Goal: Transaction & Acquisition: Purchase product/service

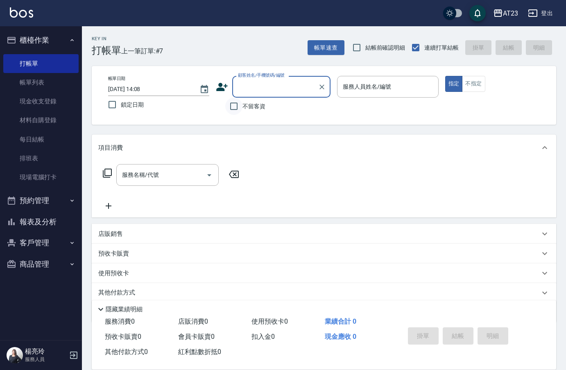
click at [238, 109] on input "不留客資" at bounding box center [233, 106] width 17 height 17
checkbox input "true"
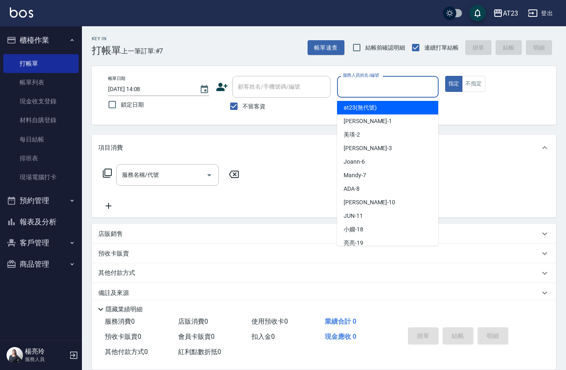
click at [393, 83] on input "服務人員姓名/編號" at bounding box center [388, 86] width 94 height 14
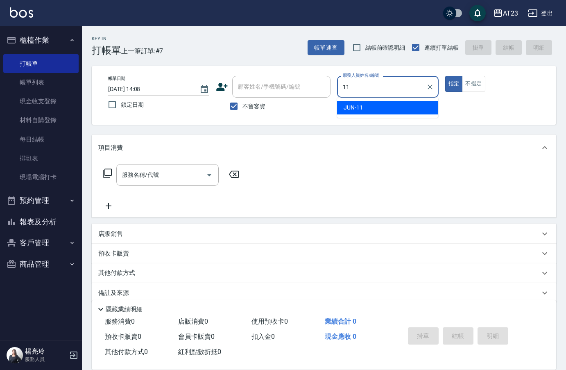
type input "JUN-11"
type button "true"
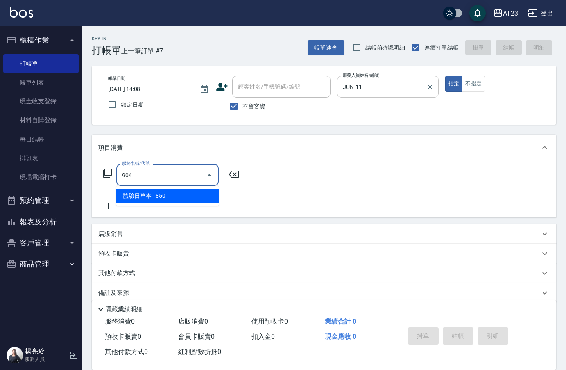
type input "體驗日草本(904)"
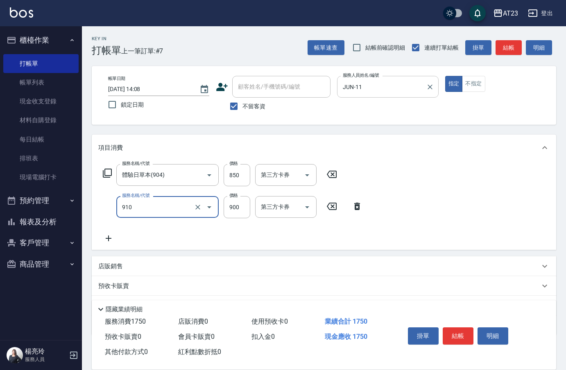
type input "體驗日蘆薈滋養露(910)"
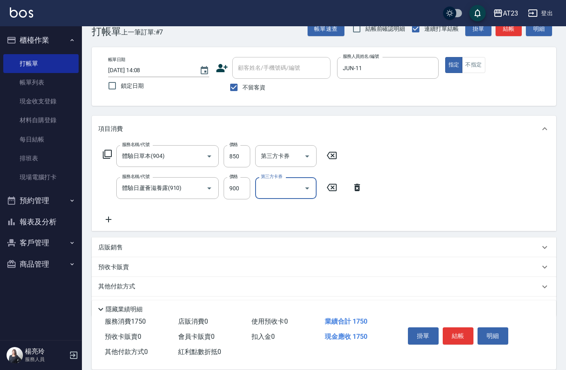
scroll to position [44, 0]
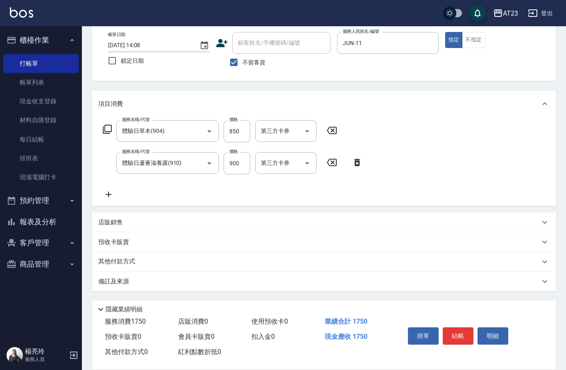
click at [109, 260] on p "其他付款方式" at bounding box center [118, 261] width 41 height 9
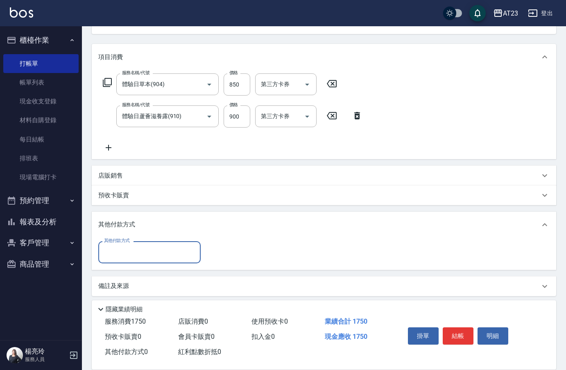
scroll to position [91, 0]
click at [116, 250] on input "其他付款方式" at bounding box center [149, 251] width 95 height 14
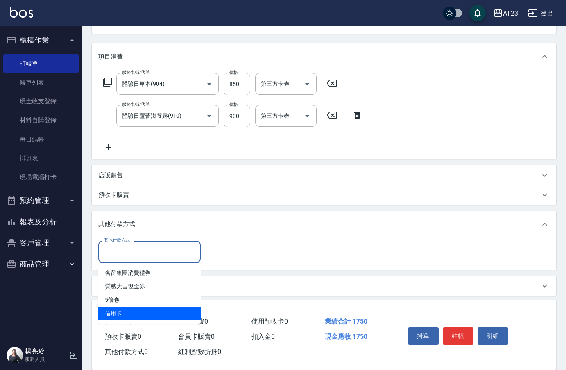
click at [126, 313] on span "信用卡" at bounding box center [149, 313] width 102 height 14
type input "信用卡"
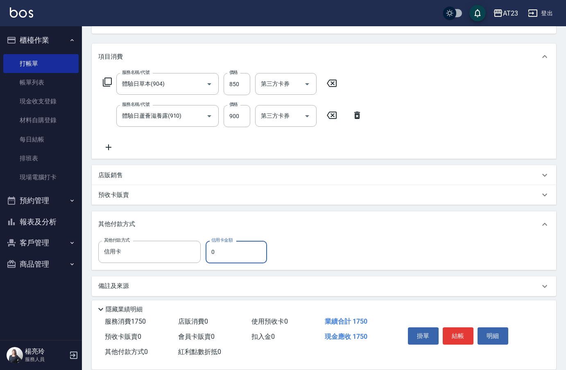
drag, startPoint x: 223, startPoint y: 254, endPoint x: 209, endPoint y: 253, distance: 14.8
click at [214, 254] on input "0" at bounding box center [236, 251] width 61 height 22
type input "1750"
click at [458, 331] on button "結帳" at bounding box center [458, 335] width 31 height 17
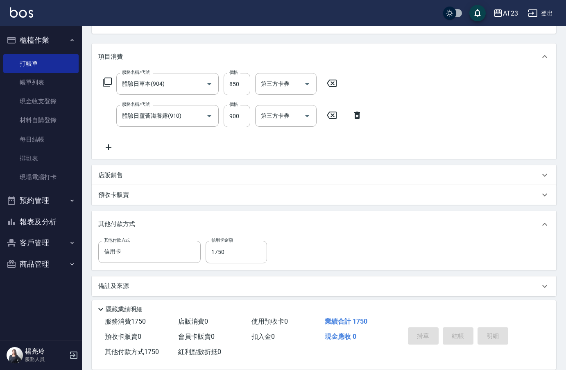
type input "[DATE] 17:30"
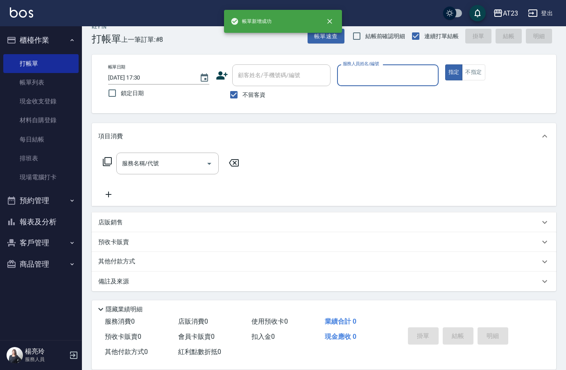
scroll to position [11, 0]
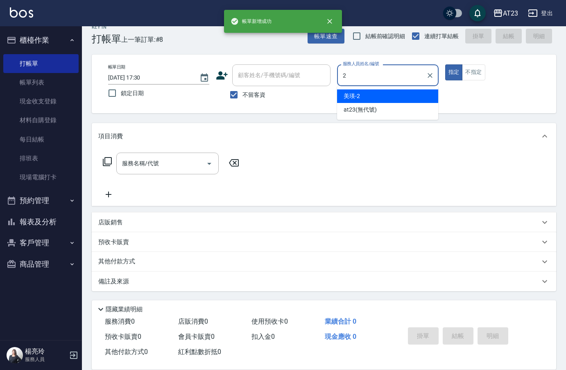
type input "美瑛-2"
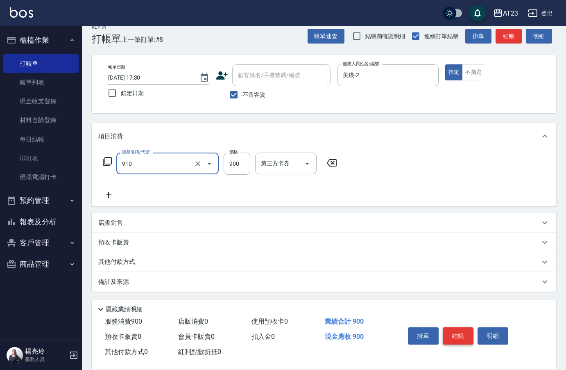
type input "體驗日蘆薈滋養露(910)"
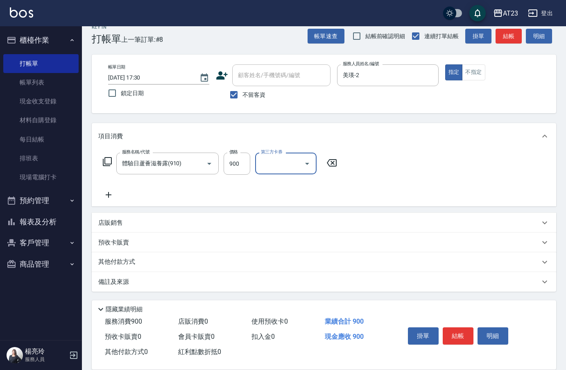
click at [111, 224] on p "店販銷售" at bounding box center [110, 222] width 25 height 9
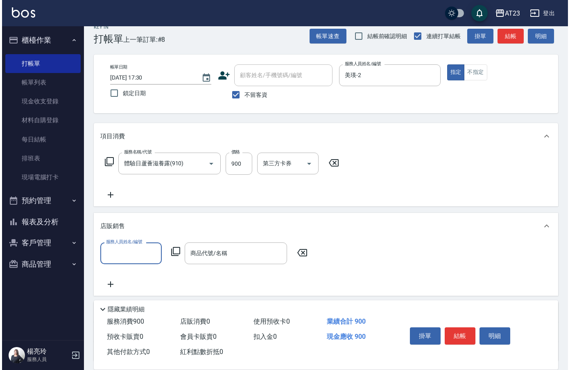
scroll to position [0, 0]
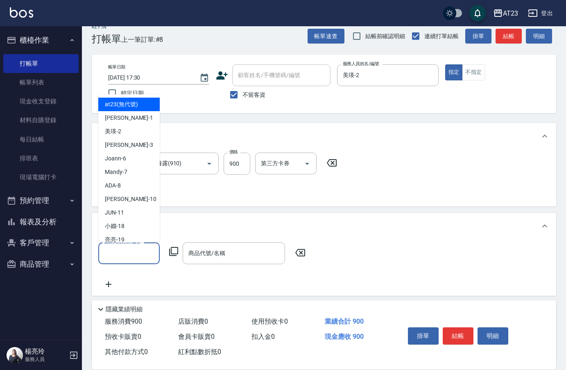
click at [134, 254] on input "服務人員姓名/編號" at bounding box center [129, 253] width 54 height 14
type input "美瑛-2"
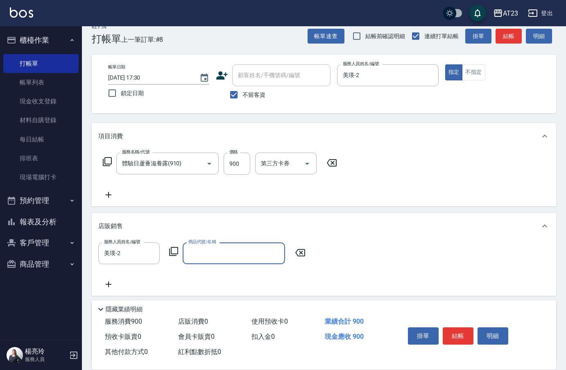
click at [172, 251] on icon at bounding box center [173, 251] width 9 height 9
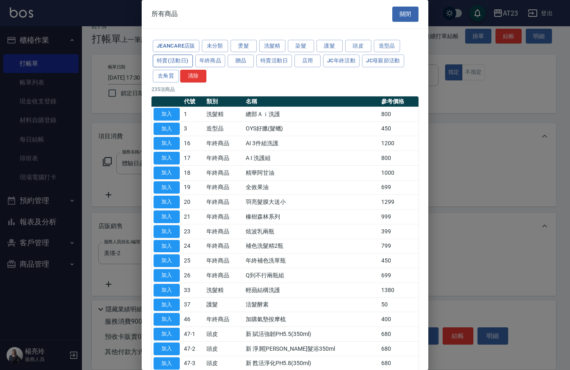
click at [157, 62] on button "特賣(活動日)" at bounding box center [173, 60] width 40 height 13
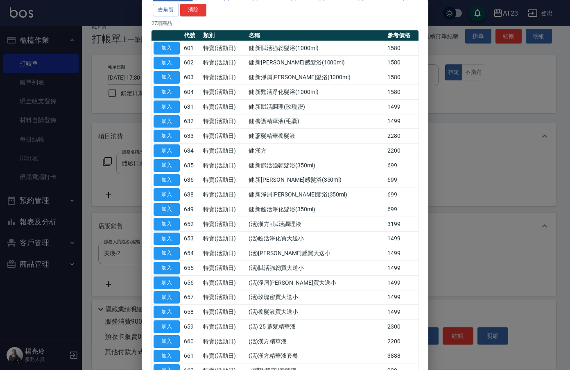
scroll to position [178, 0]
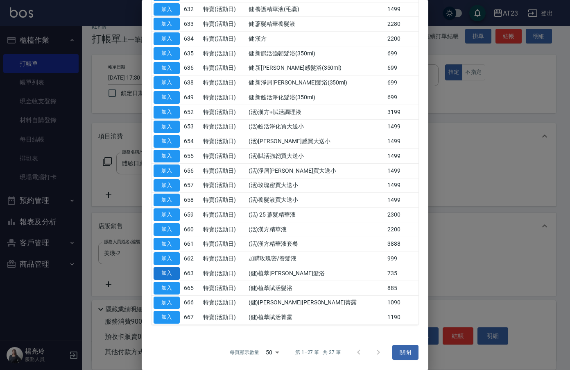
click at [174, 272] on button "加入" at bounding box center [167, 273] width 26 height 13
type input "(健)植萃[PERSON_NAME]髮浴"
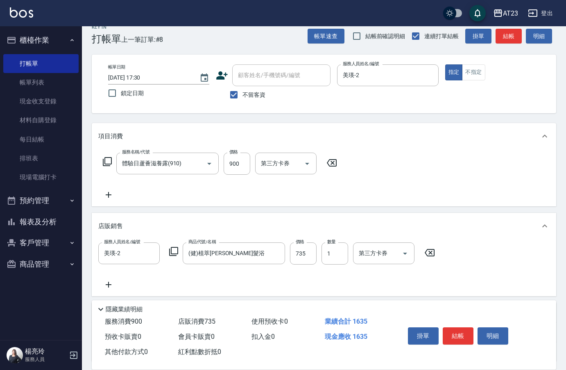
drag, startPoint x: 167, startPoint y: 250, endPoint x: 172, endPoint y: 250, distance: 4.5
click at [171, 250] on div "服務人員姓名/編號 美瑛-2 服務人員姓名/編號 商品代號/名稱 (健)植萃[PERSON_NAME]髮浴 商品代號/名稱 價格 735 價格 數量 1 數量…" at bounding box center [269, 253] width 342 height 22
click at [170, 250] on icon at bounding box center [174, 251] width 10 height 10
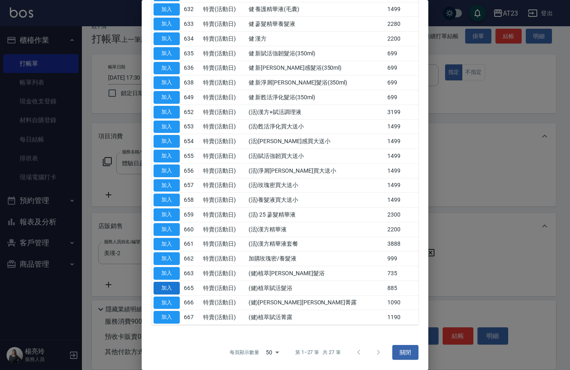
click at [179, 287] on button "加入" at bounding box center [167, 287] width 26 height 13
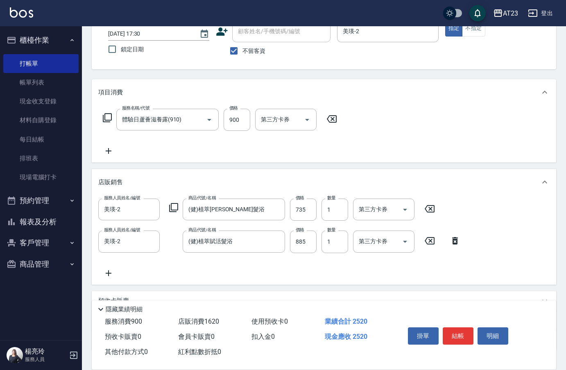
scroll to position [114, 0]
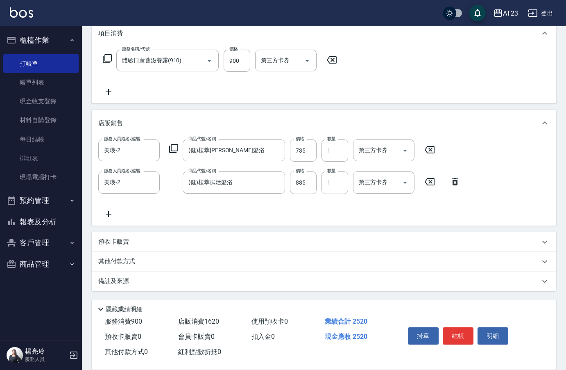
click at [116, 268] on div "其他付款方式" at bounding box center [324, 262] width 465 height 20
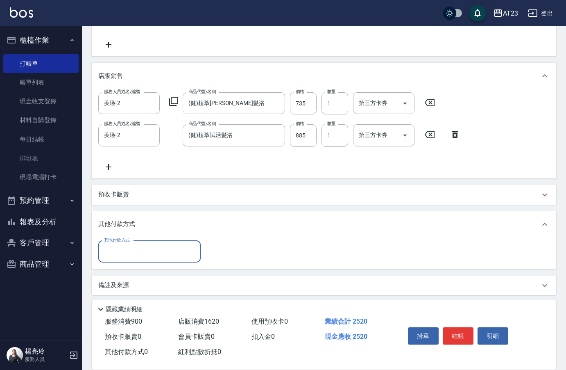
scroll to position [163, 0]
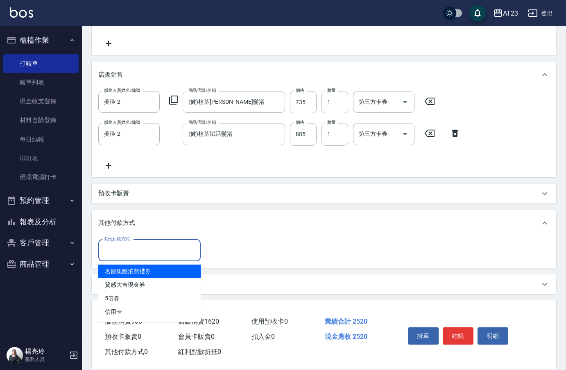
drag, startPoint x: 122, startPoint y: 252, endPoint x: 126, endPoint y: 275, distance: 23.2
click at [122, 252] on input "其他付款方式" at bounding box center [149, 250] width 95 height 14
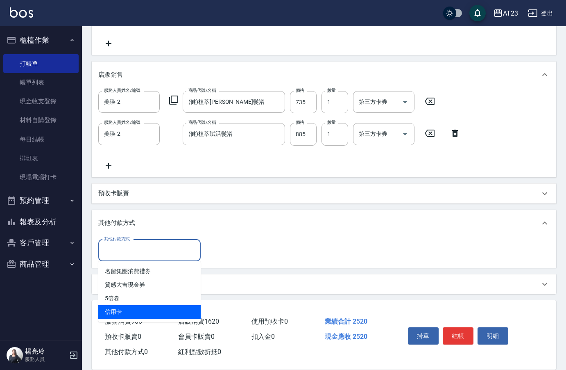
click at [122, 311] on span "信用卡" at bounding box center [149, 312] width 102 height 14
type input "信用卡"
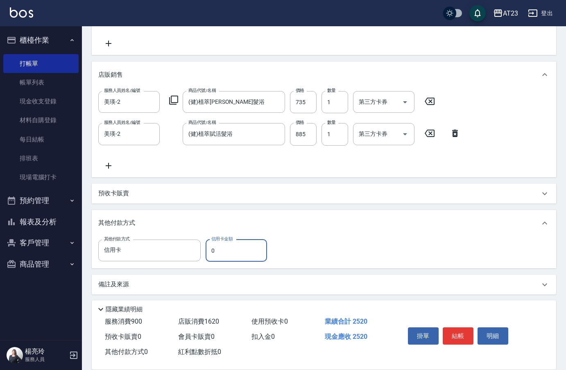
drag, startPoint x: 220, startPoint y: 247, endPoint x: 201, endPoint y: 248, distance: 19.3
click at [201, 248] on div "其他付款方式 信用卡 其他付款方式 信用卡金額 0 信用卡金額" at bounding box center [185, 250] width 174 height 22
type input "2520"
click at [448, 337] on button "結帳" at bounding box center [458, 335] width 31 height 17
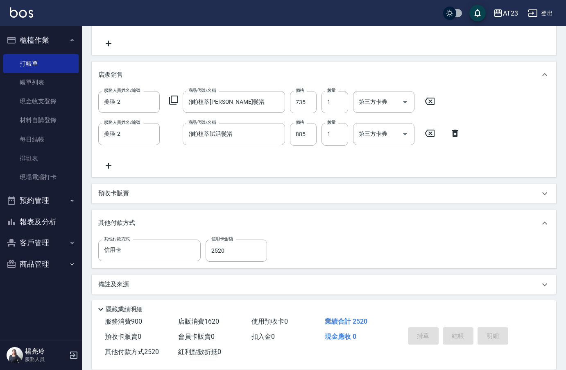
type input "[DATE] 17:31"
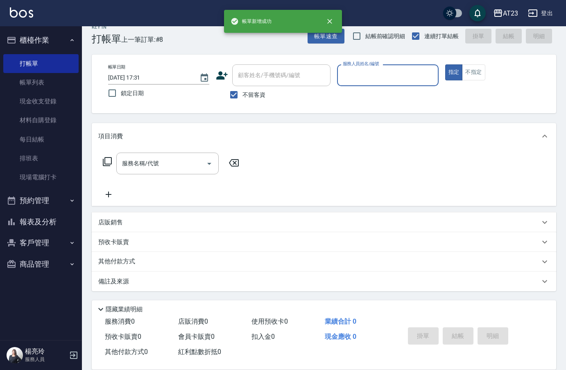
scroll to position [0, 0]
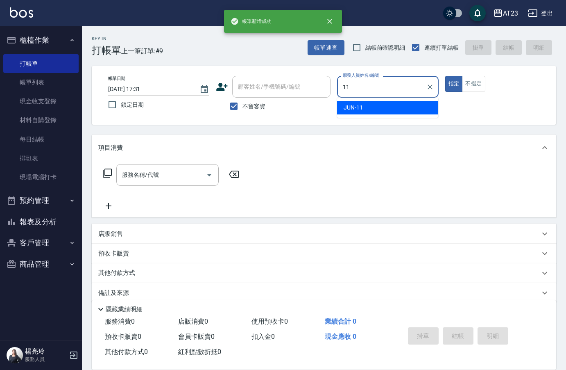
type input "JUN-11"
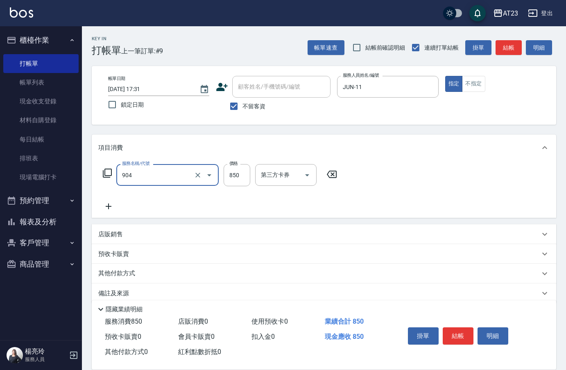
type input "體驗日草本(904)"
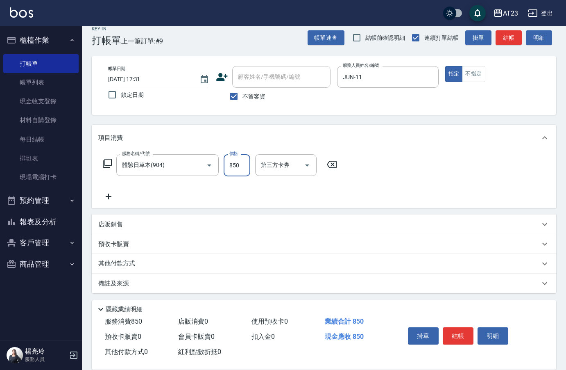
scroll to position [12, 0]
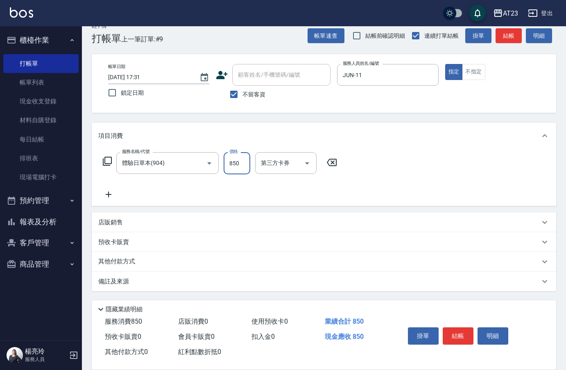
drag, startPoint x: 103, startPoint y: 189, endPoint x: 121, endPoint y: 195, distance: 18.9
click at [106, 189] on div "服務名稱/代號 體驗日草本(904) 服務名稱/代號 價格 850 價格 第三方卡券 第三方卡券" at bounding box center [220, 175] width 244 height 47
click at [109, 196] on icon at bounding box center [108, 194] width 20 height 10
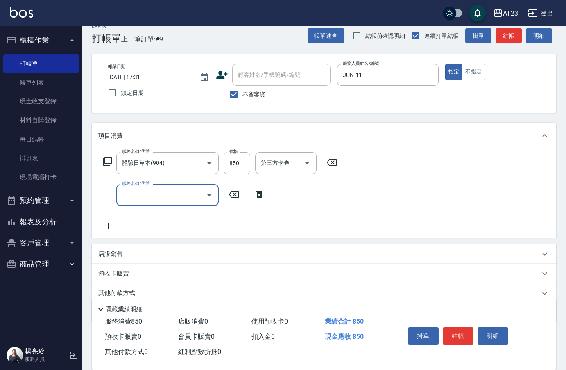
click at [132, 197] on div "服務名稱/代號 服務名稱/代號" at bounding box center [167, 195] width 102 height 22
type input "互助160(716)"
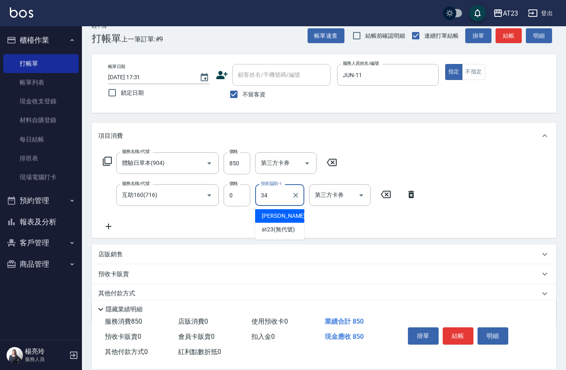
type input "[PERSON_NAME]-34"
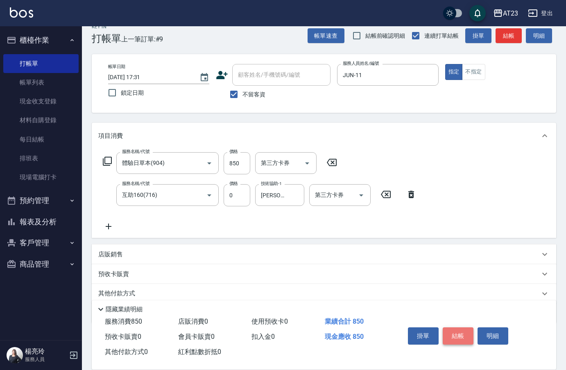
click at [463, 333] on button "結帳" at bounding box center [458, 335] width 31 height 17
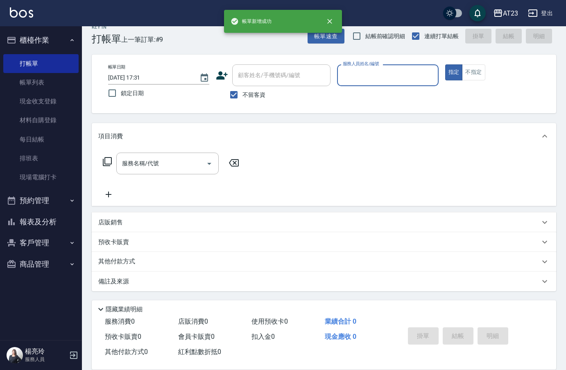
scroll to position [11, 0]
type input "ADA-8"
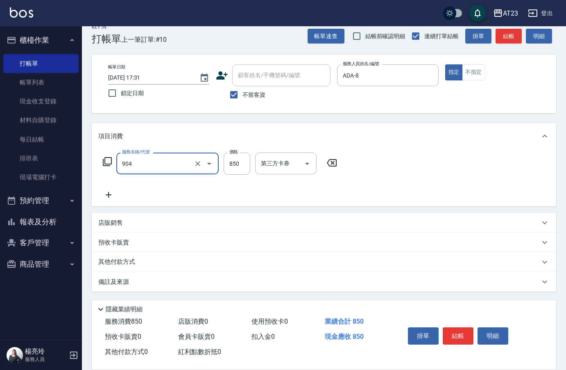
type input "體驗日草本(904)"
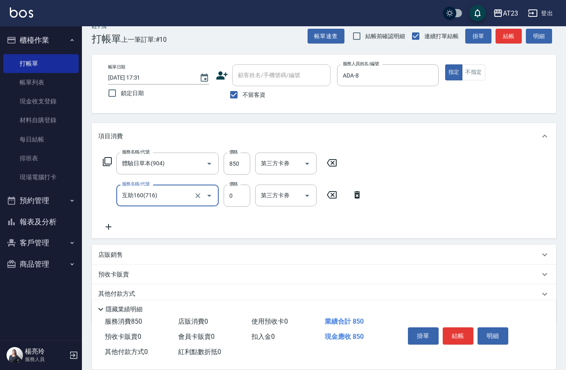
type input "互助160(716)"
type input "0"
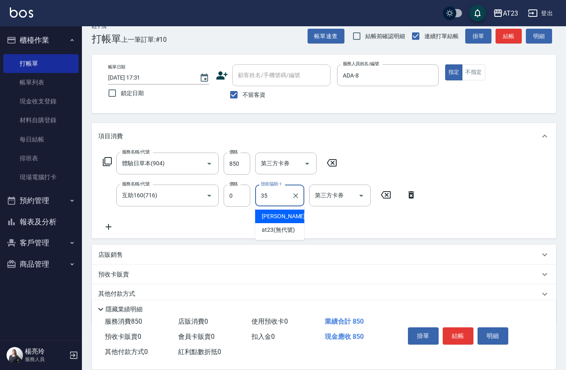
type input "嚕咪-35"
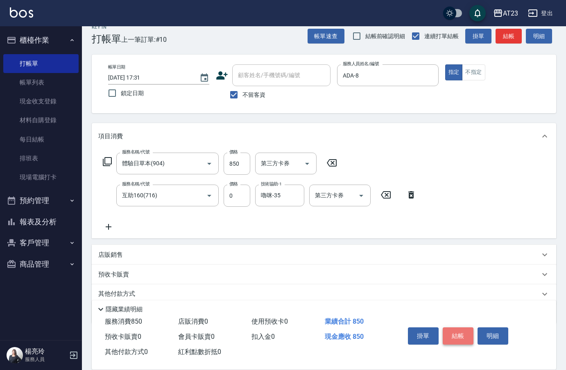
click at [458, 330] on button "結帳" at bounding box center [458, 335] width 31 height 17
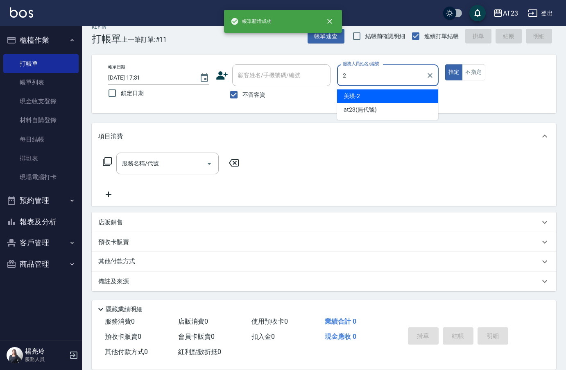
type input "美瑛-2"
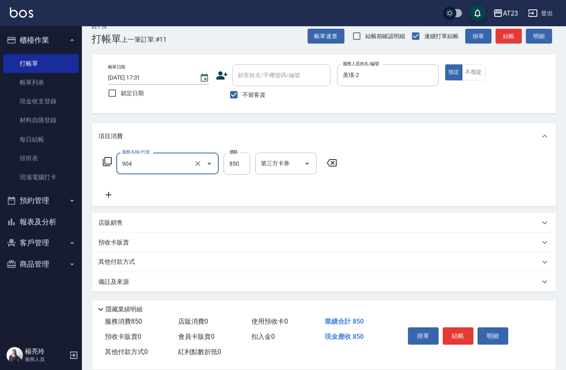
type input "體驗日草本(904)"
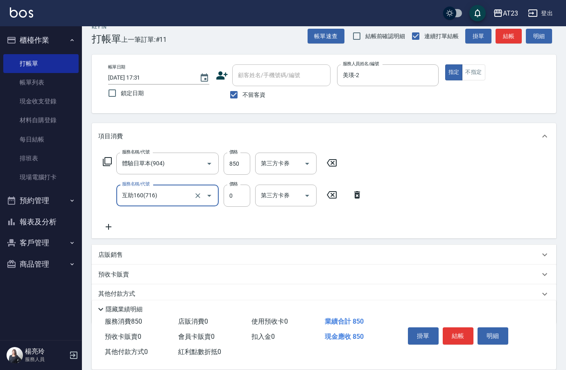
type input "互助160(716)"
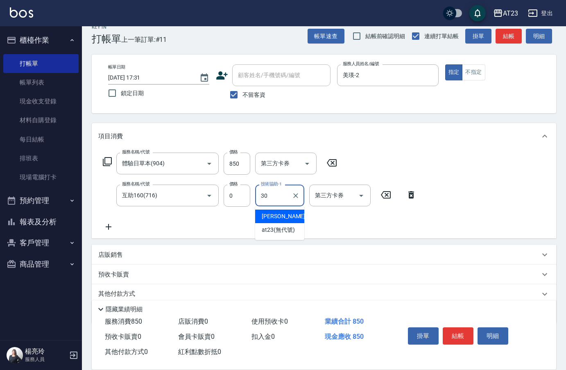
type input "Penny-30"
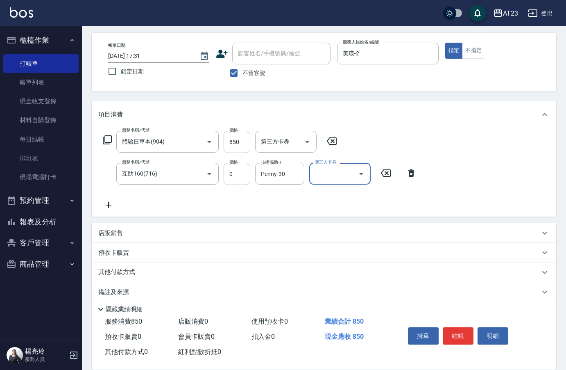
scroll to position [44, 0]
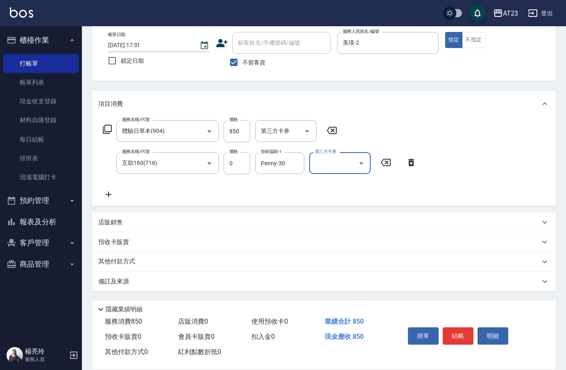
click at [156, 261] on div "其他付款方式" at bounding box center [319, 261] width 442 height 9
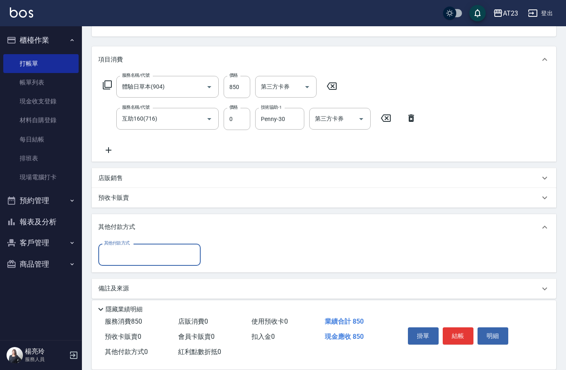
scroll to position [93, 0]
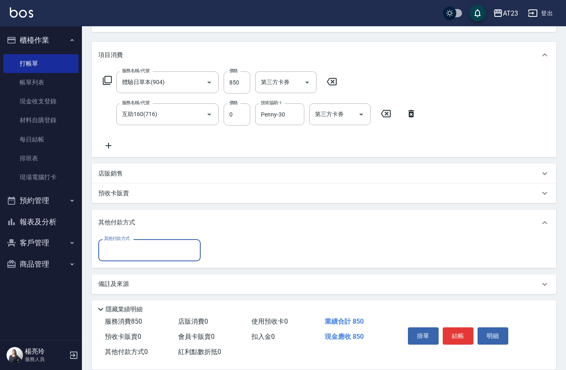
click at [117, 253] on input "其他付款方式" at bounding box center [149, 250] width 95 height 14
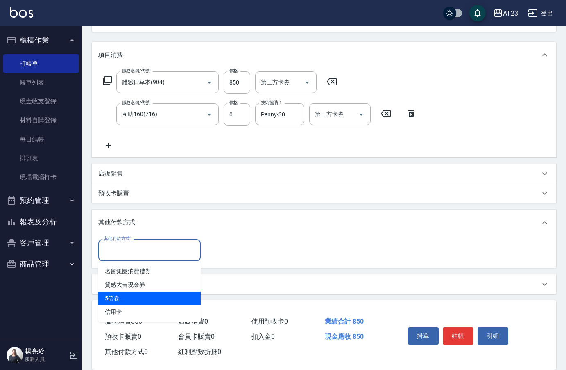
drag, startPoint x: 123, startPoint y: 305, endPoint x: 122, endPoint y: 309, distance: 4.4
click at [122, 309] on span "信用卡" at bounding box center [149, 312] width 102 height 14
type input "信用卡"
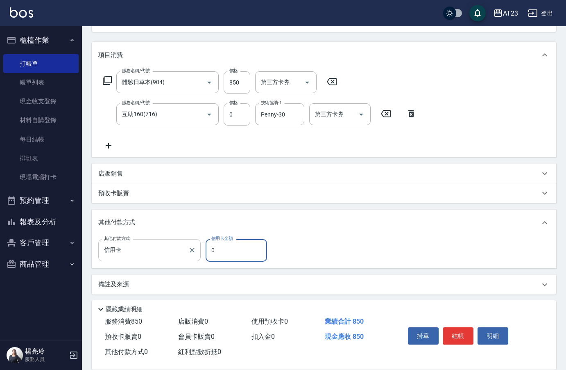
drag, startPoint x: 219, startPoint y: 250, endPoint x: 185, endPoint y: 249, distance: 34.4
click at [194, 249] on div "其他付款方式 信用卡 其他付款方式 信用卡金額 0 信用卡金額" at bounding box center [185, 250] width 174 height 22
type input "850"
click at [458, 334] on button "結帳" at bounding box center [458, 335] width 31 height 17
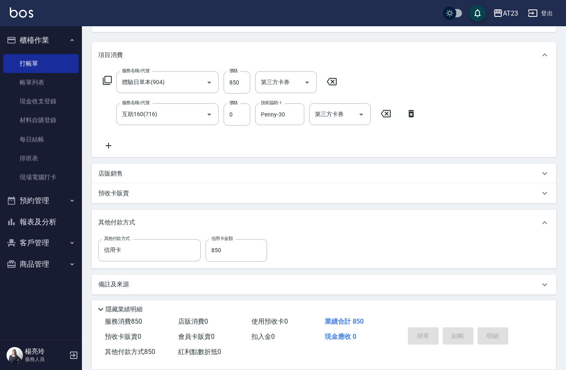
type input "[DATE] 17:32"
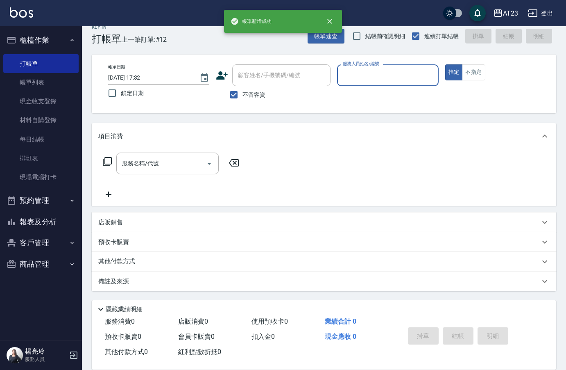
scroll to position [11, 0]
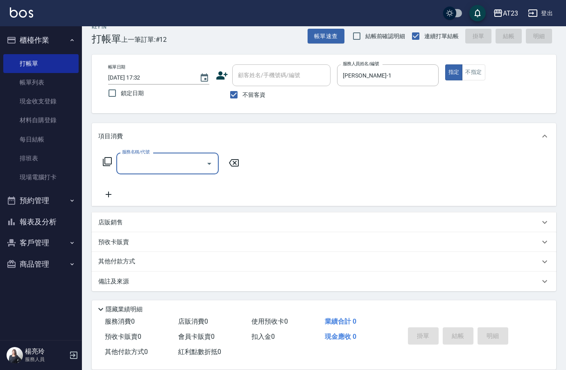
click at [313, 72] on div "帳單日期 [DATE] 17:32 鎖定日期 顧客姓名/手機號碼/編號 顧客姓名/手機號碼/編號 不留客資 服務人員姓名/編號 [PERSON_NAME]-1…" at bounding box center [324, 83] width 445 height 39
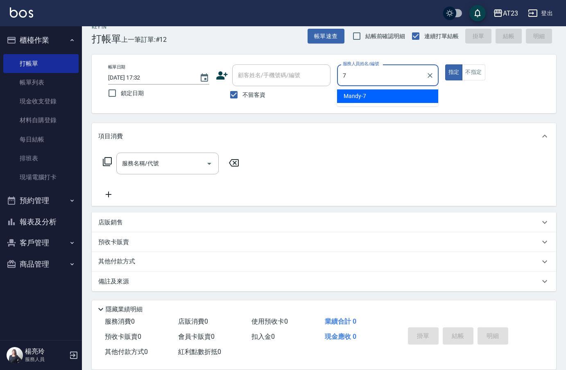
type input "Mandy-7"
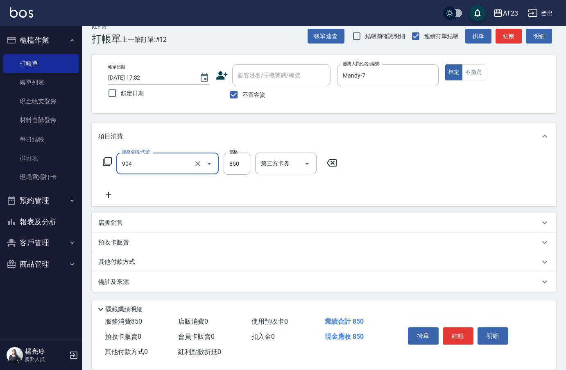
type input "體驗日草本(904)"
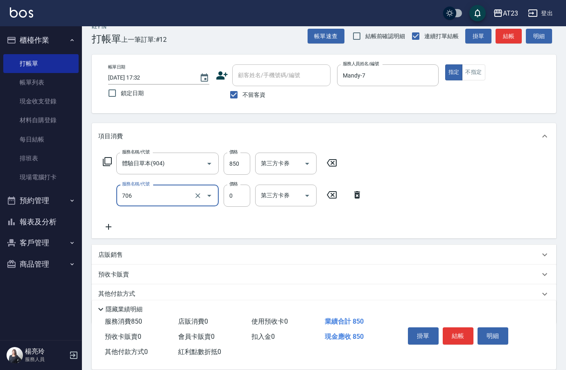
type input "互助60(706)"
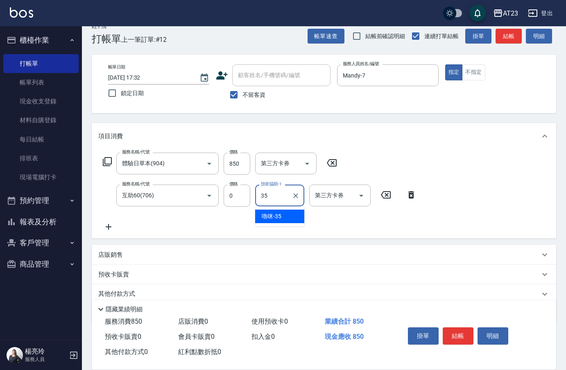
type input "嚕咪-35"
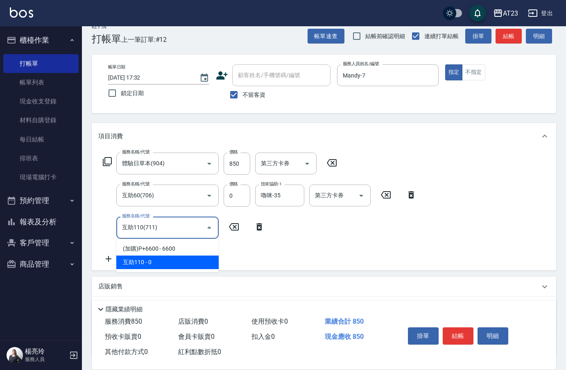
type input "互助110(711)"
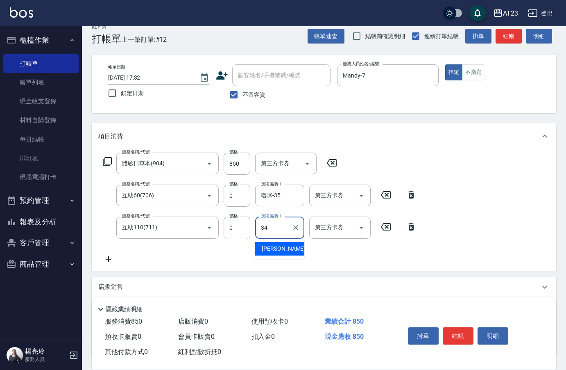
type input "[PERSON_NAME]-34"
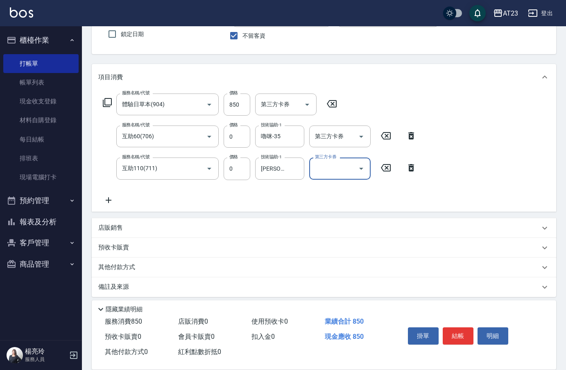
scroll to position [76, 0]
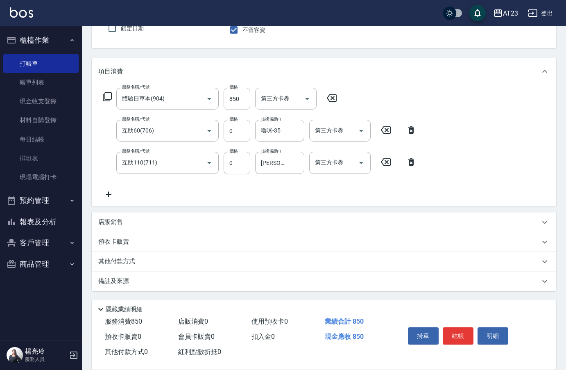
click at [112, 257] on p "其他付款方式" at bounding box center [118, 261] width 41 height 9
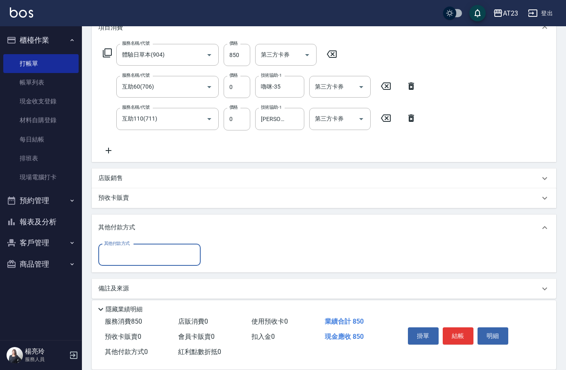
scroll to position [127, 0]
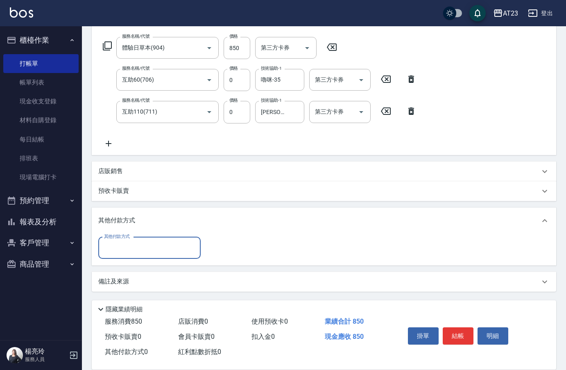
click at [117, 255] on div "其他付款方式" at bounding box center [149, 248] width 102 height 22
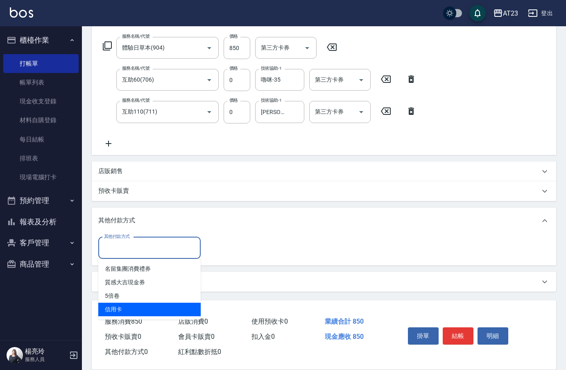
click at [132, 308] on span "信用卡" at bounding box center [149, 309] width 102 height 14
type input "信用卡"
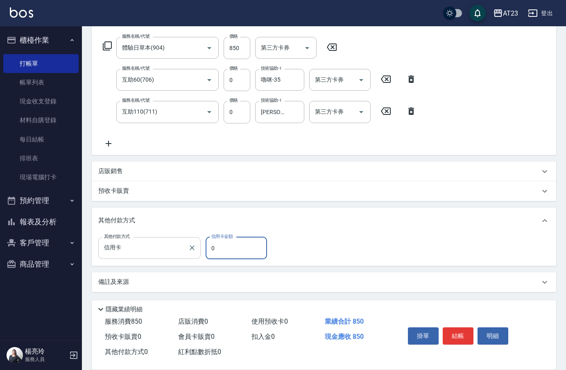
drag, startPoint x: 213, startPoint y: 244, endPoint x: 198, endPoint y: 242, distance: 14.4
click at [198, 242] on div "其他付款方式 信用卡 其他付款方式 信用卡金額 0 信用卡金額" at bounding box center [185, 248] width 174 height 22
type input "850"
click at [464, 336] on button "結帳" at bounding box center [458, 335] width 31 height 17
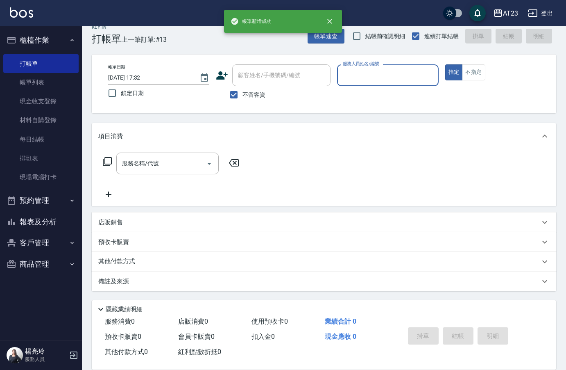
scroll to position [11, 0]
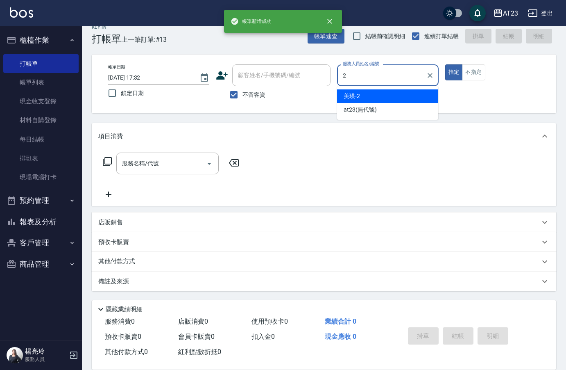
type input "美瑛-2"
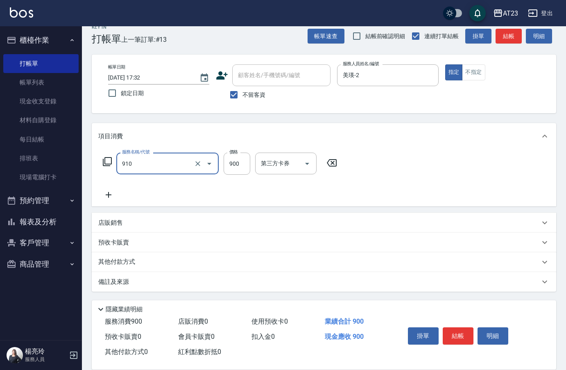
type input "體驗日蘆薈滋養露(910)"
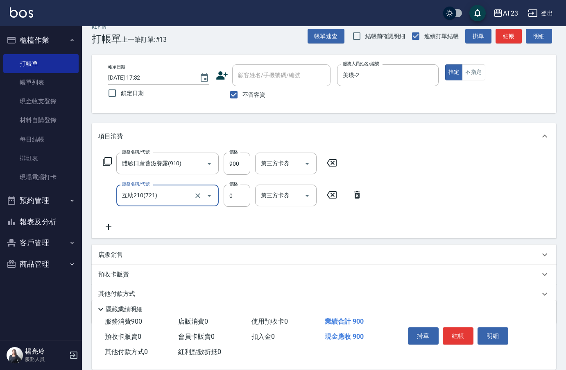
type input "互助210(721)"
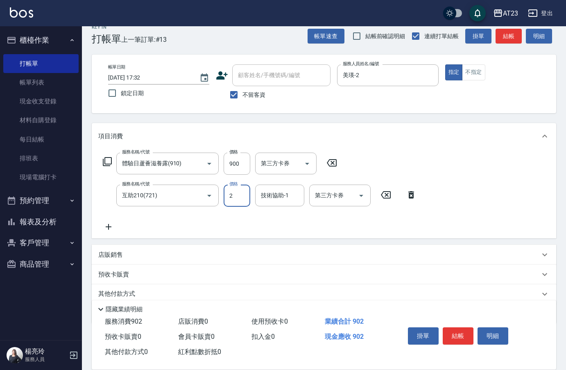
type input "0"
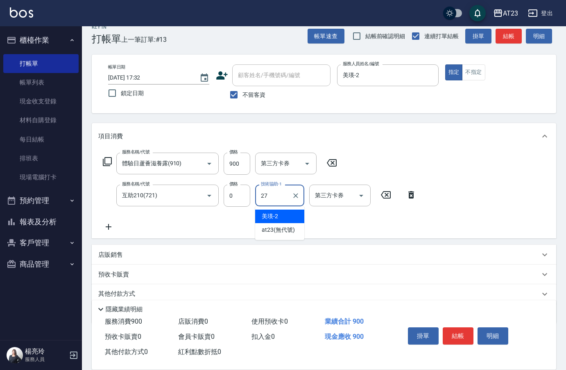
type input "LiLi-27"
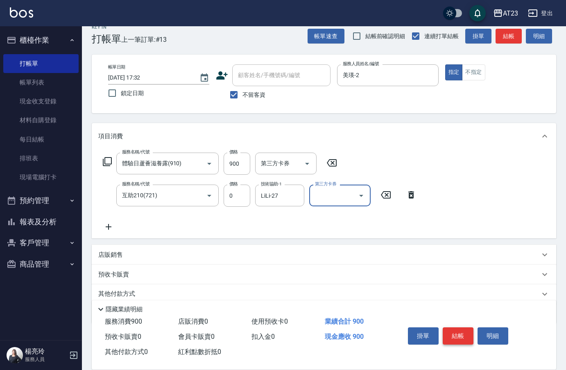
click at [471, 335] on button "結帳" at bounding box center [458, 335] width 31 height 17
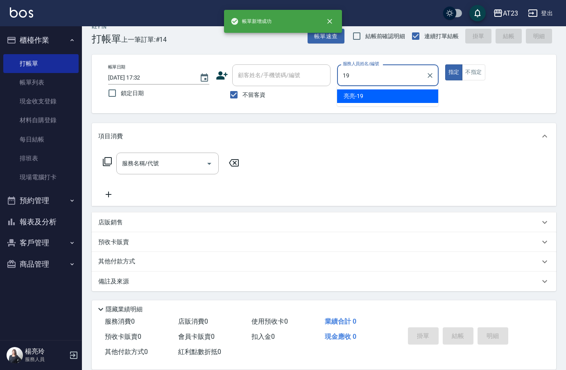
type input "[PERSON_NAME]-19"
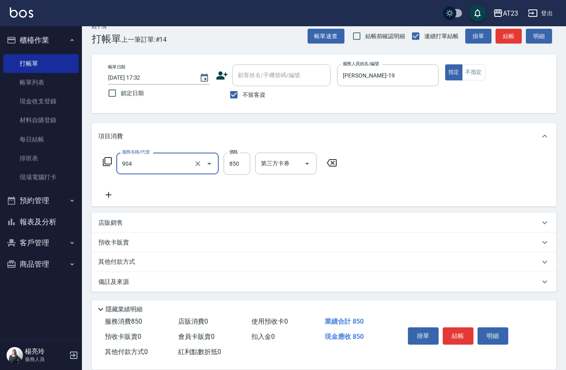
type input "體驗日草本(904)"
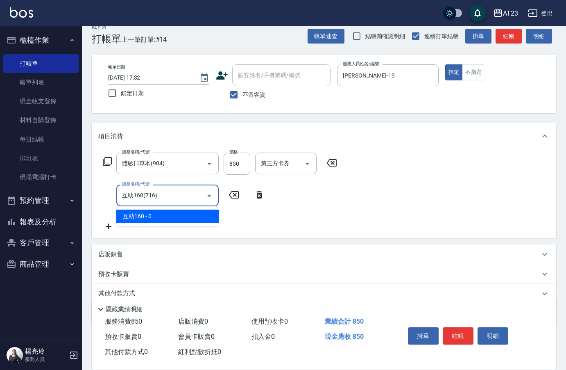
type input "互助160(716)"
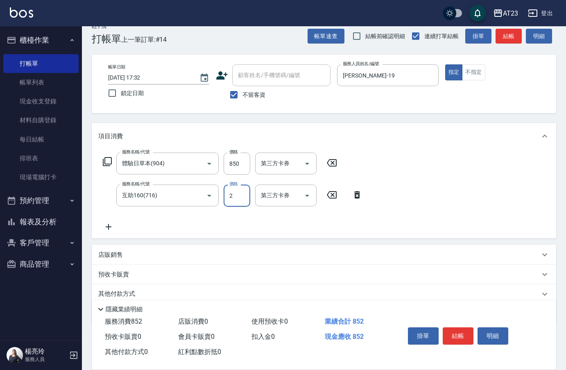
type input "0"
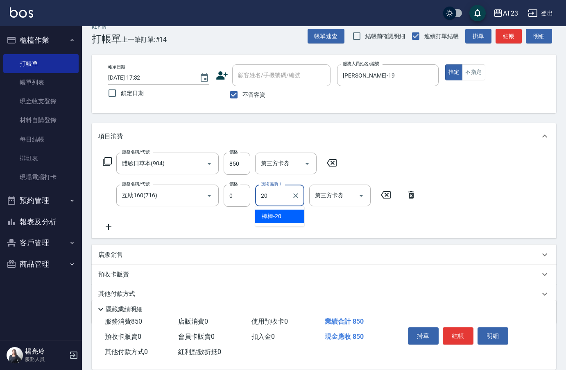
type input "棒棒-20"
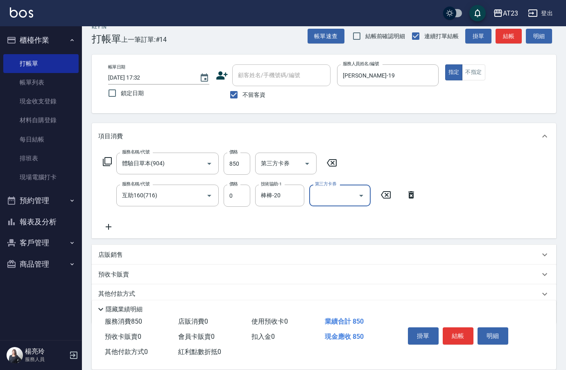
click at [466, 333] on button "結帳" at bounding box center [458, 335] width 31 height 17
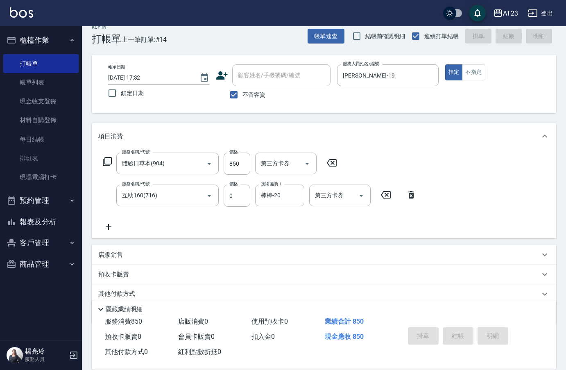
type input "[DATE] 17:33"
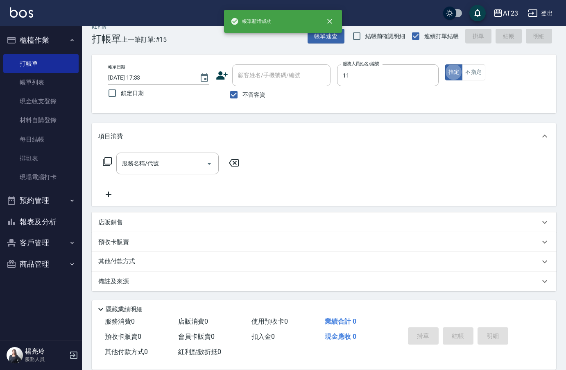
type input "JUN-11"
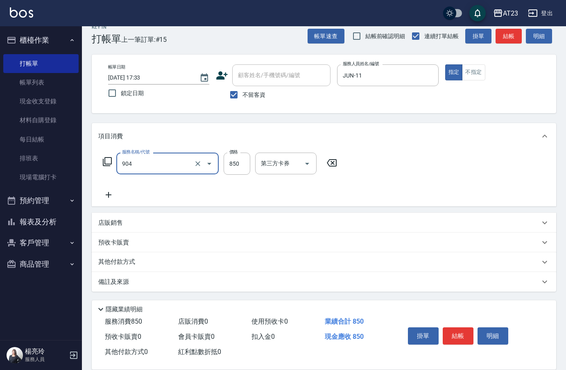
type input "體驗日草本(904)"
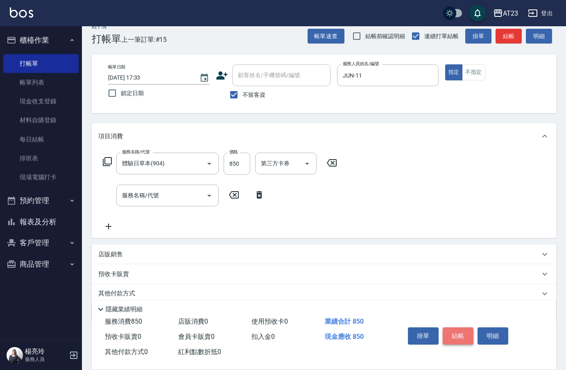
click at [455, 327] on button "結帳" at bounding box center [458, 335] width 31 height 17
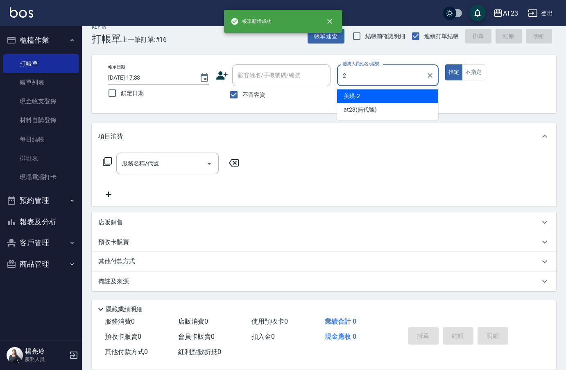
type input "美瑛-2"
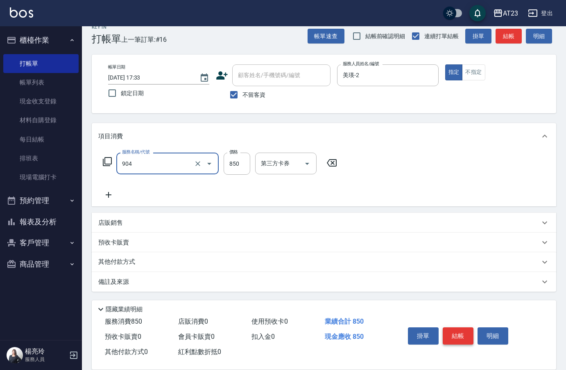
type input "體驗日草本(904)"
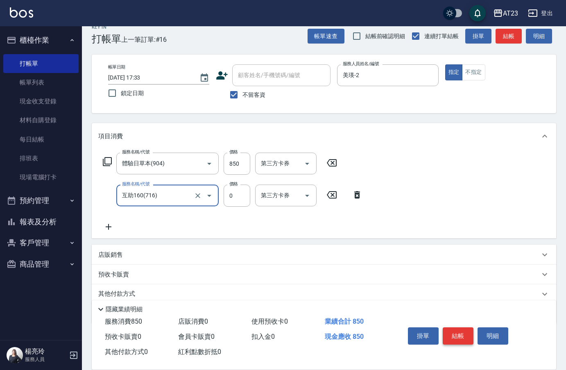
type input "互助160(716)"
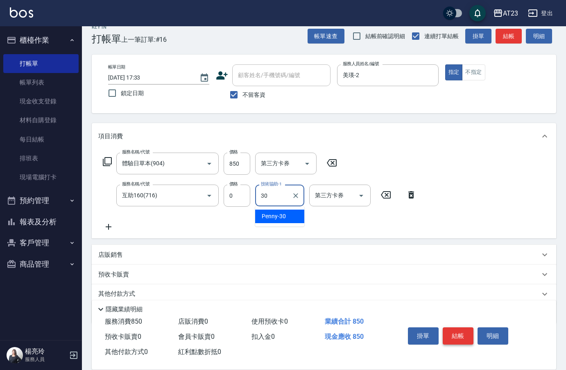
type input "Penny-30"
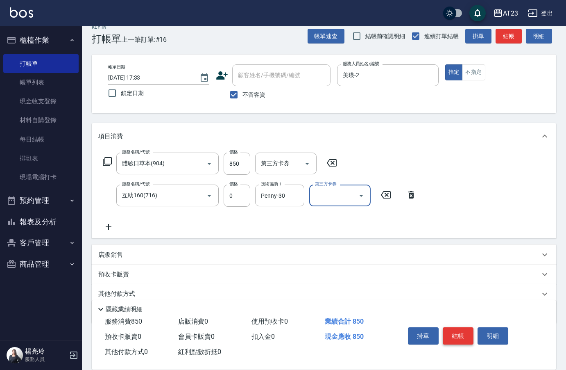
click at [455, 327] on button "結帳" at bounding box center [458, 335] width 31 height 17
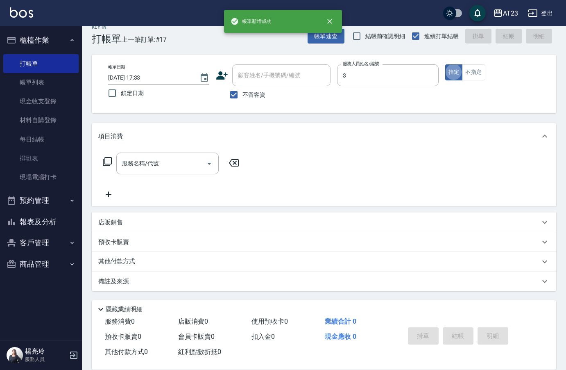
type input "[PERSON_NAME]-3"
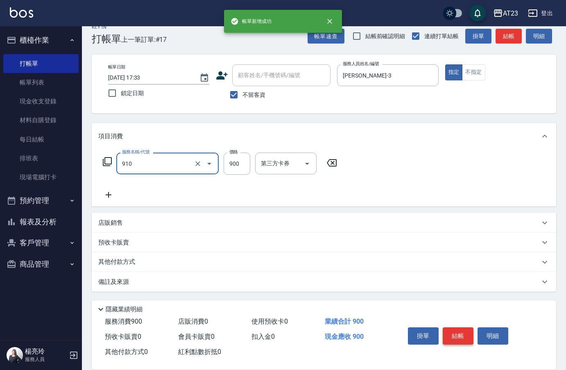
type input "體驗日蘆薈滋養露(910)"
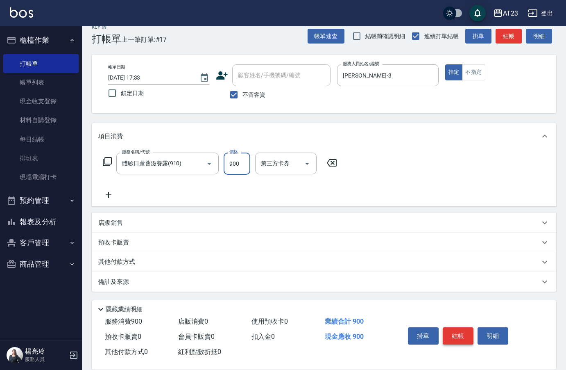
click at [461, 330] on button "結帳" at bounding box center [458, 335] width 31 height 17
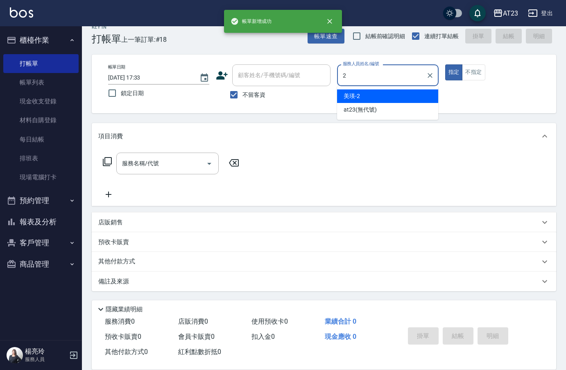
type input "美瑛-2"
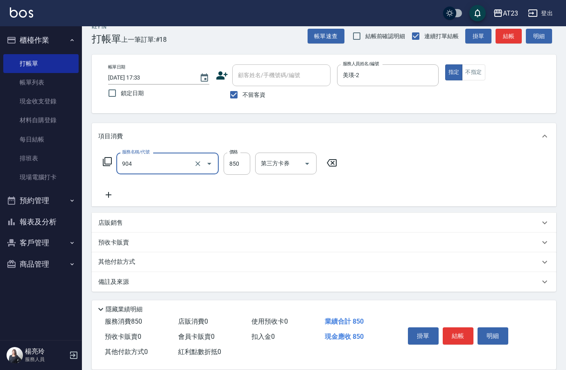
type input "體驗日草本(904)"
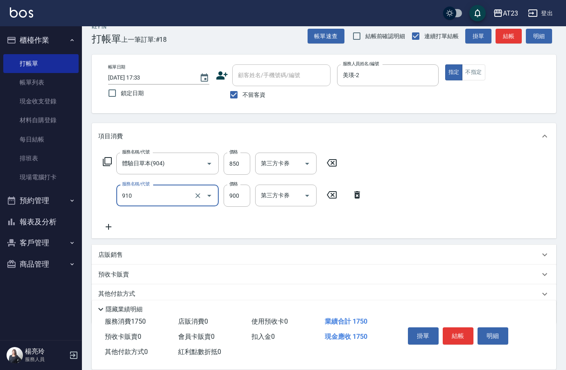
type input "體驗日蘆薈滋養露(910)"
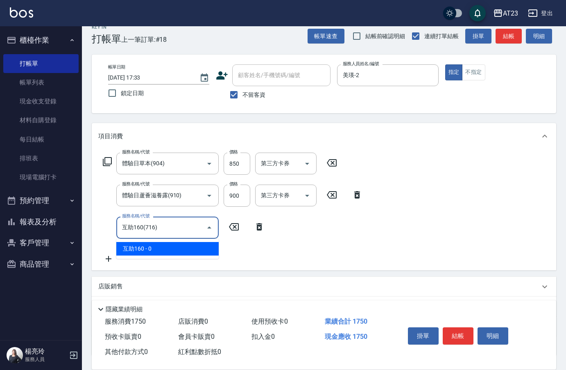
type input "互助160(716)"
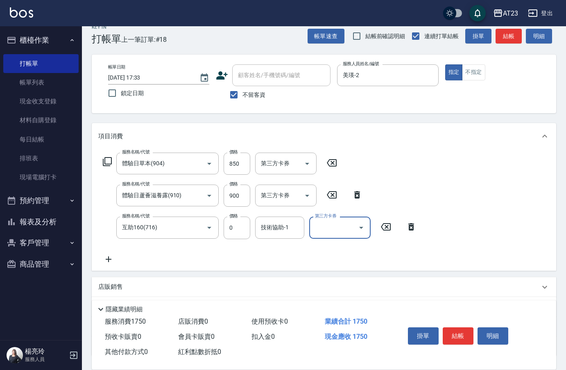
click at [283, 234] on input "技術協助-1" at bounding box center [280, 227] width 42 height 14
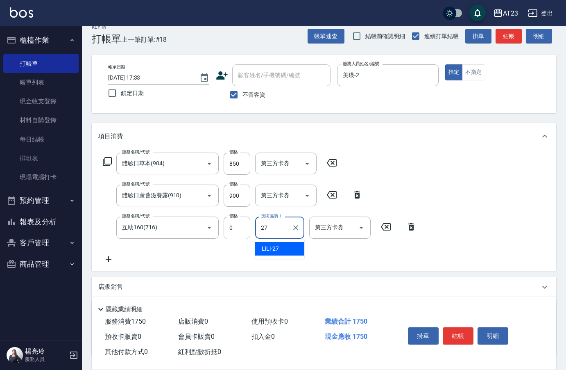
type input "LiLi-27"
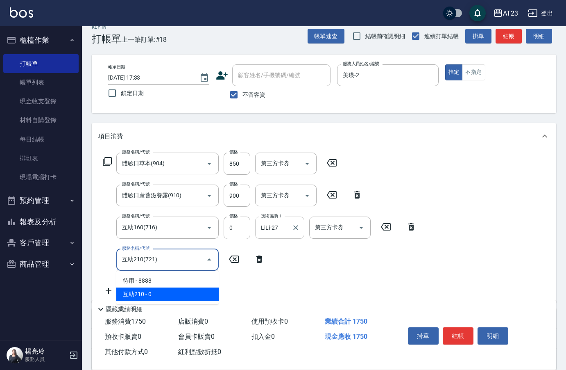
type input "互助210(721)"
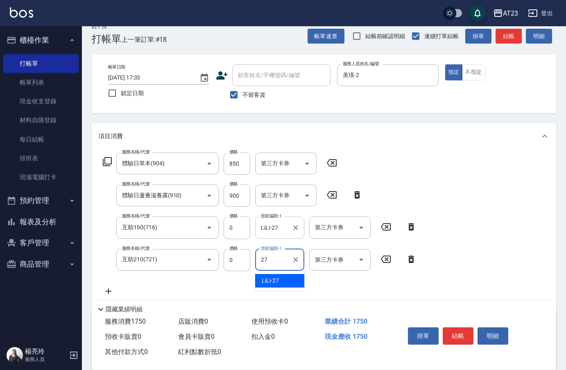
type input "LiLi-27"
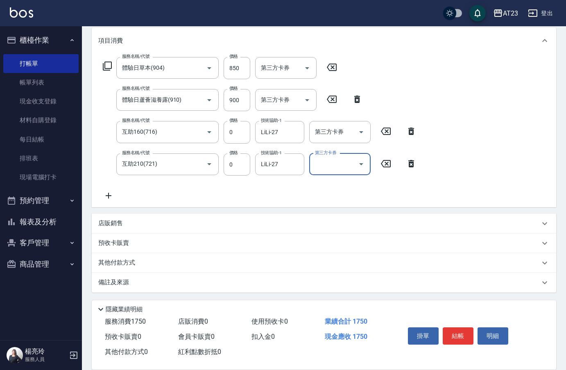
scroll to position [108, 0]
click at [109, 262] on p "其他付款方式" at bounding box center [118, 261] width 41 height 9
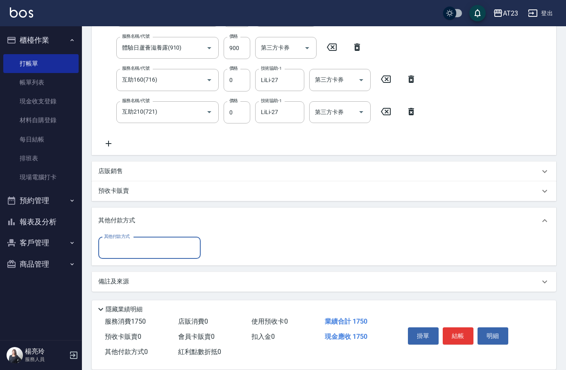
scroll to position [159, 0]
click at [119, 170] on p "店販銷售" at bounding box center [110, 170] width 25 height 9
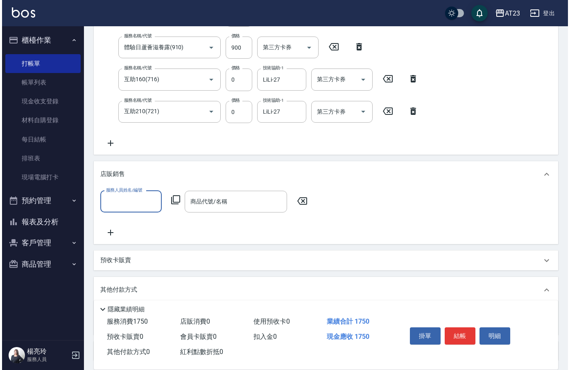
scroll to position [0, 0]
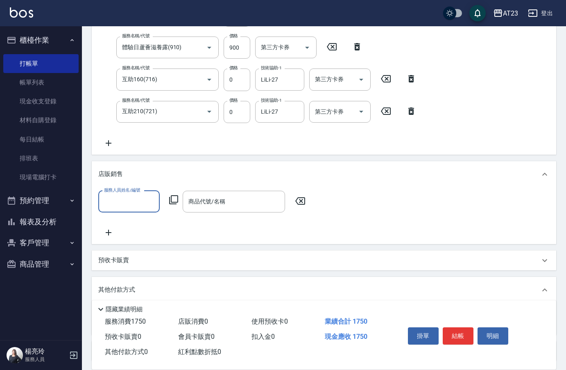
click at [128, 197] on input "服務人員姓名/編號" at bounding box center [129, 201] width 54 height 14
type input "美瑛-2"
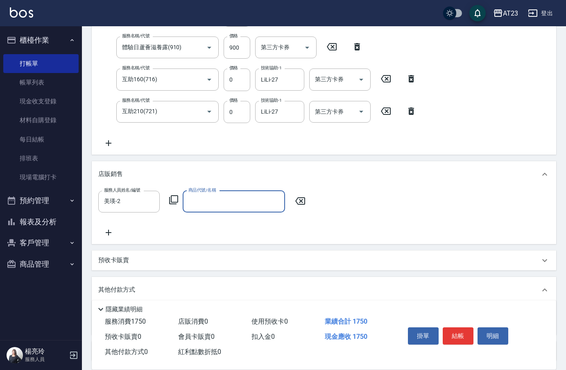
click at [174, 201] on icon at bounding box center [174, 200] width 10 height 10
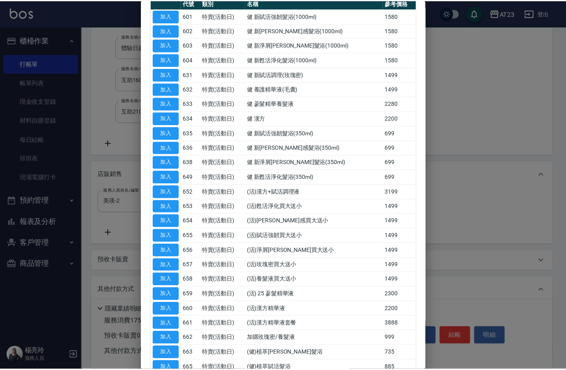
scroll to position [178, 0]
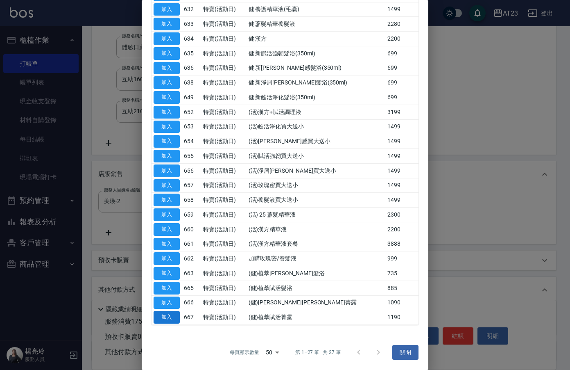
click at [169, 317] on button "加入" at bounding box center [167, 317] width 26 height 13
type input "(健)植萃賦活菁露"
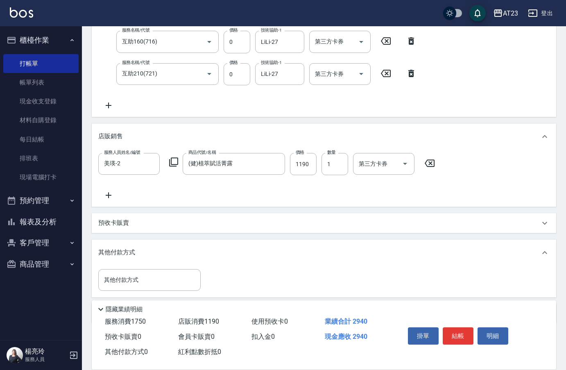
scroll to position [229, 0]
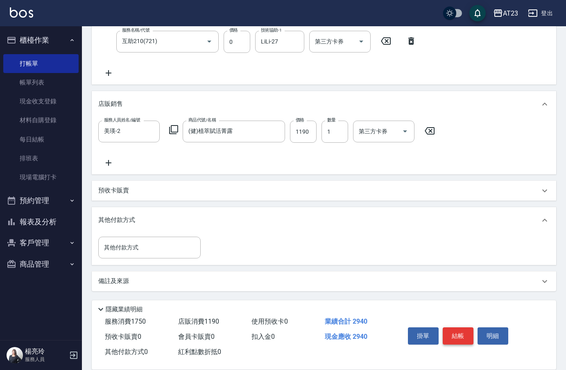
click at [462, 333] on button "結帳" at bounding box center [458, 335] width 31 height 17
type input "[DATE] 17:34"
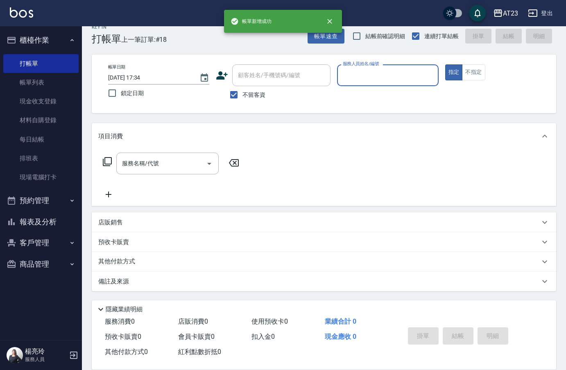
scroll to position [0, 0]
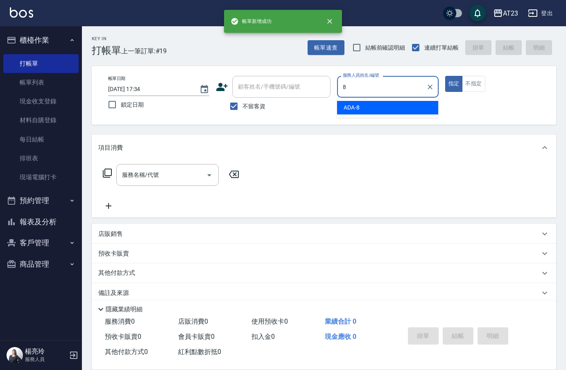
type input "ADA-8"
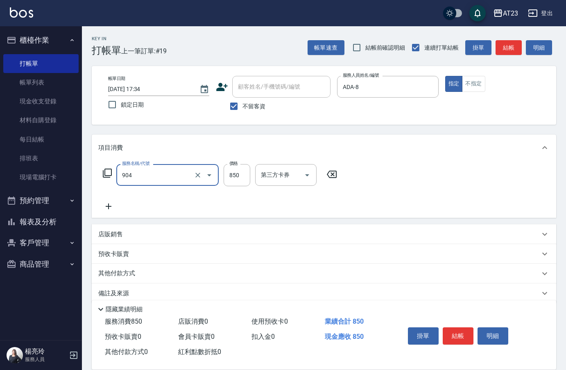
type input "體驗日草本(904)"
click at [456, 336] on button "結帳" at bounding box center [458, 335] width 31 height 17
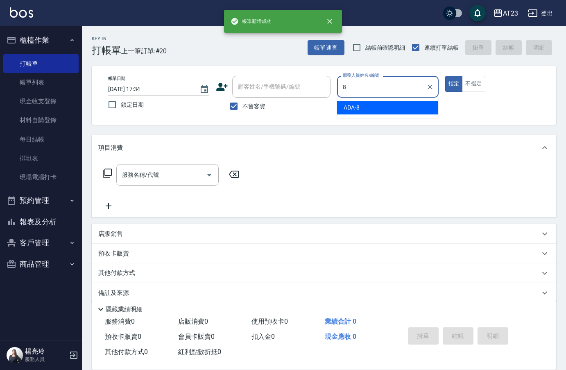
type input "ADA-8"
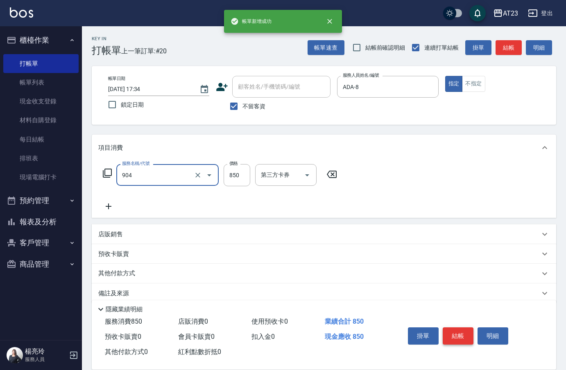
type input "體驗日草本(904)"
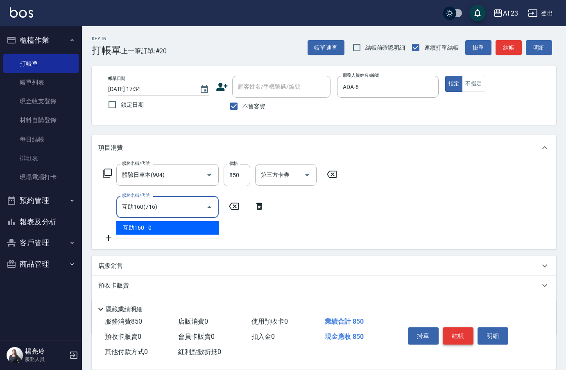
type input "互助160(716)"
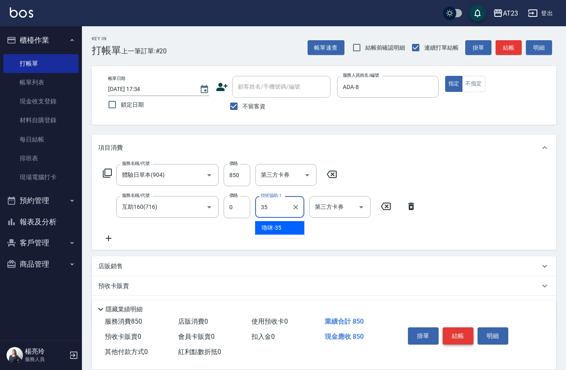
type input "嚕咪-35"
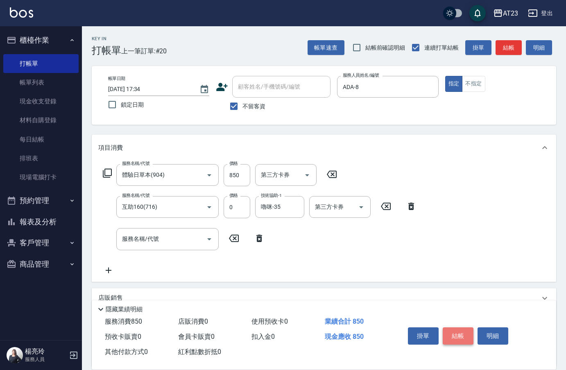
click at [456, 336] on button "結帳" at bounding box center [458, 335] width 31 height 17
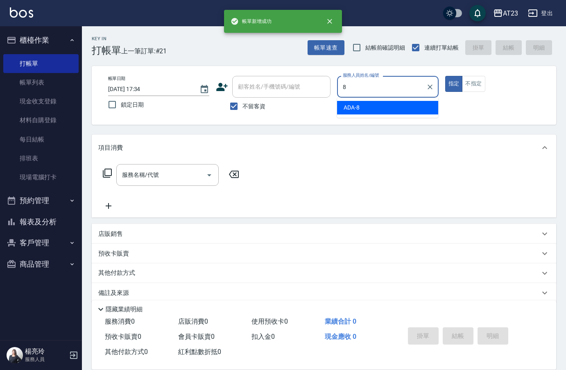
type input "ADA-8"
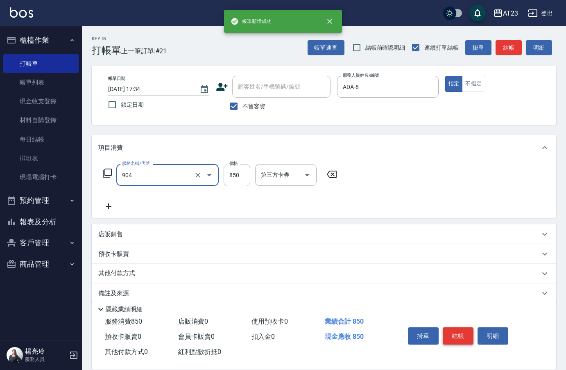
type input "體驗日草本(904)"
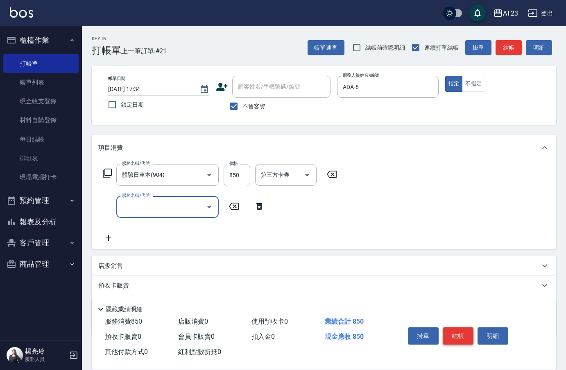
type input "7"
type input "互助160(716)"
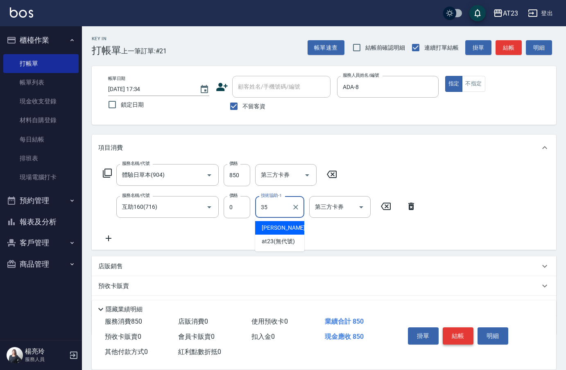
type input "嚕咪-35"
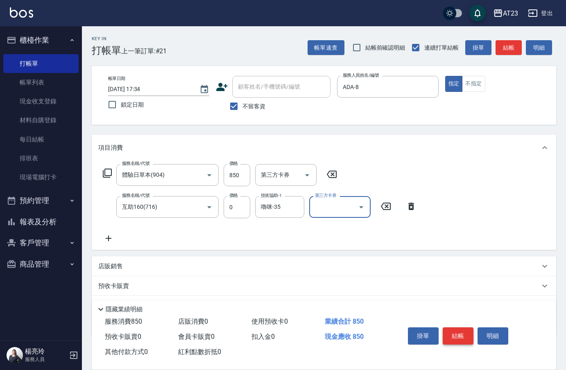
click at [456, 336] on button "結帳" at bounding box center [458, 335] width 31 height 17
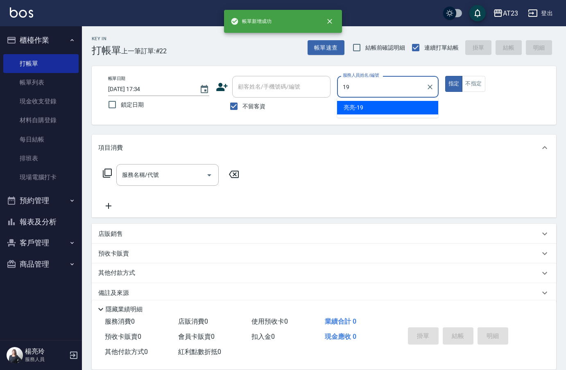
type input "[PERSON_NAME]-19"
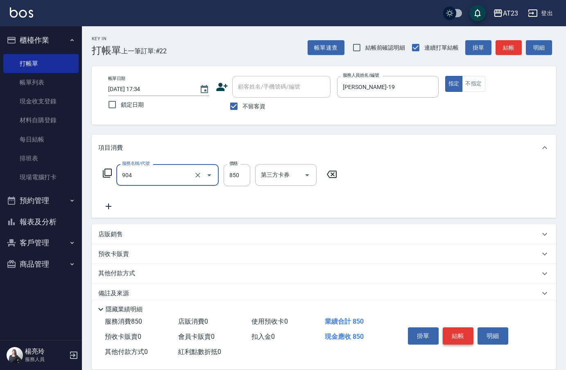
type input "體驗日草本(904)"
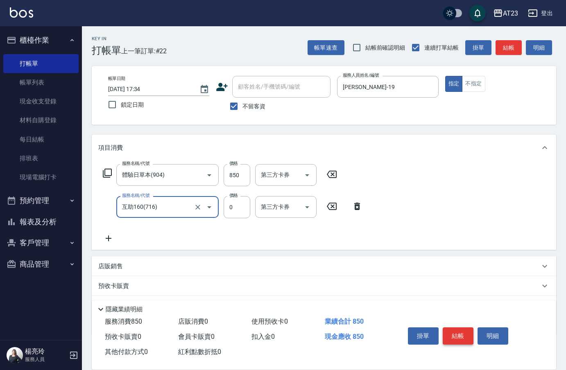
type input "互助160(716)"
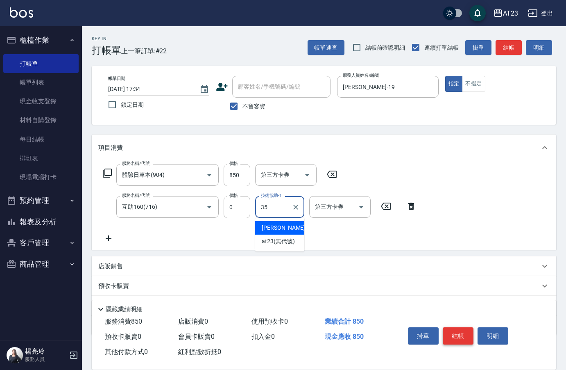
type input "嚕咪-35"
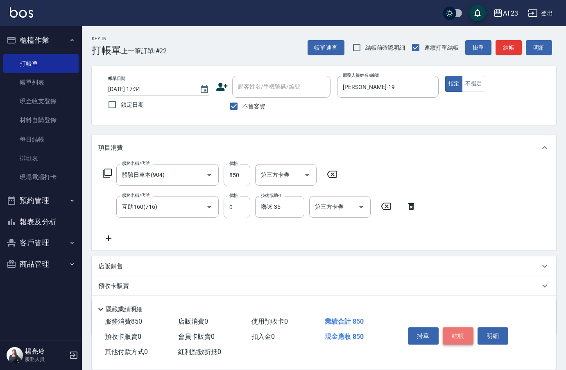
click at [456, 336] on button "結帳" at bounding box center [458, 335] width 31 height 17
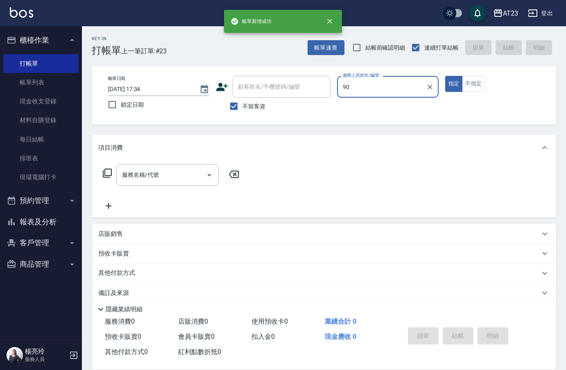
type input "9"
type input "[PERSON_NAME]-19"
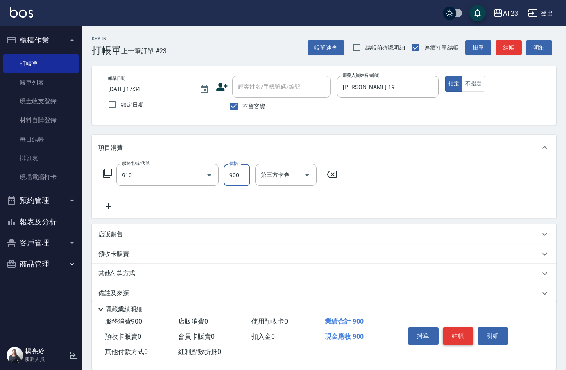
type input "體驗日蘆薈滋養露(910)"
click at [456, 336] on button "結帳" at bounding box center [458, 335] width 31 height 17
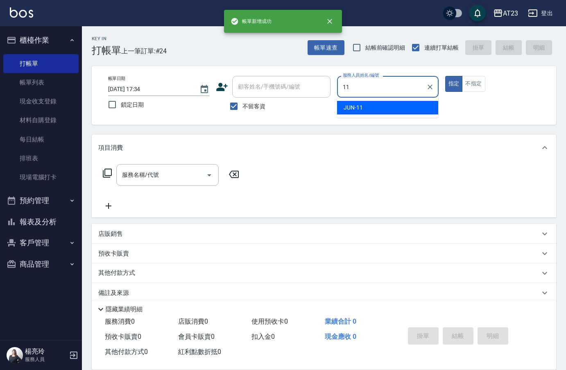
type input "JUN-11"
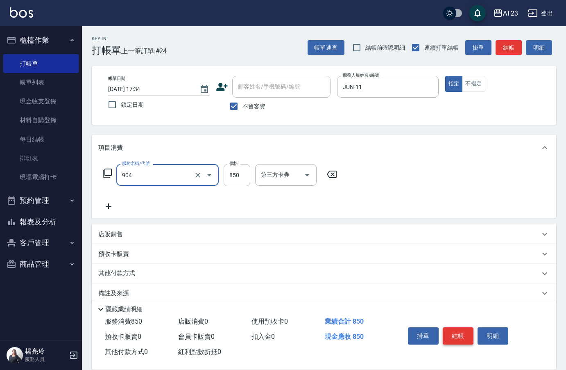
type input "體驗日草本(904)"
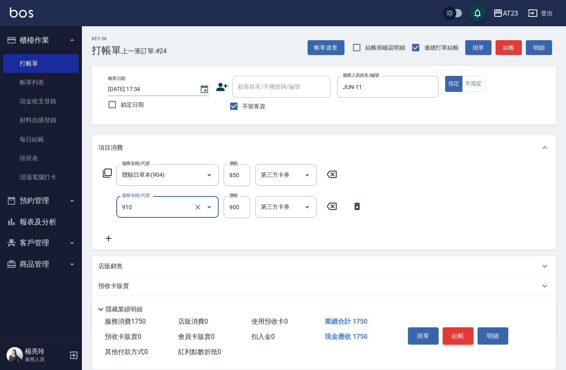
type input "體驗日蘆薈滋養露(910)"
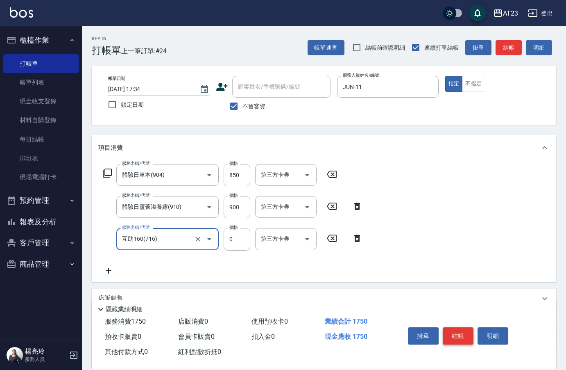
type input "互助160(716)"
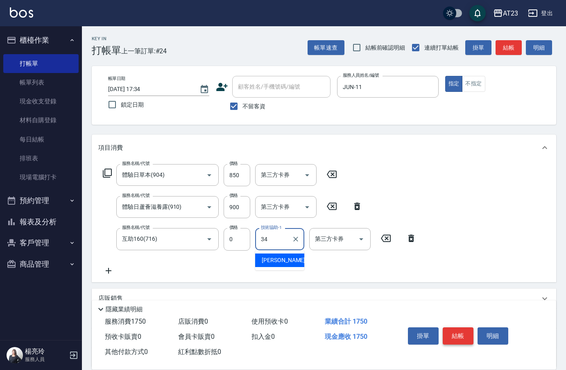
type input "[PERSON_NAME]-34"
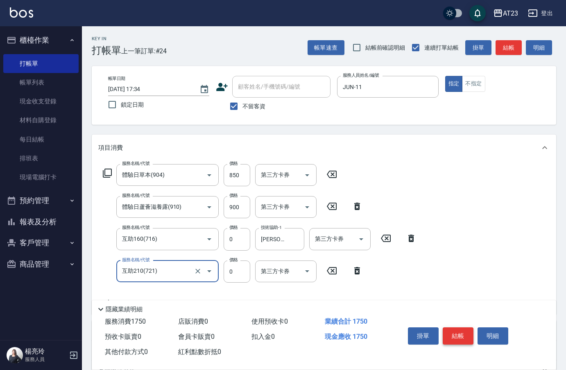
type input "互助210(721)"
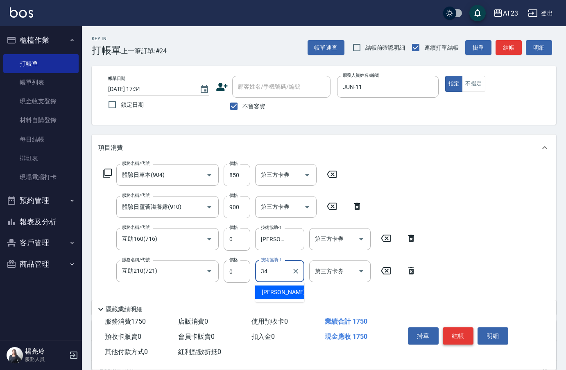
type input "[PERSON_NAME]-34"
click at [456, 334] on button "結帳" at bounding box center [458, 335] width 31 height 17
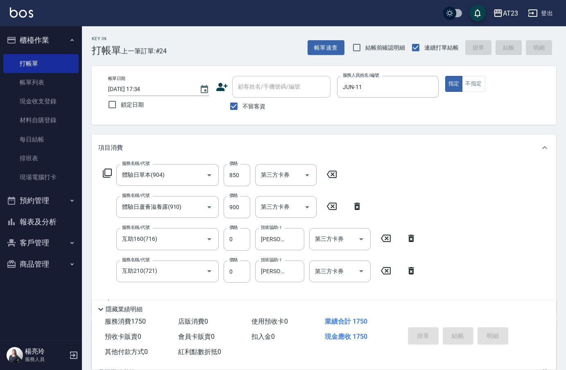
type input "[DATE] 17:35"
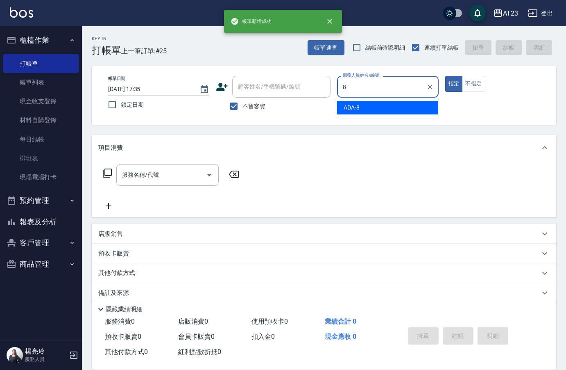
type input "ADA-8"
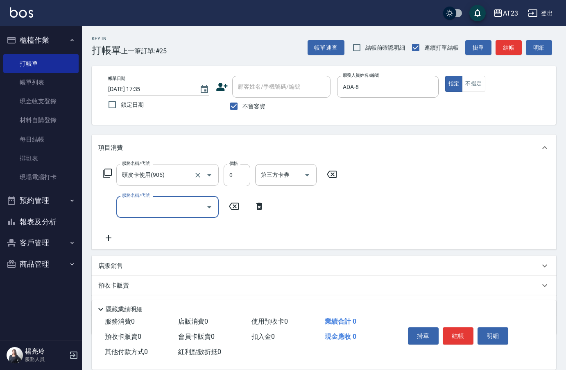
click at [169, 175] on input "頭皮卡使用(905)" at bounding box center [156, 175] width 72 height 14
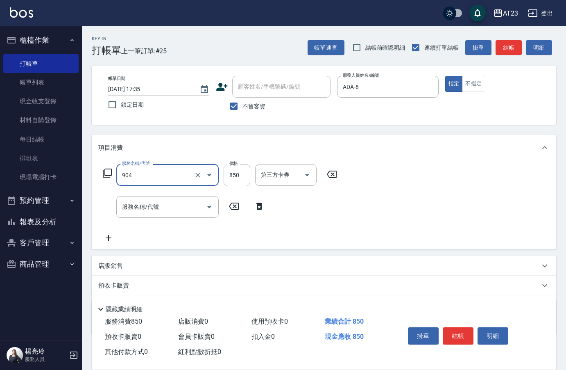
type input "體驗日草本(904)"
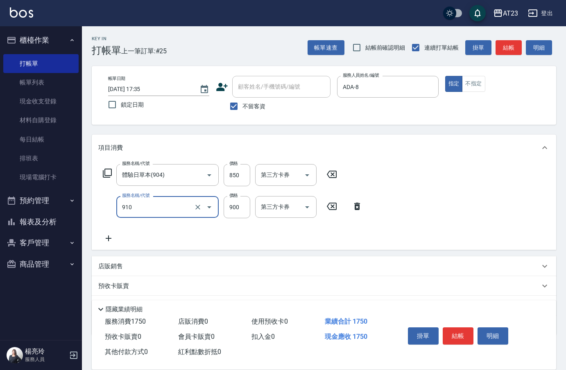
type input "體驗日蘆薈滋養露(910)"
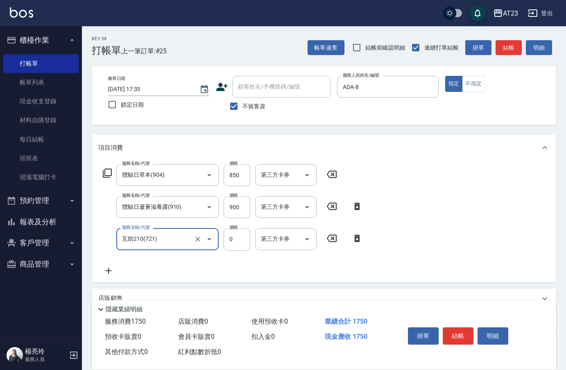
type input "互助210(721)"
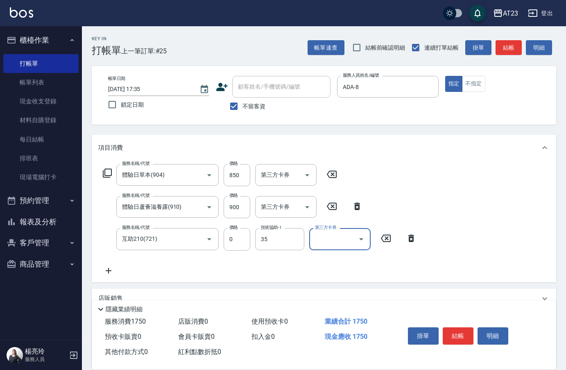
type input "嚕咪-35"
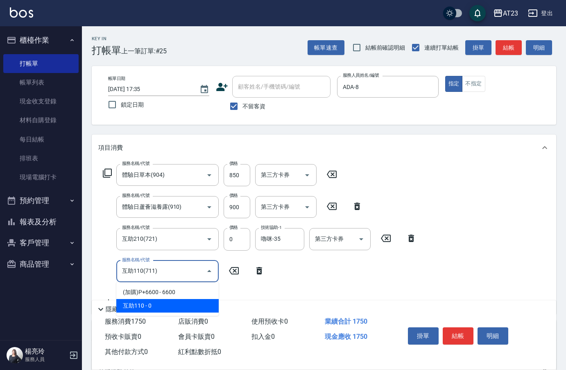
type input "互助110(711)"
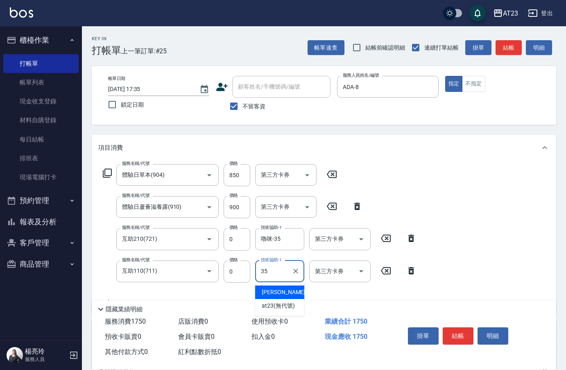
type input "嚕咪-35"
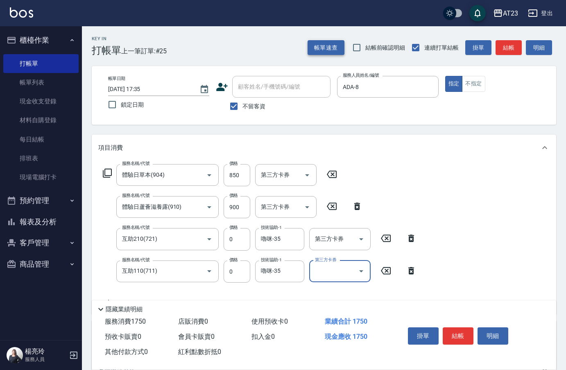
click at [332, 50] on button "帳單速查" at bounding box center [326, 47] width 37 height 15
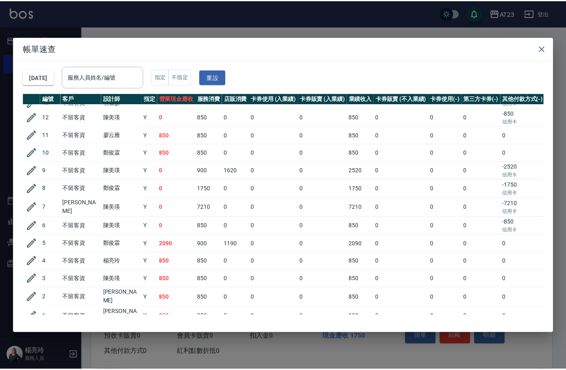
scroll to position [208, 0]
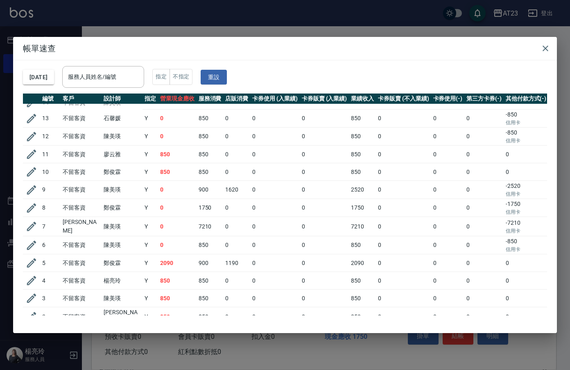
click at [29, 261] on icon "button" at bounding box center [31, 262] width 9 height 9
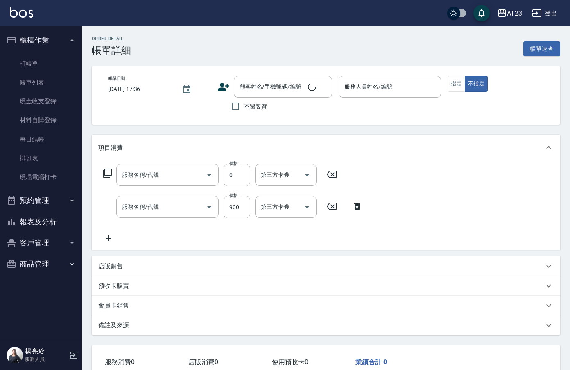
type input "[DATE] 13:28"
checkbox input "true"
type input "JUN-11"
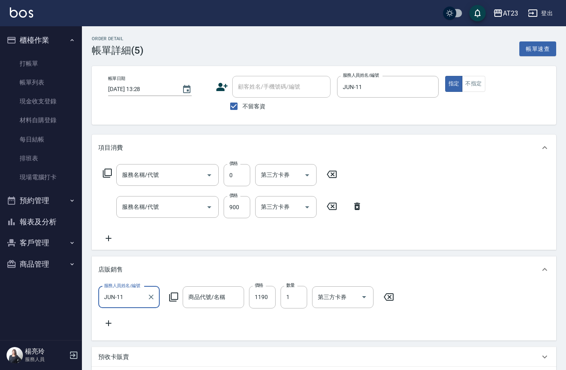
type input "互助210(721)"
type input "體驗日蘆薈滋養露(910)"
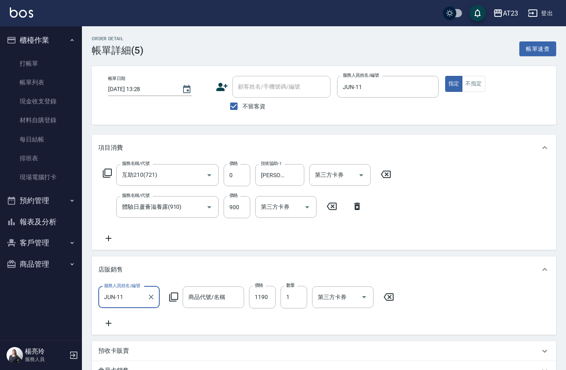
type input "(健)植萃賦活菁露"
click at [532, 52] on button "帳單速查" at bounding box center [537, 48] width 37 height 15
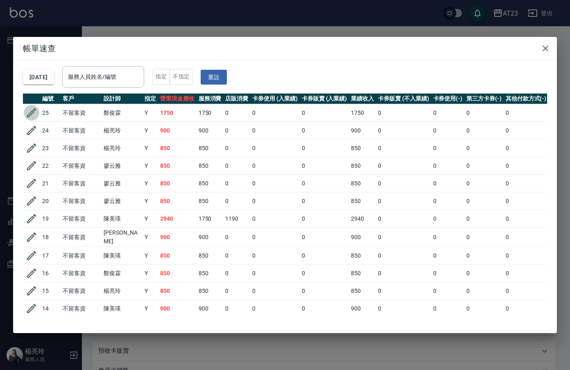
click at [28, 113] on icon "button" at bounding box center [31, 113] width 12 height 12
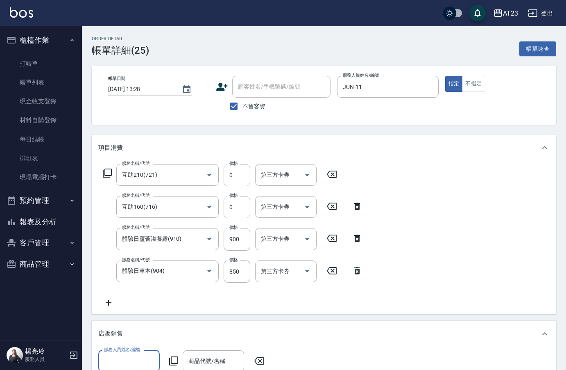
type input "[DATE] 17:34"
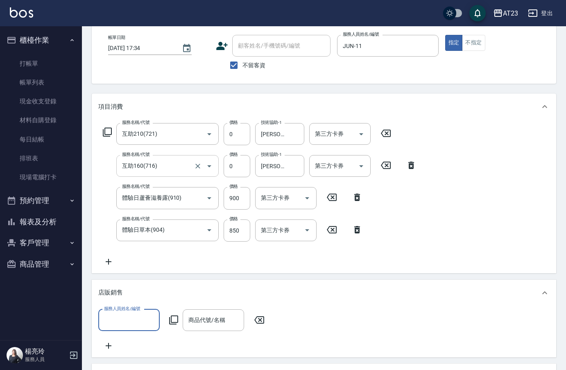
click at [172, 169] on input "互助160(716)" at bounding box center [156, 166] width 72 height 14
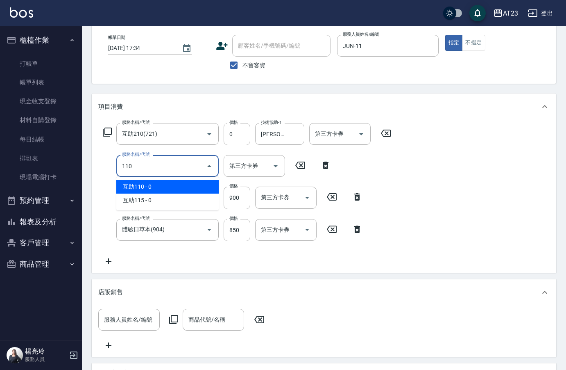
scroll to position [0, 0]
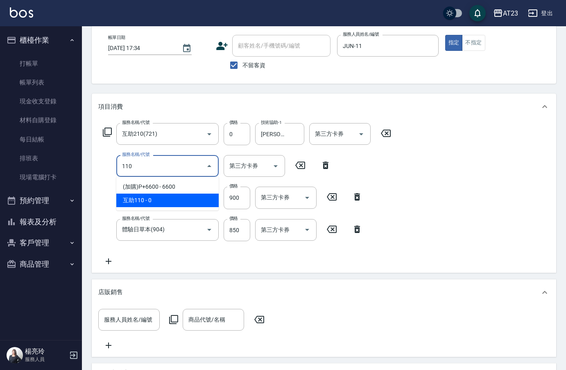
type input "互助110(711)"
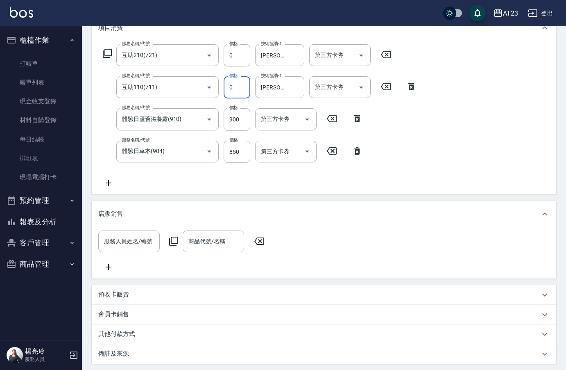
scroll to position [208, 0]
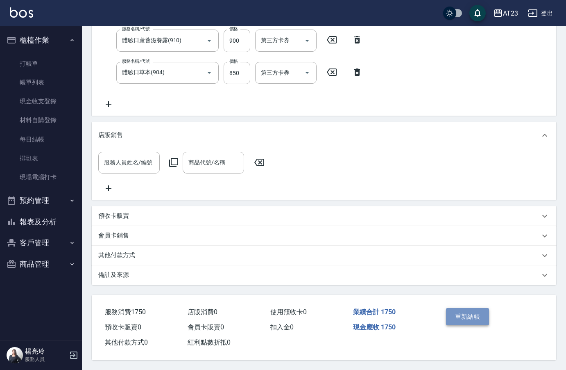
click at [466, 316] on button "重新結帳" at bounding box center [467, 316] width 43 height 17
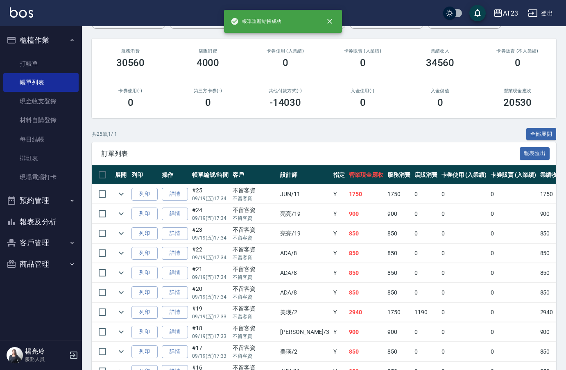
scroll to position [164, 0]
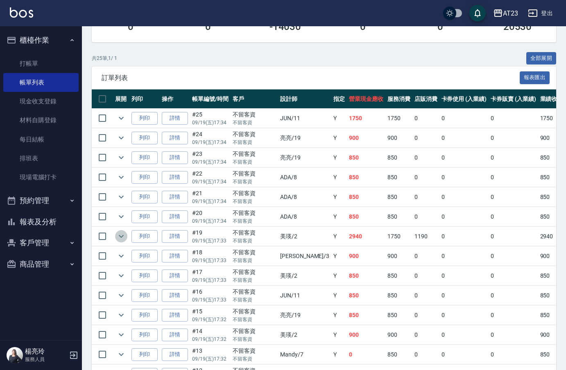
click at [119, 236] on icon "expand row" at bounding box center [121, 236] width 10 height 10
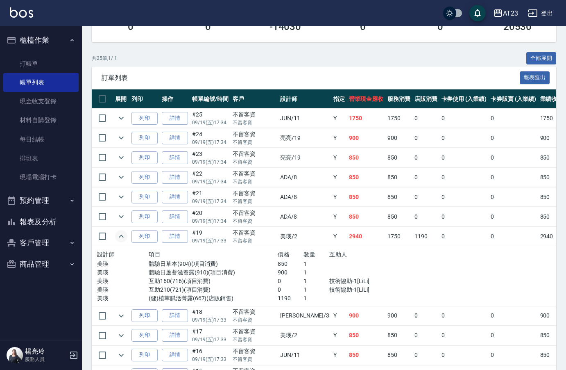
click at [119, 236] on icon "expand row" at bounding box center [121, 236] width 10 height 10
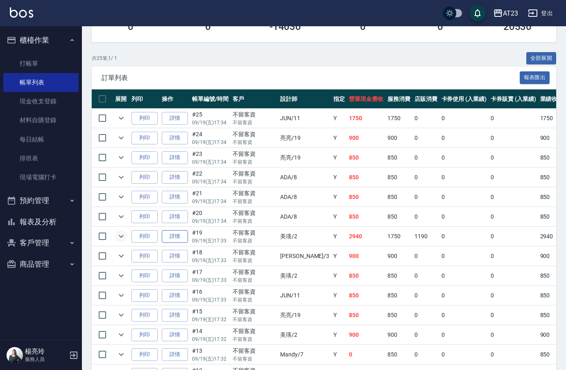
click at [179, 237] on link "詳情" at bounding box center [175, 236] width 26 height 13
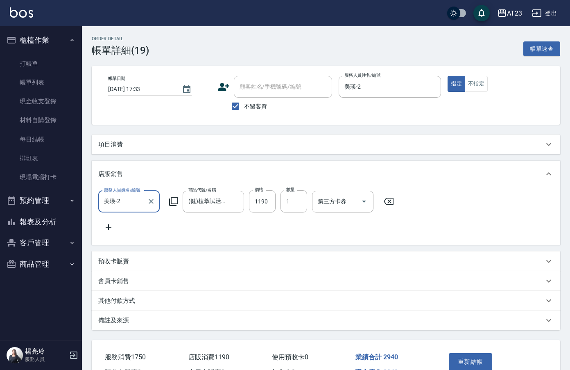
type input "[DATE] 17:33"
checkbox input "true"
type input "美瑛-2"
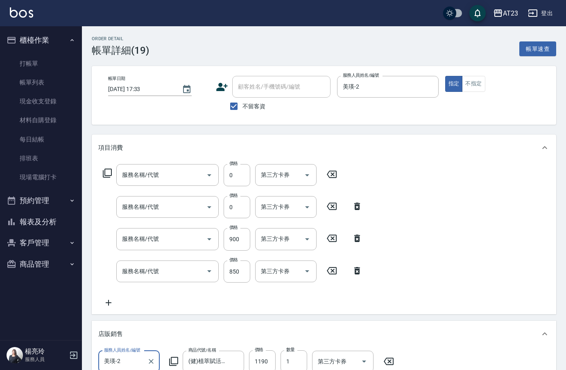
type input "互助210(721)"
type input "互助160(716)"
type input "體驗日蘆薈滋養露(910)"
type input "體驗日草本(904)"
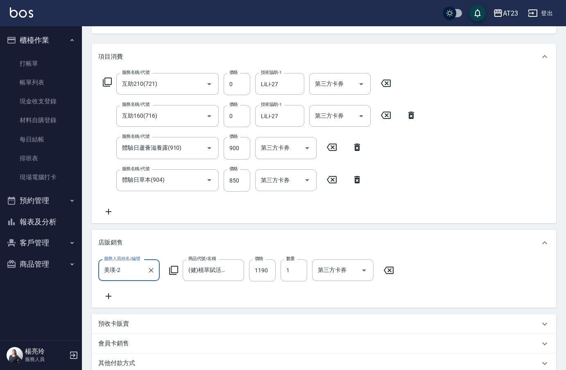
scroll to position [41, 0]
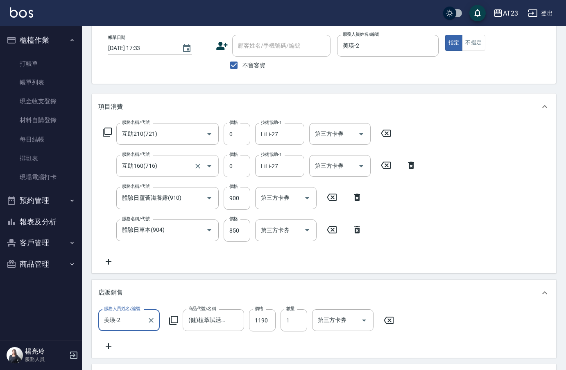
click at [164, 162] on input "互助160(716)" at bounding box center [156, 166] width 72 height 14
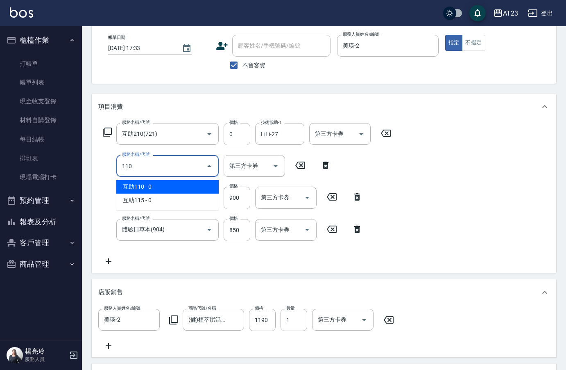
scroll to position [0, 0]
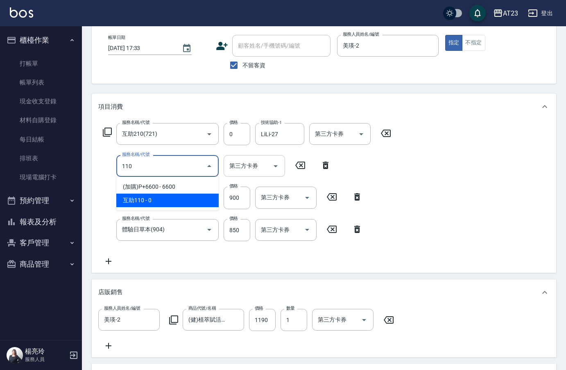
type input "互助110(711)"
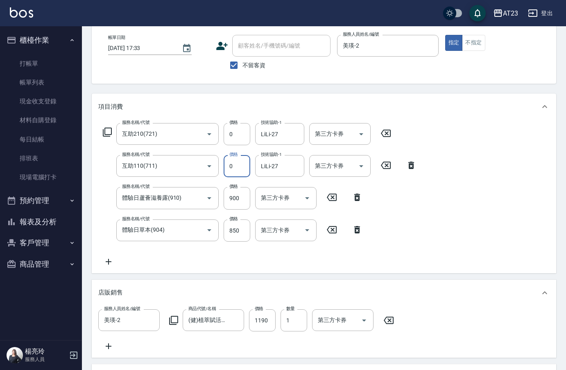
click at [508, 227] on div "服務名稱/代號 互助210(721) 服務名稱/代號 價格 0 價格 技術協助-1 LiLi-27 技術協助-1 第三方卡券 第三方卡券 服務名稱/代號 互助…" at bounding box center [324, 196] width 465 height 153
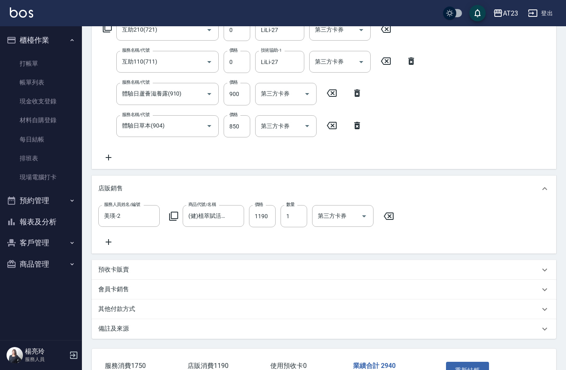
scroll to position [205, 0]
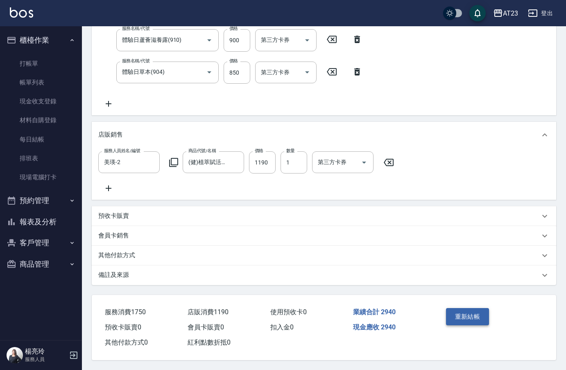
drag, startPoint x: 462, startPoint y: 333, endPoint x: 463, endPoint y: 322, distance: 10.7
click at [462, 327] on div "重新結帳" at bounding box center [466, 322] width 47 height 36
click at [463, 322] on button "重新結帳" at bounding box center [467, 316] width 43 height 17
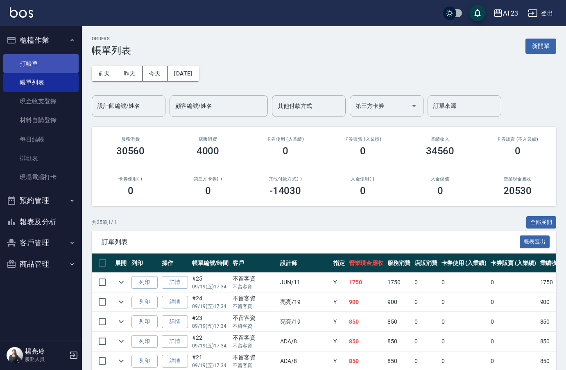
click at [36, 63] on link "打帳單" at bounding box center [40, 63] width 75 height 19
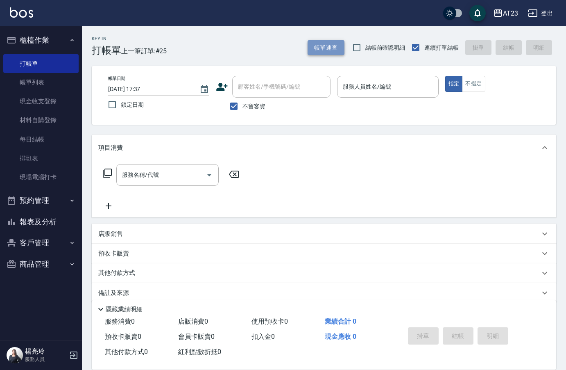
click at [318, 47] on button "帳單速查" at bounding box center [326, 47] width 37 height 15
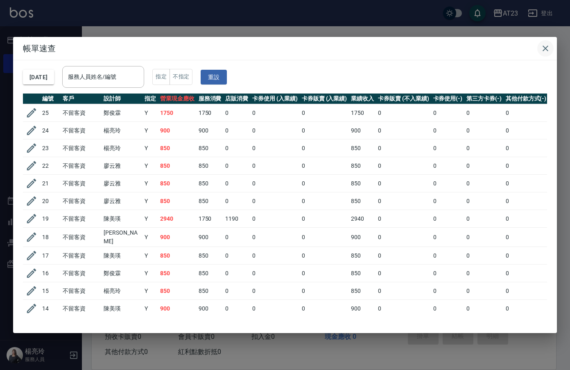
click at [552, 45] on button "button" at bounding box center [545, 48] width 16 height 16
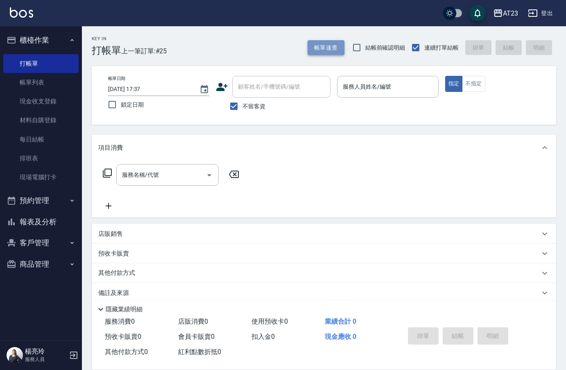
click at [318, 50] on button "帳單速查" at bounding box center [326, 47] width 37 height 15
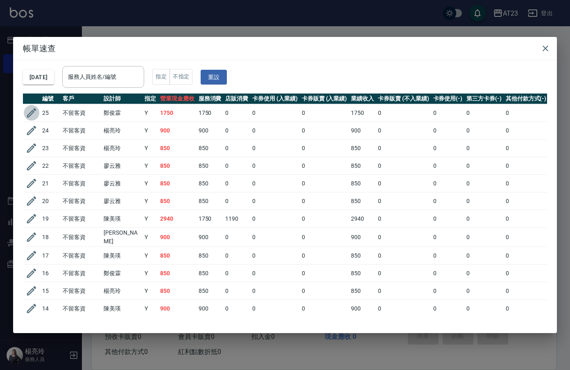
click at [31, 112] on icon "button" at bounding box center [31, 112] width 9 height 9
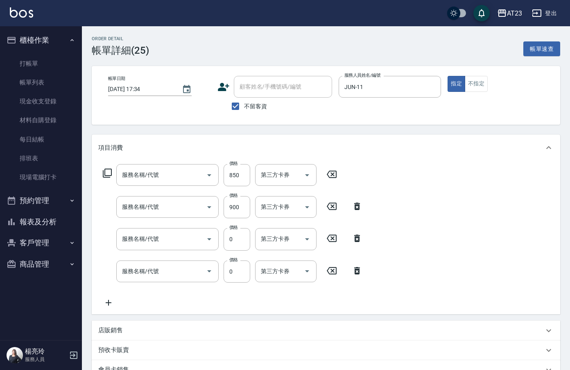
type input "[DATE] 17:34"
checkbox input "true"
type input "JUN-11"
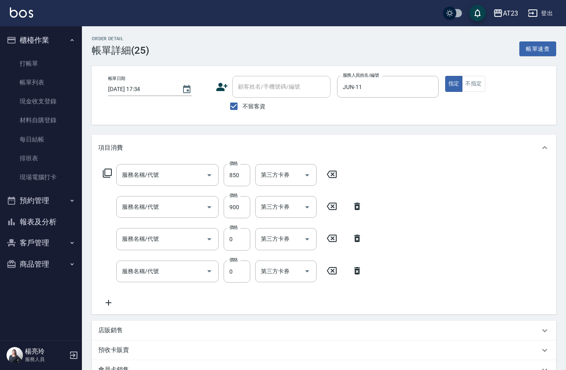
type input "體驗日草本(904)"
type input "體驗日蘆薈滋養露(910)"
type input "互助110(711)"
type input "互助210(721)"
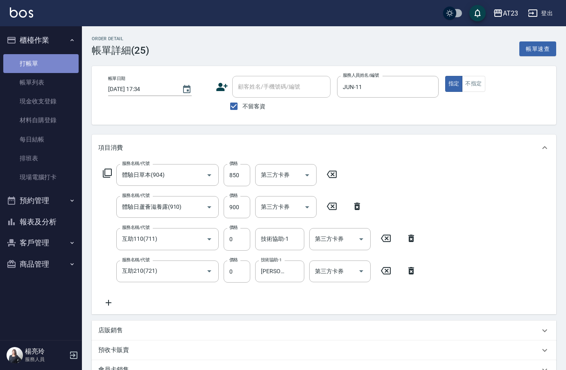
click at [25, 63] on link "打帳單" at bounding box center [40, 63] width 75 height 19
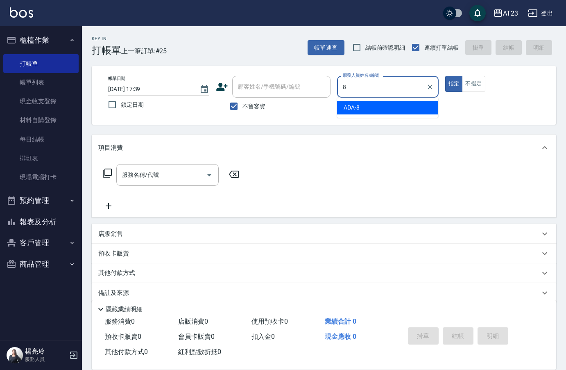
type input "ADA-8"
type button "true"
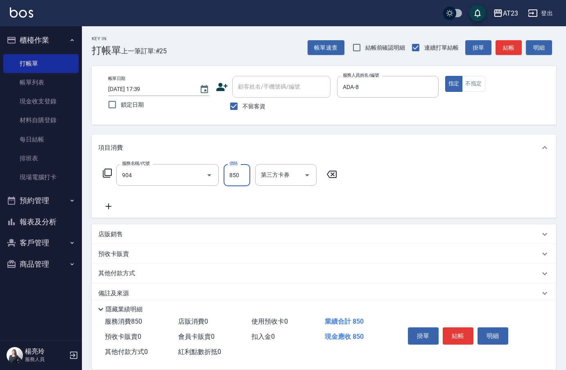
type input "體驗日草本(904)"
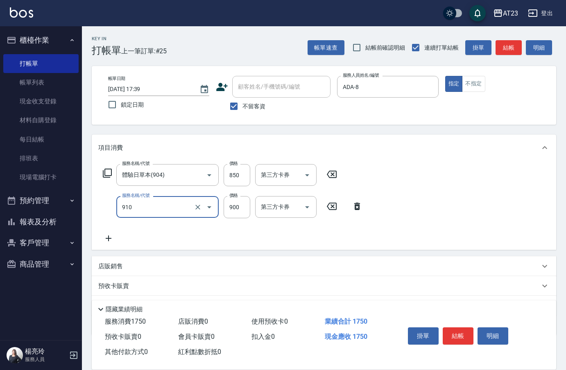
type input "體驗日蘆薈滋養露(910)"
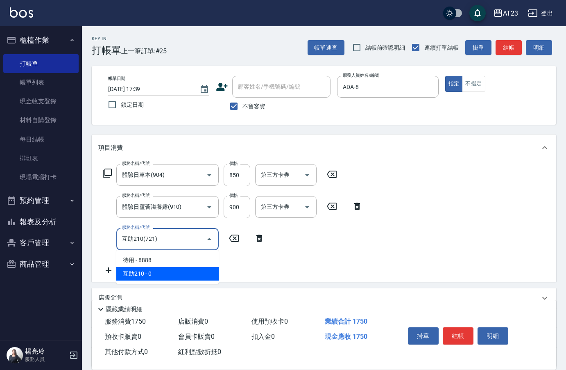
type input "互助210(721)"
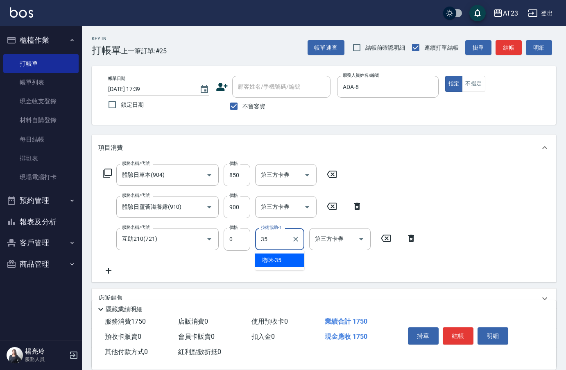
type input "嚕咪-35"
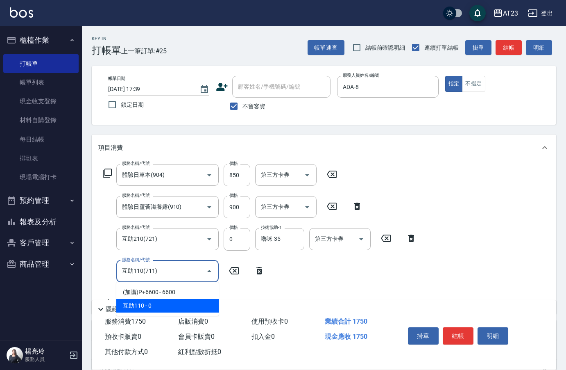
type input "互助110(711)"
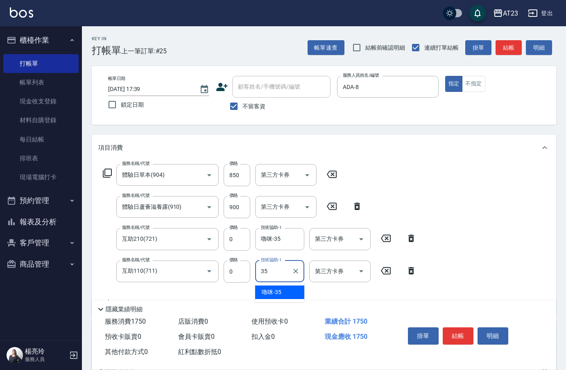
type input "嚕咪-35"
click at [456, 329] on button "結帳" at bounding box center [458, 335] width 31 height 17
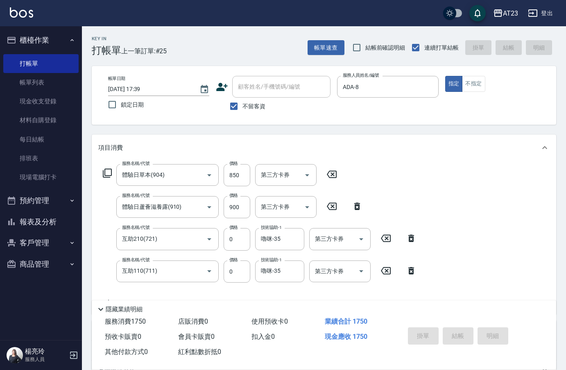
type input "[DATE] 18:17"
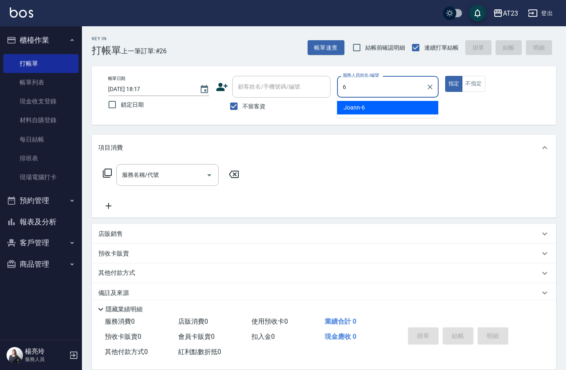
type input "Joann-6"
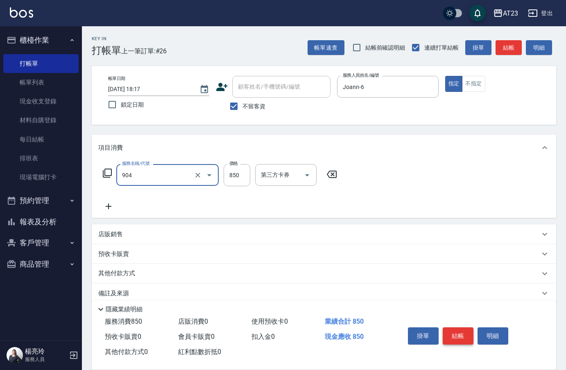
type input "體驗日草本(904)"
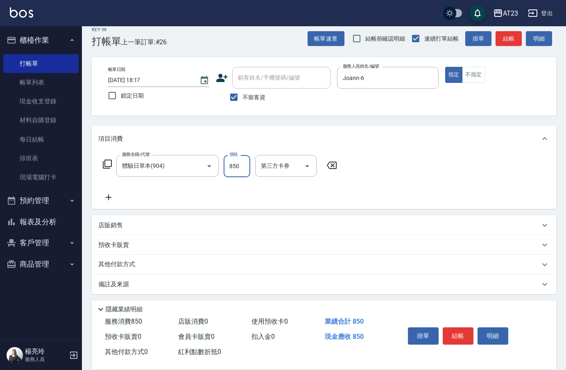
scroll to position [12, 0]
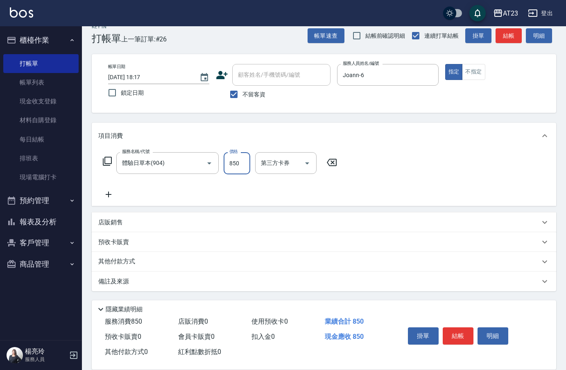
click at [110, 224] on p "店販銷售" at bounding box center [110, 222] width 25 height 9
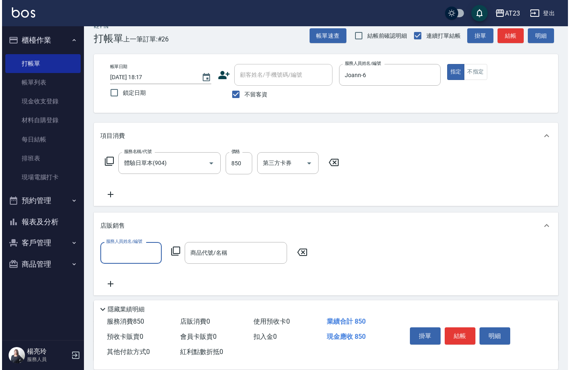
scroll to position [0, 0]
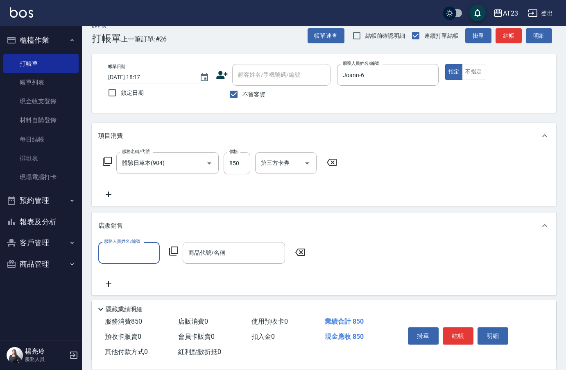
click at [132, 254] on input "服務人員姓名/編號" at bounding box center [129, 252] width 54 height 14
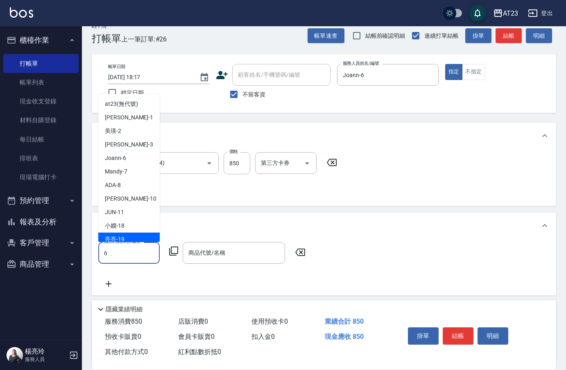
type input "Joann-6"
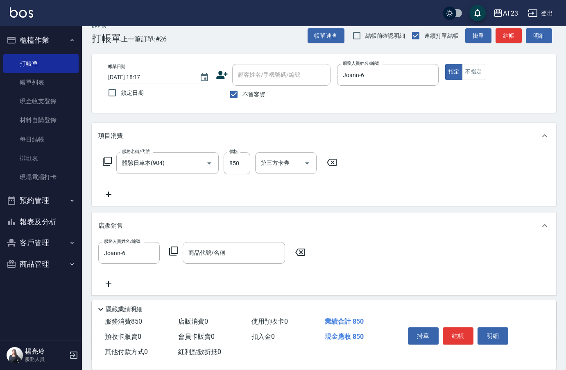
click at [175, 249] on icon at bounding box center [174, 251] width 10 height 10
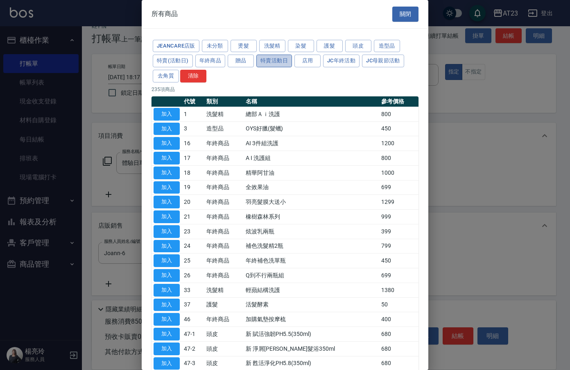
click at [275, 61] on button "特賣活動日" at bounding box center [274, 60] width 36 height 13
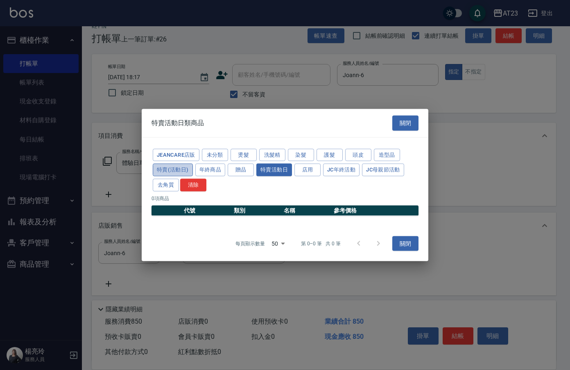
click at [185, 170] on button "特賣(活動日)" at bounding box center [173, 169] width 40 height 13
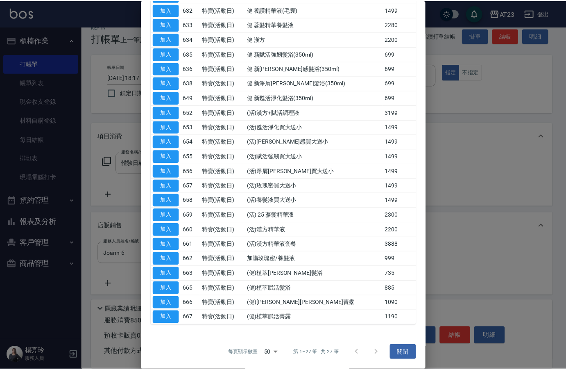
scroll to position [178, 0]
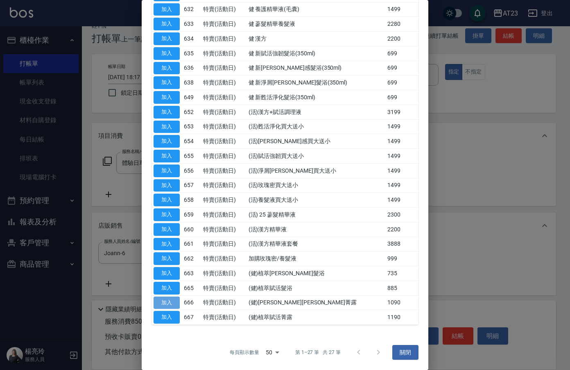
click at [178, 304] on button "加入" at bounding box center [167, 302] width 26 height 13
type input "(健)[PERSON_NAME][PERSON_NAME]菁露"
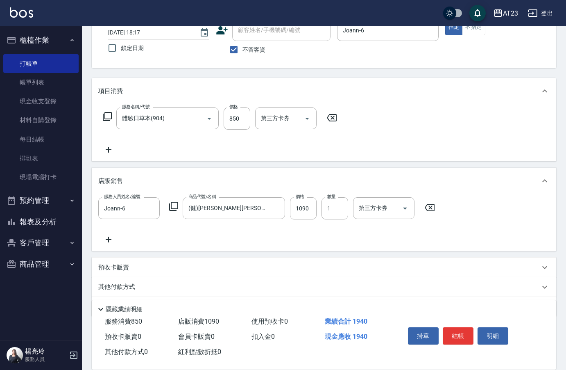
scroll to position [82, 0]
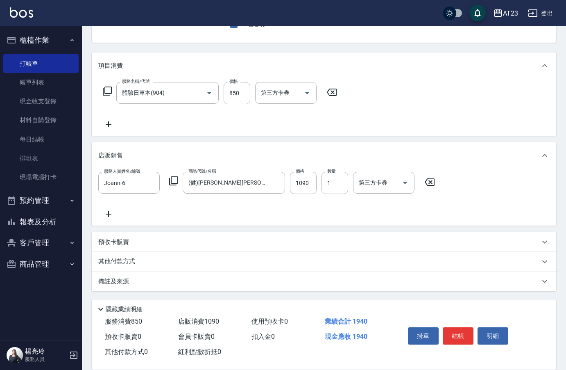
click at [115, 263] on p "其他付款方式" at bounding box center [118, 261] width 41 height 9
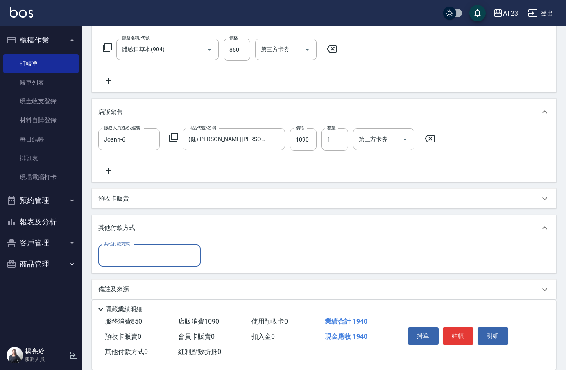
scroll to position [133, 0]
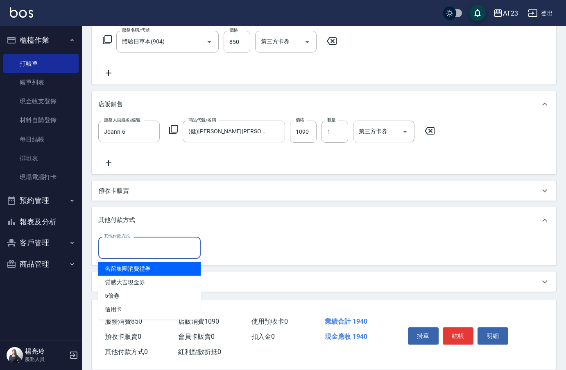
click at [134, 252] on input "其他付款方式" at bounding box center [149, 247] width 95 height 14
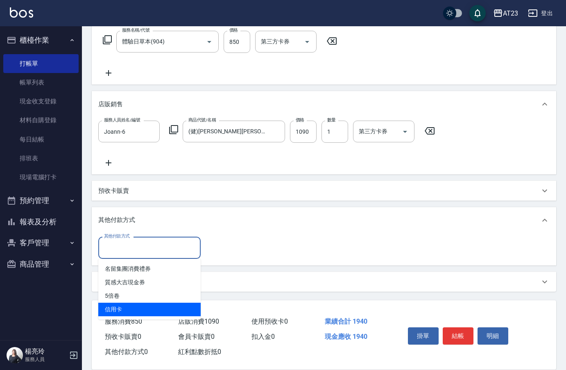
click at [144, 310] on span "信用卡" at bounding box center [149, 309] width 102 height 14
type input "信用卡"
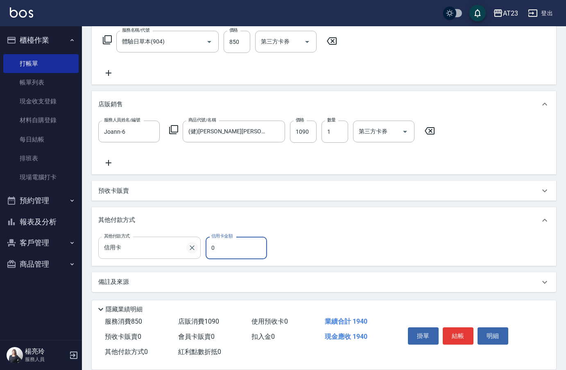
drag, startPoint x: 226, startPoint y: 251, endPoint x: 187, endPoint y: 248, distance: 39.4
click at [187, 248] on div "其他付款方式 信用卡 其他付款方式 信用卡金額 0 信用卡金額" at bounding box center [185, 247] width 174 height 22
type input "1940"
click at [456, 330] on button "結帳" at bounding box center [458, 335] width 31 height 17
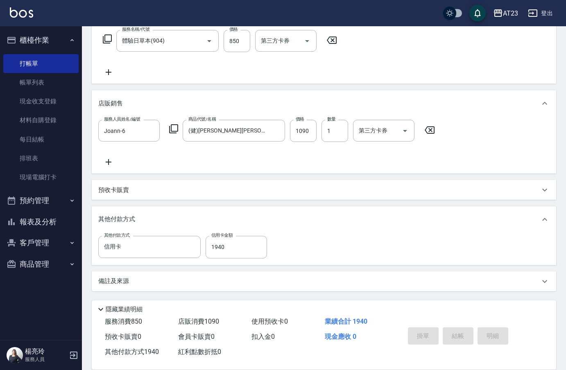
type input "[DATE] 18:18"
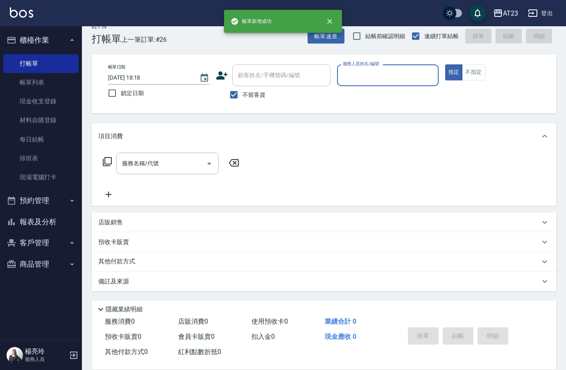
scroll to position [0, 0]
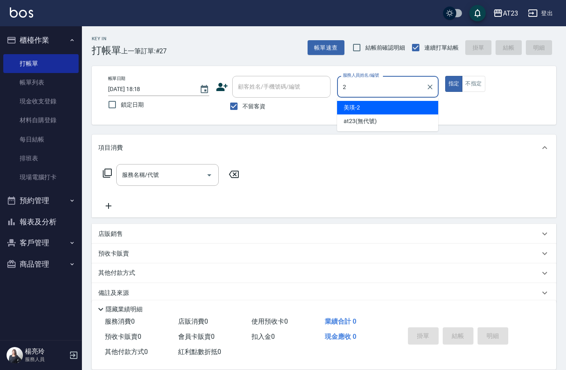
type input "美瑛-2"
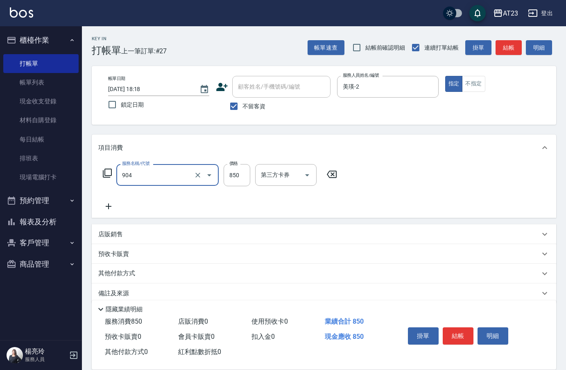
type input "體驗日草本(904)"
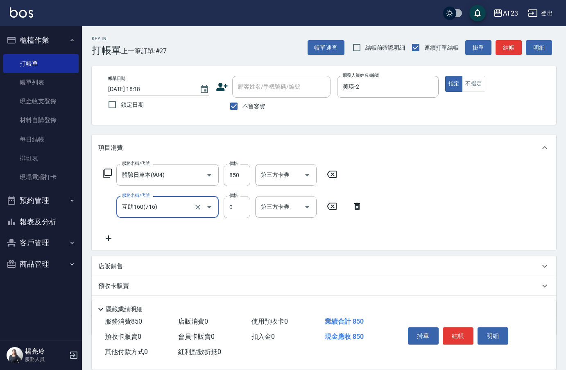
type input "互助160(716)"
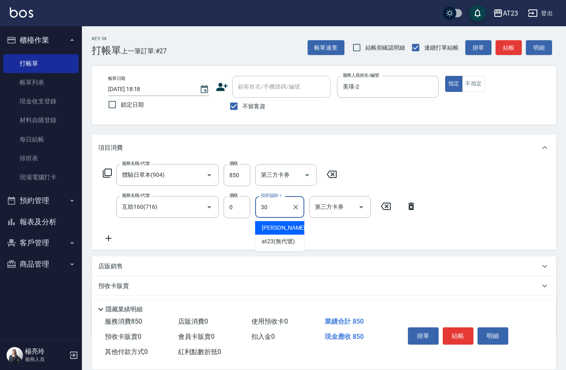
type input "Penny-30"
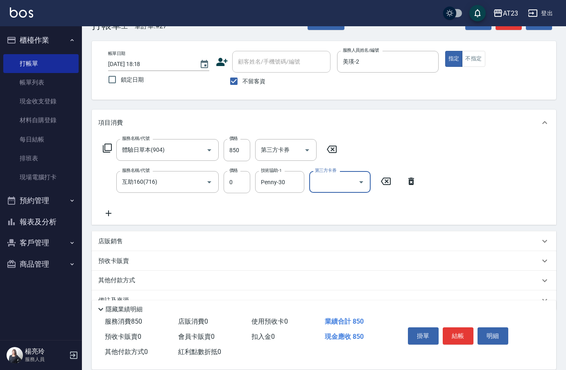
scroll to position [44, 0]
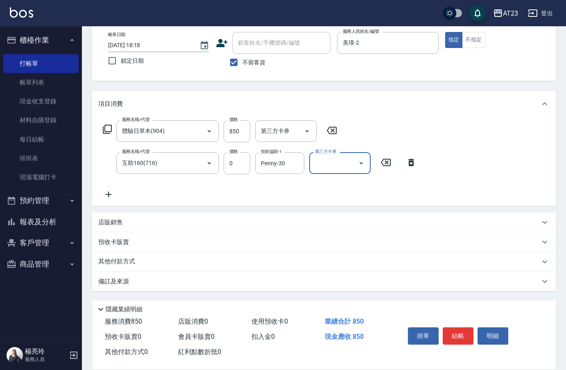
click at [138, 258] on div "其他付款方式" at bounding box center [319, 261] width 442 height 9
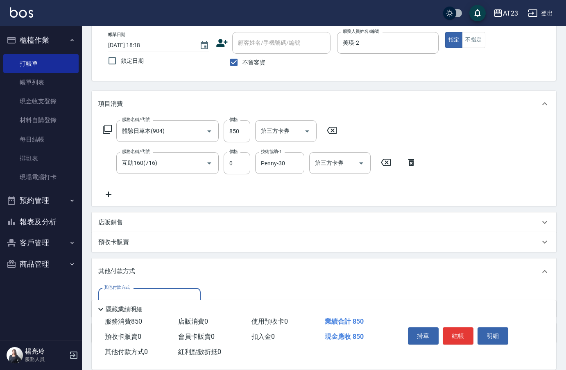
scroll to position [0, 0]
click at [116, 225] on p "店販銷售" at bounding box center [110, 222] width 25 height 9
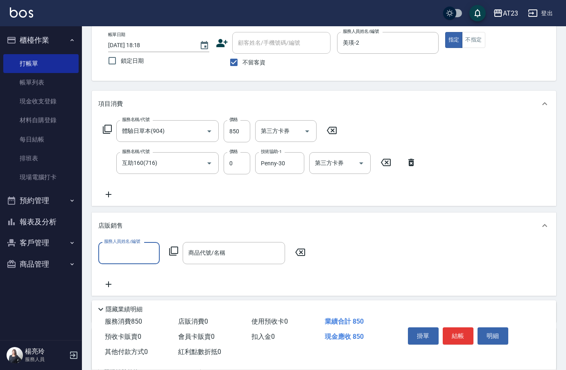
click at [126, 253] on input "服務人員姓名/編號" at bounding box center [129, 252] width 54 height 14
type input "美瑛-2"
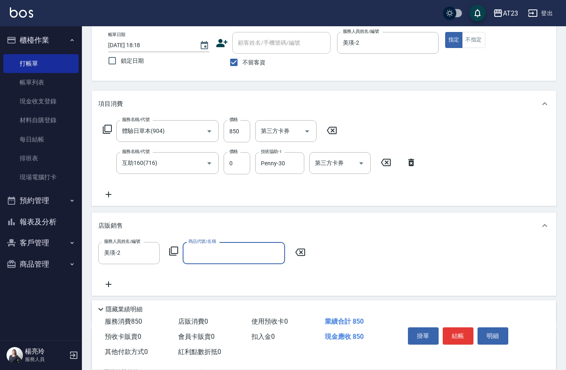
click at [180, 255] on div "服務人員姓名/編號 美瑛-2 服務人員姓名/編號 商品代號/名稱 商品代號/名稱" at bounding box center [204, 253] width 212 height 22
click at [175, 256] on icon at bounding box center [174, 251] width 10 height 10
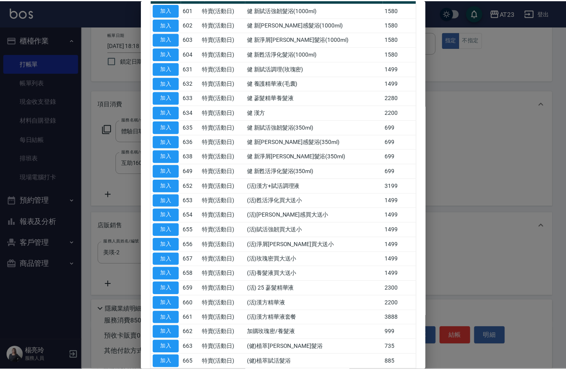
scroll to position [164, 0]
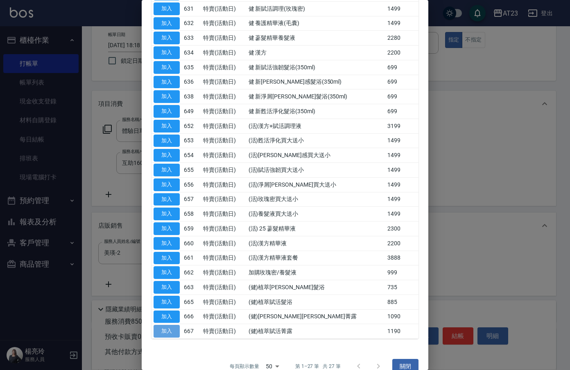
click at [168, 332] on button "加入" at bounding box center [167, 330] width 26 height 13
type input "(健)植萃賦活菁露"
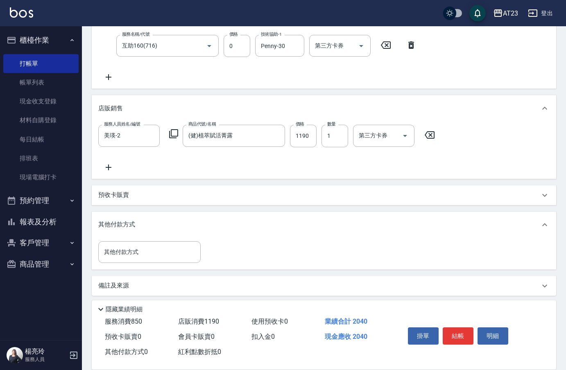
scroll to position [166, 0]
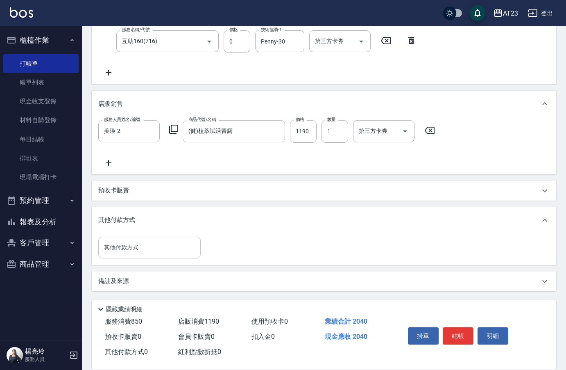
click at [111, 246] on input "其他付款方式" at bounding box center [149, 247] width 95 height 14
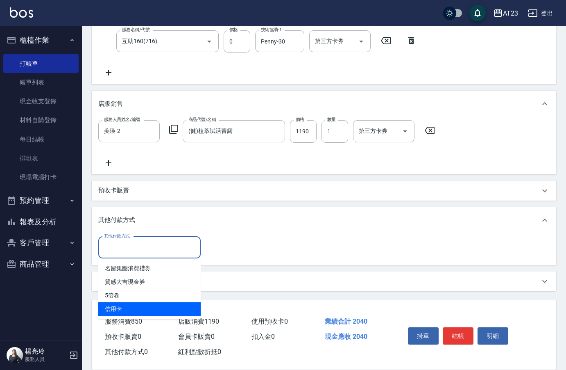
click at [123, 308] on span "信用卡" at bounding box center [149, 309] width 102 height 14
type input "信用卡"
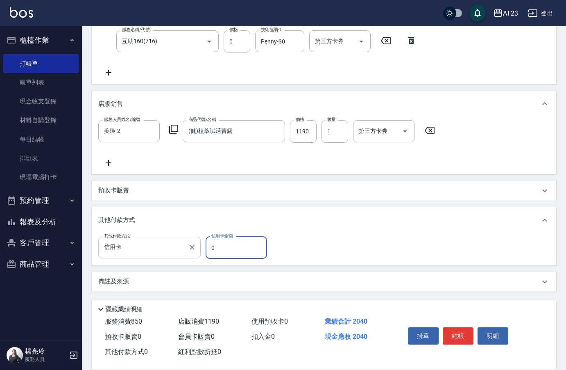
drag, startPoint x: 230, startPoint y: 244, endPoint x: 177, endPoint y: 238, distance: 52.7
click at [177, 238] on div "其他付款方式 信用卡 其他付款方式 信用卡金額 0 信用卡金額" at bounding box center [185, 247] width 174 height 22
drag, startPoint x: 231, startPoint y: 243, endPoint x: 156, endPoint y: 239, distance: 75.1
click at [159, 240] on div "其他付款方式 信用卡 其他付款方式 信用卡金額 2024 信用卡金額" at bounding box center [185, 247] width 174 height 22
click at [456, 331] on button "結帳" at bounding box center [458, 335] width 31 height 17
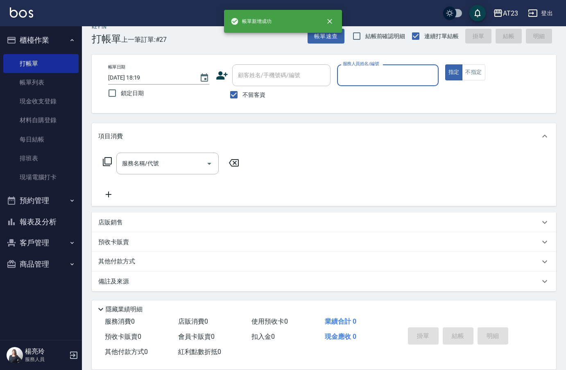
scroll to position [0, 0]
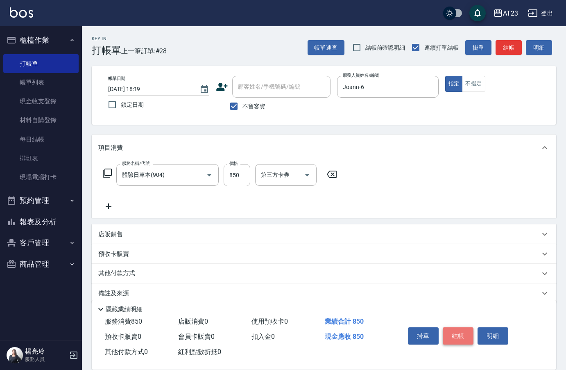
click at [453, 333] on button "結帳" at bounding box center [458, 335] width 31 height 17
click at [459, 332] on button "結帳" at bounding box center [458, 335] width 31 height 17
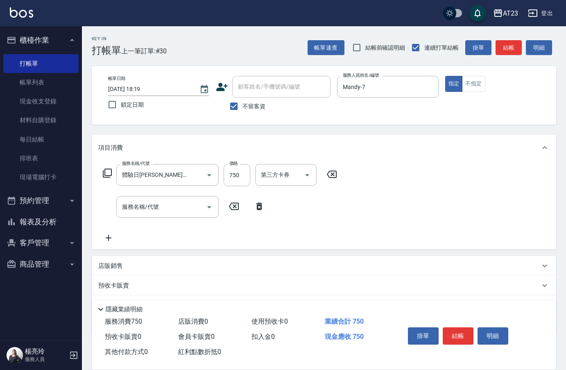
click at [105, 272] on div "店販銷售" at bounding box center [324, 266] width 465 height 20
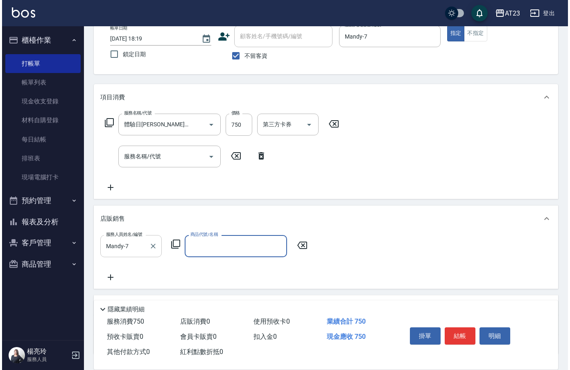
scroll to position [113, 0]
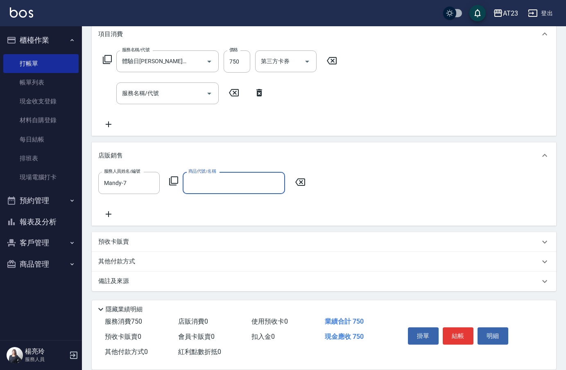
drag, startPoint x: 173, startPoint y: 170, endPoint x: 172, endPoint y: 186, distance: 15.6
click at [172, 182] on div "服務人員姓名/編號 Mandy-7 服務人員姓名/編號 商品代號/名稱 商品代號/名稱" at bounding box center [324, 196] width 465 height 57
click at [172, 186] on div "服務人員姓名/編號 Mandy-7 服務人員姓名/編號 商品代號/名稱 商品代號/名稱" at bounding box center [204, 183] width 212 height 22
click at [170, 177] on icon at bounding box center [174, 181] width 10 height 10
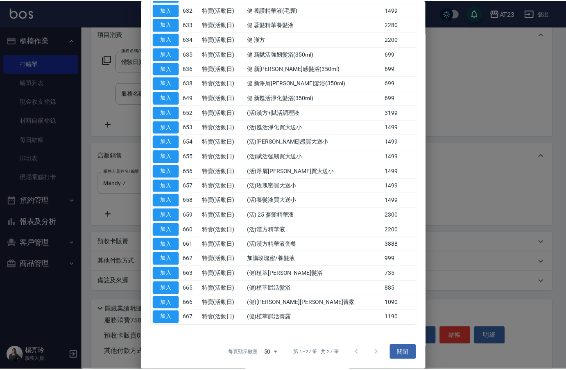
scroll to position [178, 0]
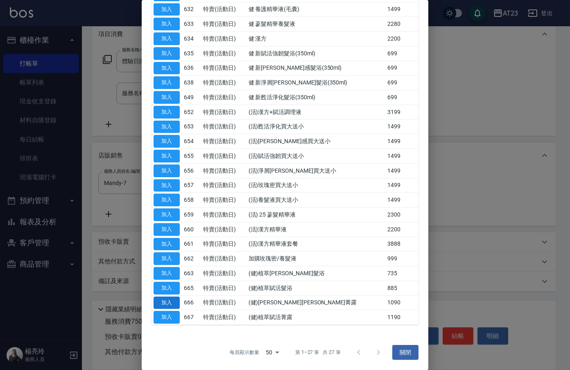
click at [168, 296] on button "加入" at bounding box center [167, 302] width 26 height 13
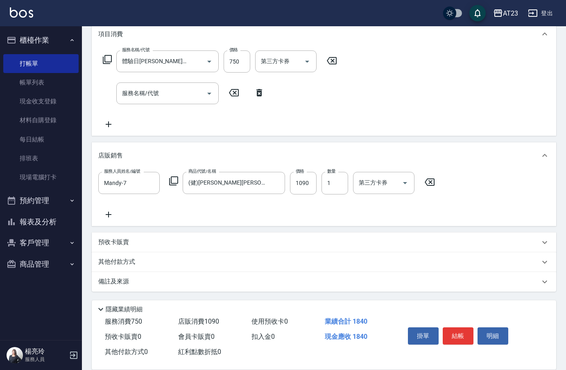
scroll to position [114, 0]
click at [466, 337] on button "結帳" at bounding box center [458, 335] width 31 height 17
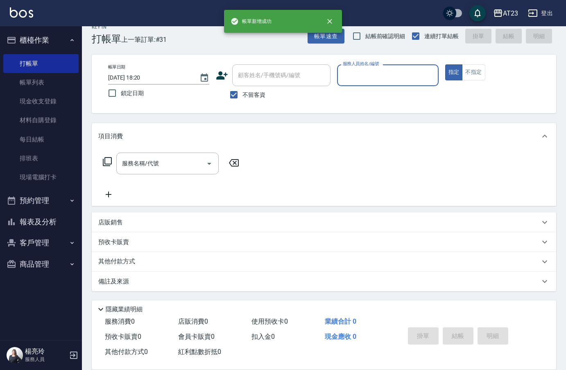
scroll to position [11, 0]
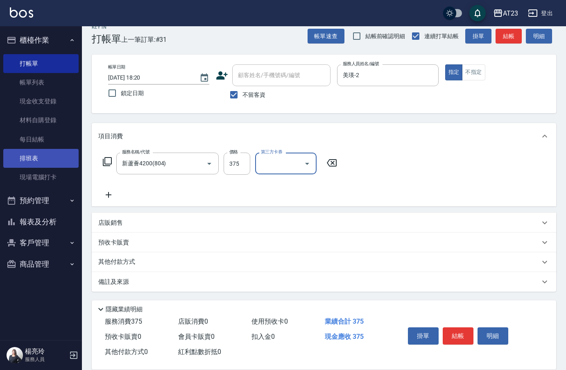
drag, startPoint x: 169, startPoint y: 163, endPoint x: 60, endPoint y: 159, distance: 109.1
click at [61, 160] on div "AT23 登出 櫃檯作業 打帳單 帳單列表 現金收支登錄 材料自購登錄 每日結帳 排班表 現場電腦打卡 預約管理 預約管理 單日預約紀錄 單週預約紀錄 報表及…" at bounding box center [283, 179] width 566 height 381
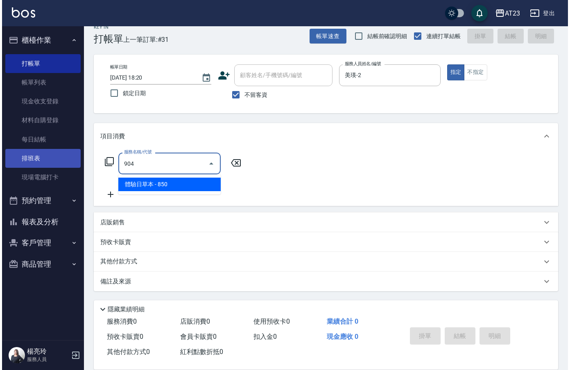
scroll to position [0, 0]
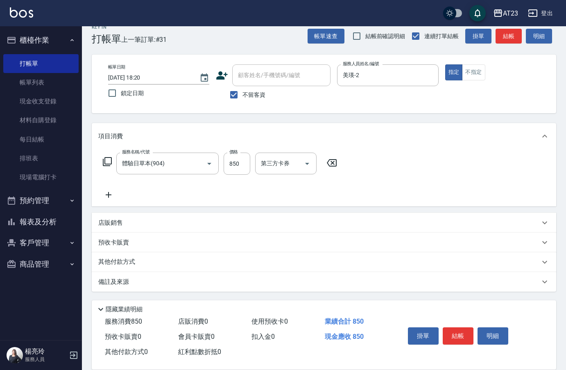
click at [109, 162] on icon at bounding box center [107, 161] width 10 height 10
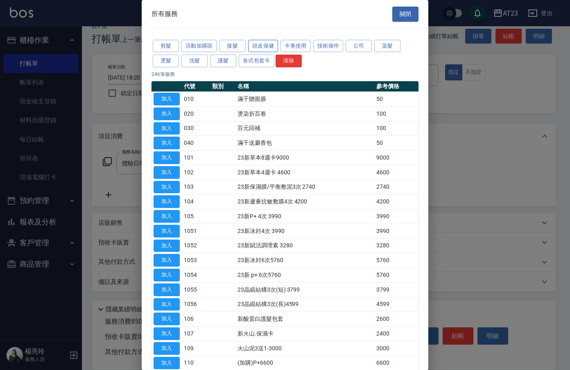
click at [261, 44] on button "頭皮保健" at bounding box center [263, 46] width 30 height 13
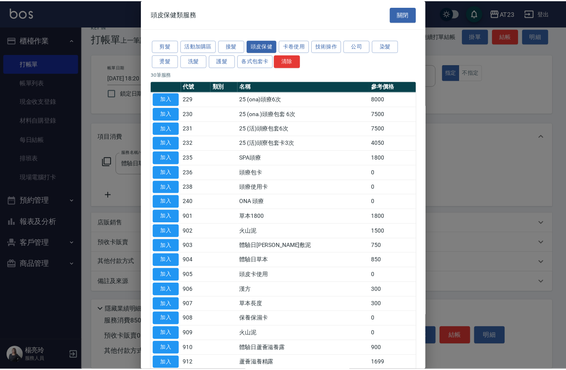
scroll to position [205, 0]
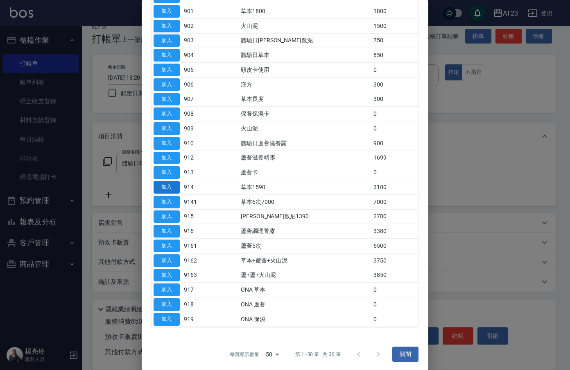
click at [175, 186] on button "加入" at bounding box center [167, 187] width 26 height 13
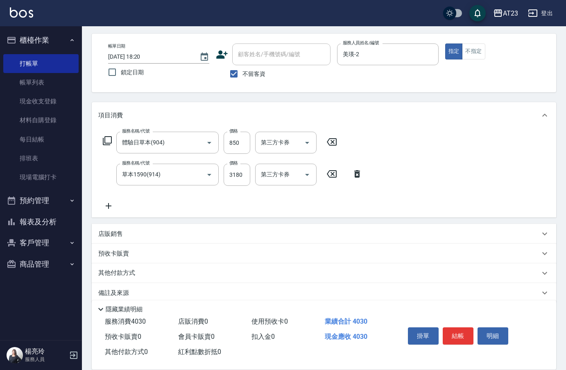
scroll to position [44, 0]
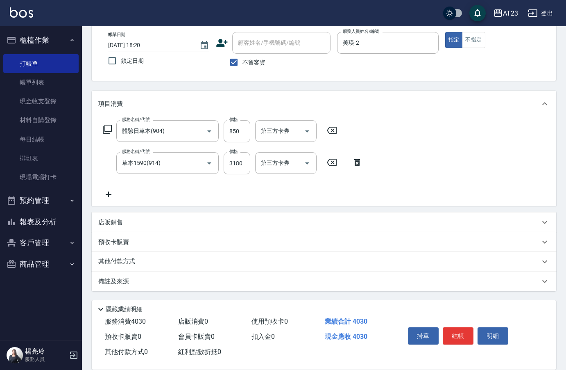
click at [107, 194] on icon at bounding box center [108, 194] width 20 height 10
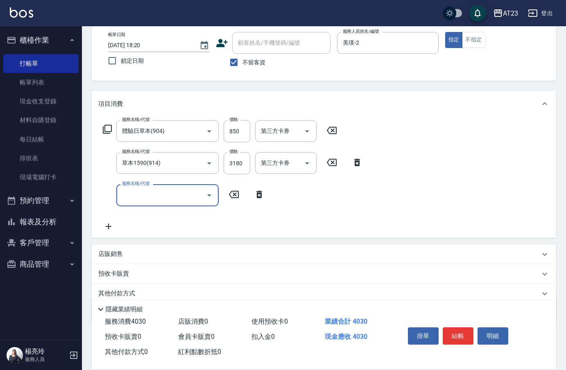
click at [154, 198] on div "服務名稱/代號 服務名稱/代號" at bounding box center [167, 195] width 102 height 22
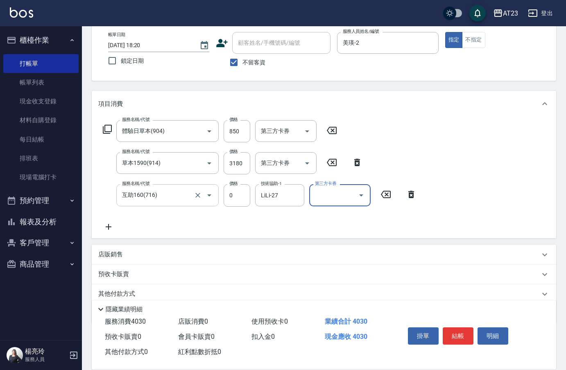
scroll to position [76, 0]
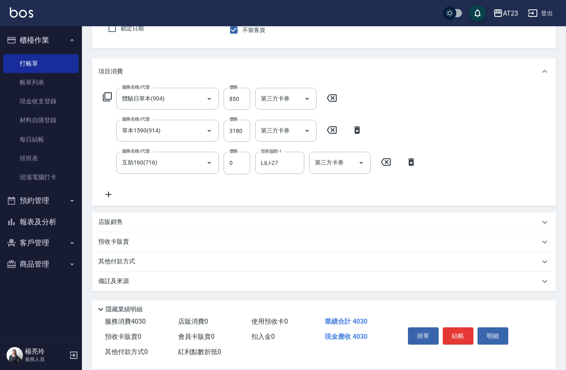
click at [113, 261] on p "其他付款方式" at bounding box center [118, 261] width 41 height 9
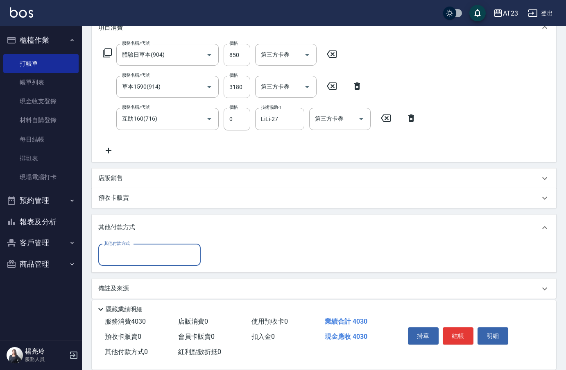
scroll to position [123, 0]
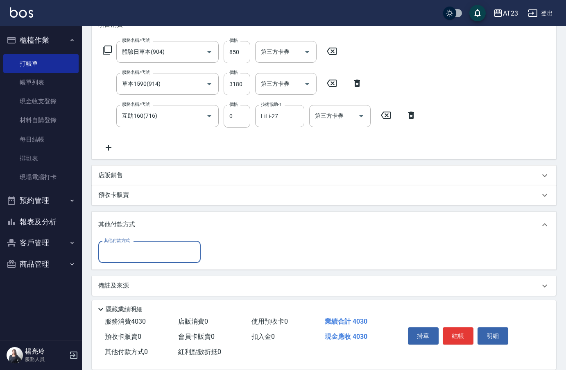
click at [116, 265] on div "其他付款方式 其他付款方式" at bounding box center [324, 254] width 465 height 32
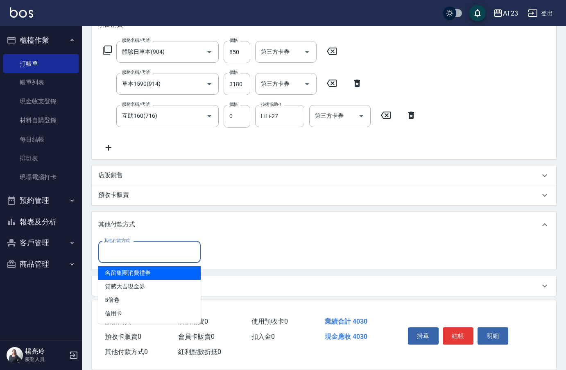
click at [131, 259] on input "其他付款方式" at bounding box center [149, 252] width 95 height 14
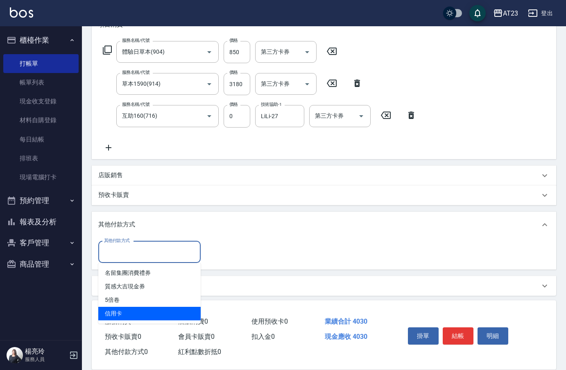
drag, startPoint x: 126, startPoint y: 317, endPoint x: 131, endPoint y: 311, distance: 7.5
click at [126, 316] on span "信用卡" at bounding box center [149, 313] width 102 height 14
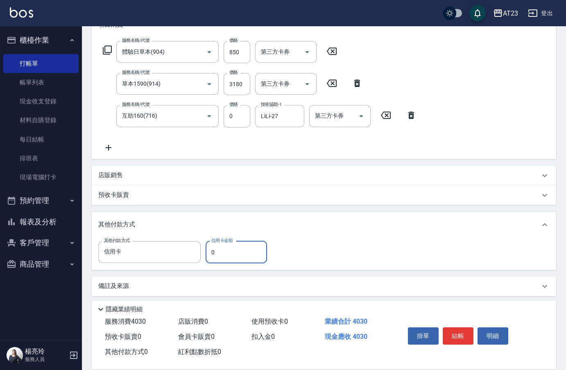
drag, startPoint x: 206, startPoint y: 258, endPoint x: 201, endPoint y: 256, distance: 5.6
click at [202, 257] on div "其他付款方式 信用卡 其他付款方式 信用卡金額 0 信用卡金額" at bounding box center [185, 252] width 174 height 22
click at [460, 334] on button "結帳" at bounding box center [458, 335] width 31 height 17
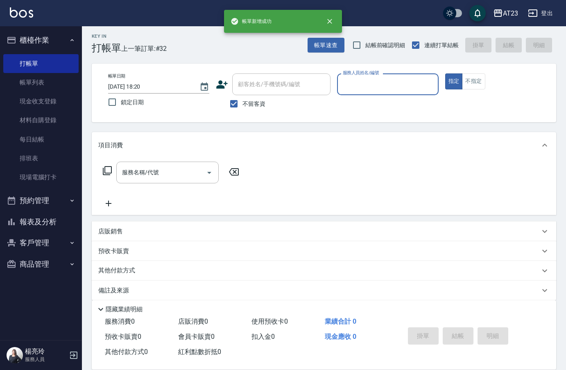
scroll to position [0, 0]
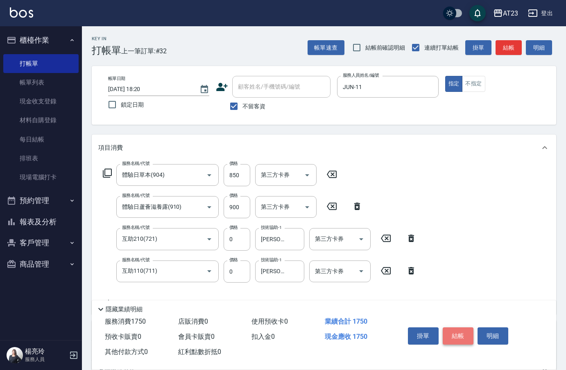
click at [455, 330] on button "結帳" at bounding box center [458, 335] width 31 height 17
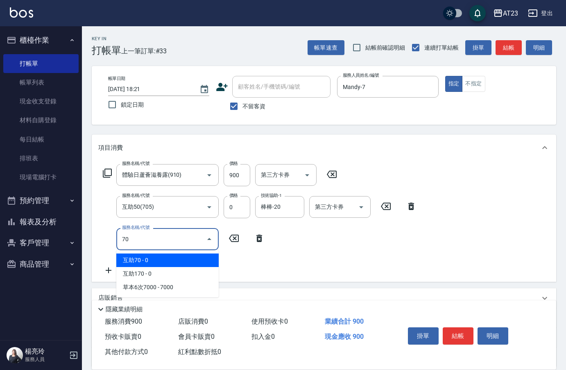
drag, startPoint x: 104, startPoint y: 238, endPoint x: 99, endPoint y: 237, distance: 5.6
click at [102, 238] on div "服務名稱/代號 70 服務名稱/代號" at bounding box center [183, 239] width 171 height 22
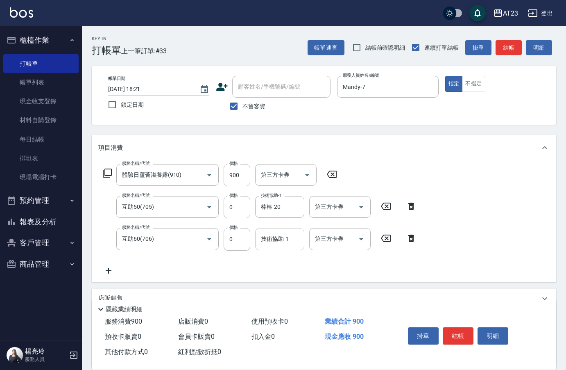
drag, startPoint x: 189, startPoint y: 273, endPoint x: 263, endPoint y: 237, distance: 82.4
click at [189, 273] on div "服務名稱/代號 體驗日蘆薈滋養露(910) 服務名稱/代號 價格 900 價格 第三方卡券 第三方卡券 服務名稱/代號 互助50(705) 服務名稱/代號 價…" at bounding box center [259, 219] width 323 height 111
click at [295, 204] on icon "Clear" at bounding box center [296, 207] width 8 height 8
click at [278, 236] on input "技術協助-1" at bounding box center [280, 238] width 42 height 14
click at [160, 206] on input "互助50(705)" at bounding box center [156, 207] width 72 height 14
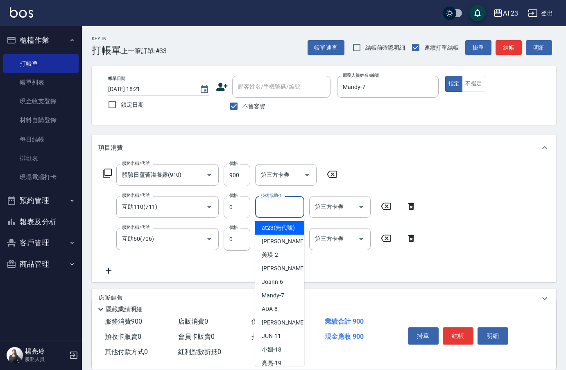
click at [290, 205] on input "技術協助-1" at bounding box center [280, 207] width 42 height 14
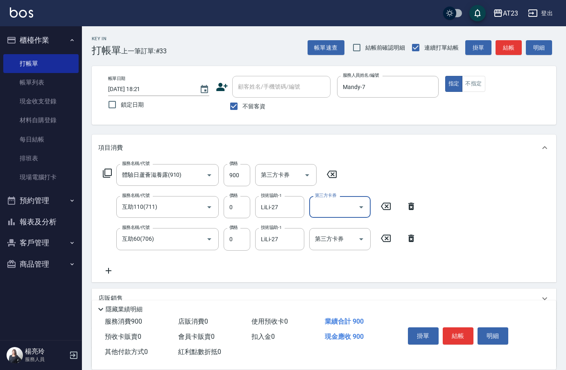
drag, startPoint x: 280, startPoint y: 208, endPoint x: 194, endPoint y: 188, distance: 88.2
click at [204, 195] on div "服務名稱/代號 體驗日蘆薈滋養露(910) 服務名稱/代號 價格 900 價格 第三方卡券 第三方卡券 服務名稱/代號 互助110(711) 服務名稱/代號 …" at bounding box center [259, 219] width 323 height 111
click at [461, 330] on button "結帳" at bounding box center [458, 335] width 31 height 17
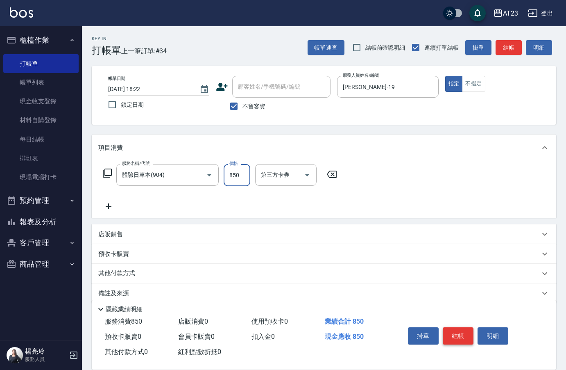
click at [463, 334] on button "結帳" at bounding box center [458, 335] width 31 height 17
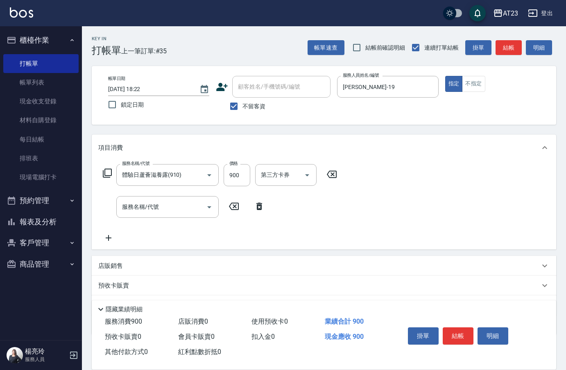
click at [107, 272] on div "店販銷售" at bounding box center [324, 266] width 465 height 20
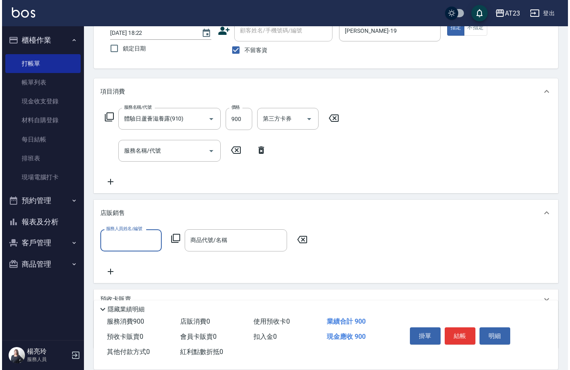
scroll to position [113, 0]
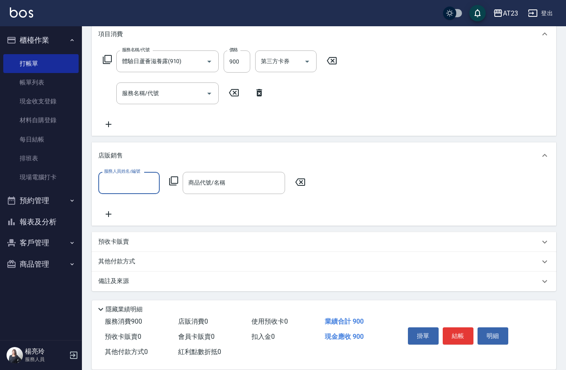
click at [114, 179] on input "服務人員姓名/編號" at bounding box center [129, 182] width 54 height 14
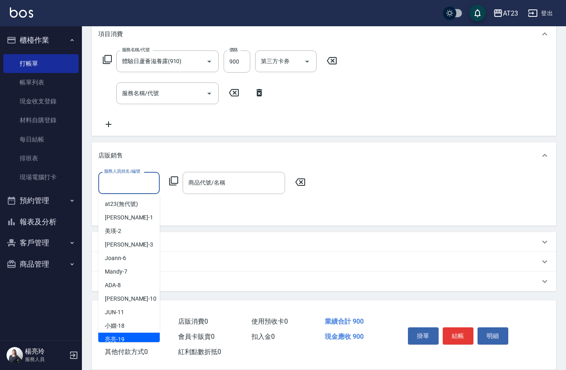
click at [129, 334] on div "[PERSON_NAME] -19" at bounding box center [128, 339] width 61 height 14
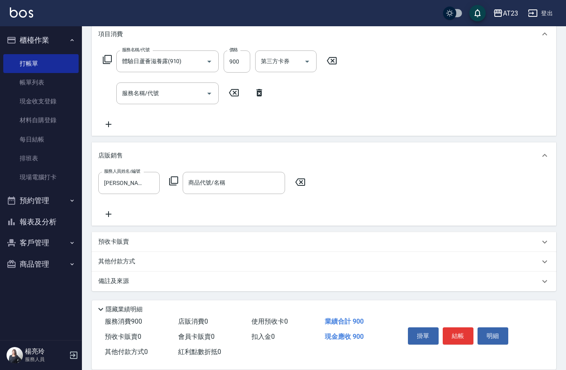
click at [174, 182] on icon at bounding box center [174, 181] width 10 height 10
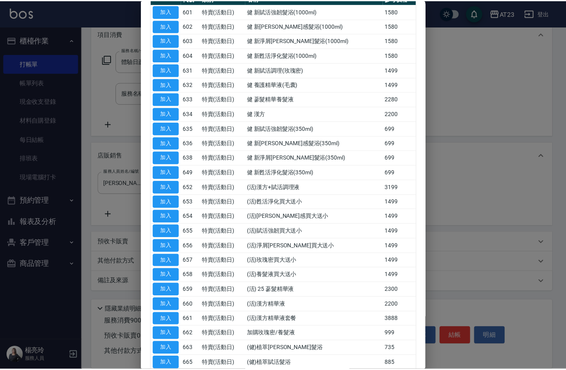
scroll to position [164, 0]
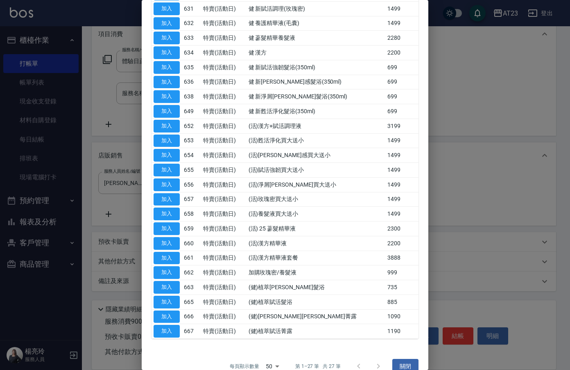
click at [174, 319] on button "加入" at bounding box center [167, 316] width 26 height 13
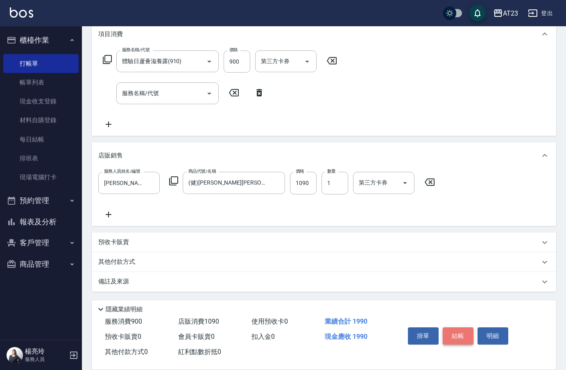
click at [458, 331] on button "結帳" at bounding box center [458, 335] width 31 height 17
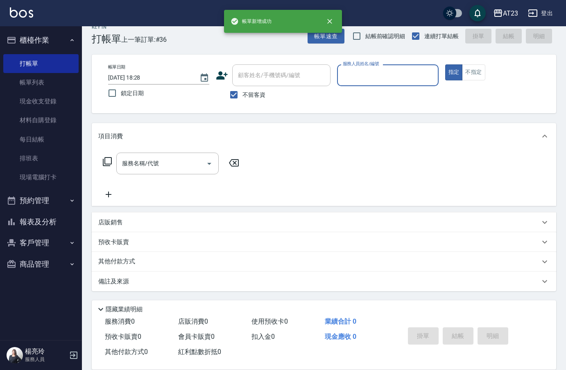
scroll to position [11, 0]
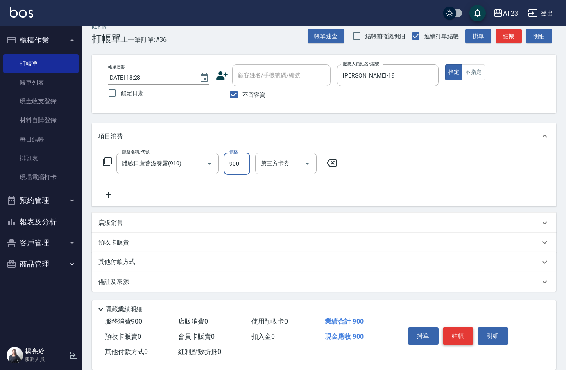
click at [455, 334] on button "結帳" at bounding box center [458, 335] width 31 height 17
click at [111, 195] on icon at bounding box center [109, 195] width 6 height 6
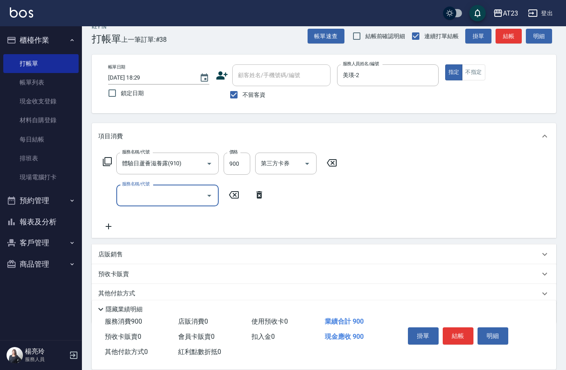
click at [147, 194] on div "服務名稱/代號 服務名稱/代號" at bounding box center [167, 195] width 102 height 22
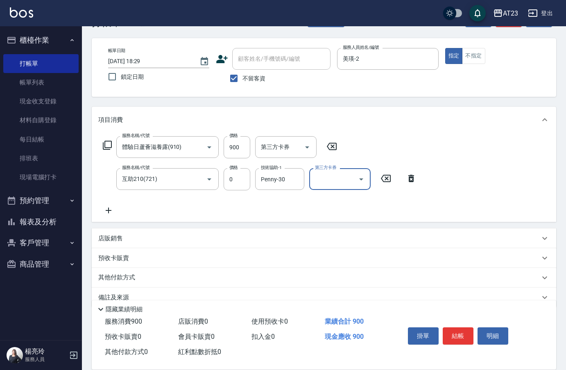
scroll to position [44, 0]
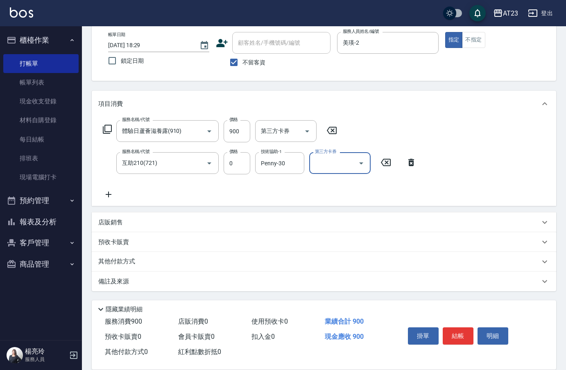
click at [113, 261] on p "其他付款方式" at bounding box center [118, 261] width 41 height 9
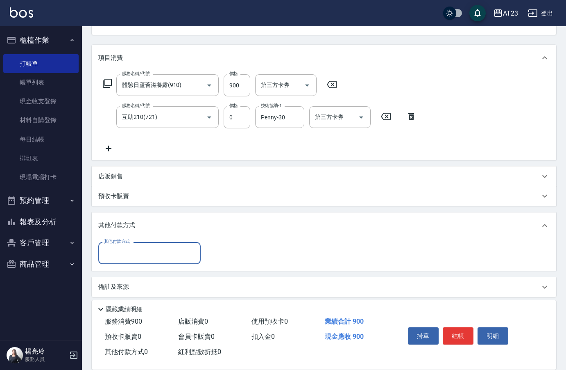
scroll to position [95, 0]
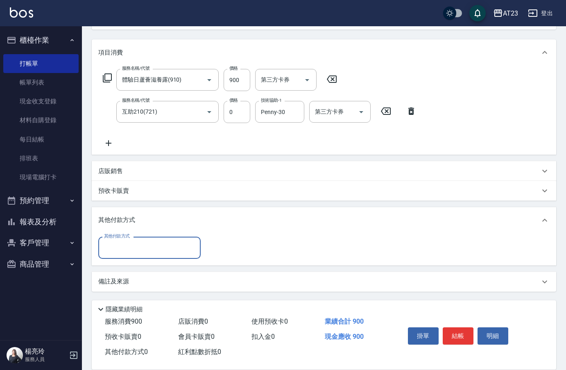
click at [115, 247] on input "其他付款方式" at bounding box center [149, 247] width 95 height 14
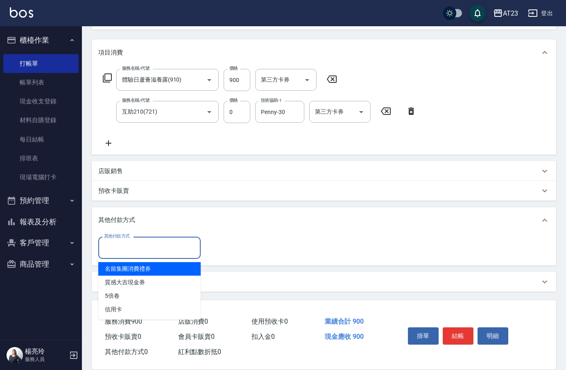
click at [108, 165] on div "店販銷售" at bounding box center [324, 171] width 465 height 20
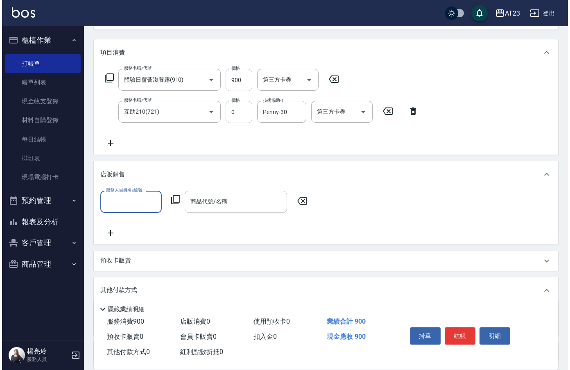
scroll to position [0, 0]
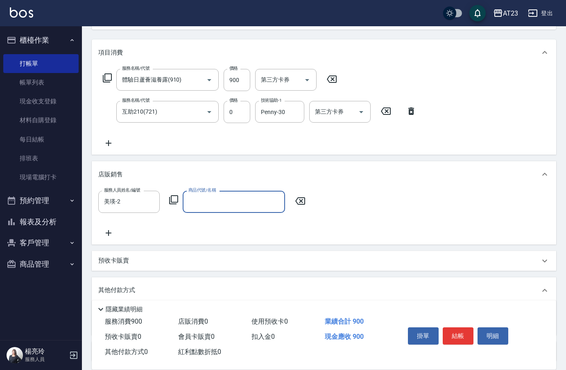
drag, startPoint x: 181, startPoint y: 203, endPoint x: 175, endPoint y: 203, distance: 6.6
click at [181, 203] on div "服務人員姓名/編號 美瑛-2 服務人員姓名/編號 商品代號/名稱 商品代號/名稱" at bounding box center [204, 201] width 212 height 22
click at [175, 203] on icon at bounding box center [174, 200] width 10 height 10
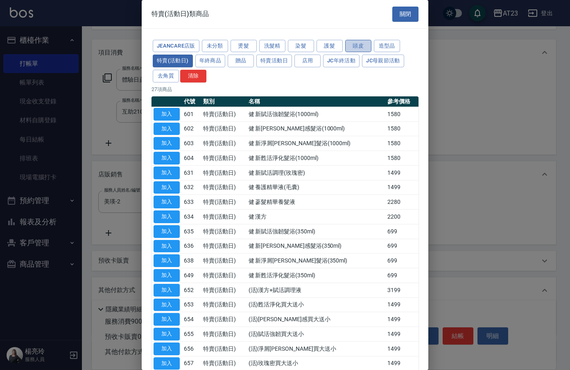
click at [355, 46] on button "頭皮" at bounding box center [358, 46] width 26 height 13
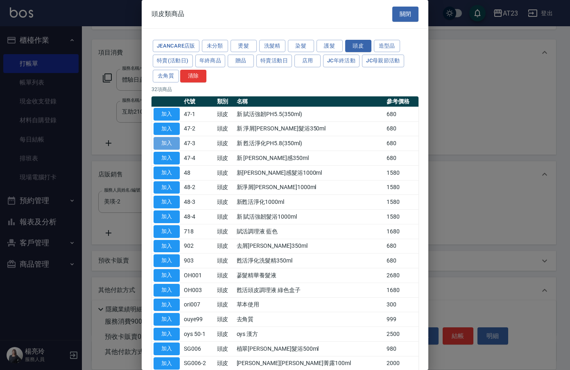
click at [166, 143] on button "加入" at bounding box center [167, 143] width 26 height 13
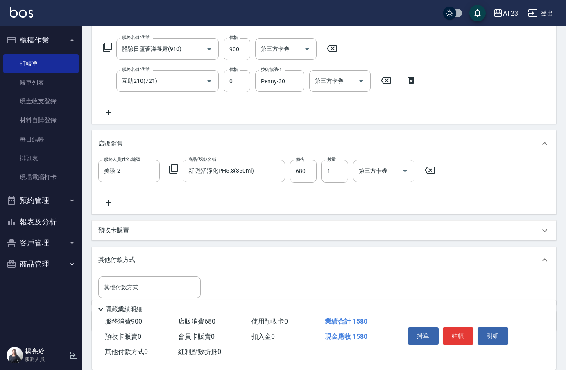
scroll to position [166, 0]
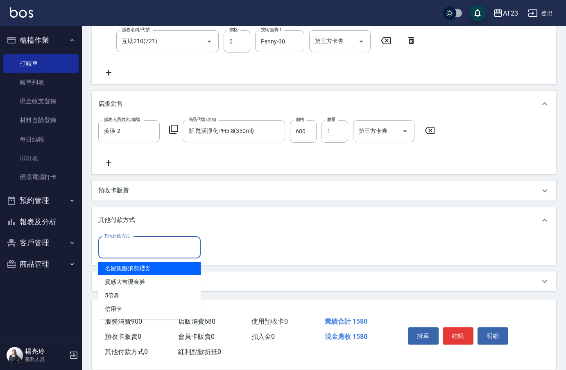
click at [140, 252] on input "其他付款方式" at bounding box center [149, 247] width 95 height 14
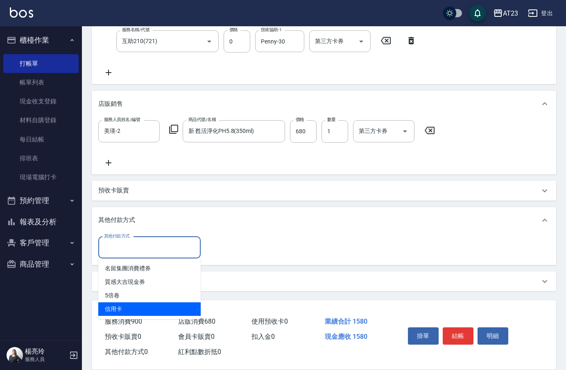
click at [130, 306] on span "信用卡" at bounding box center [149, 309] width 102 height 14
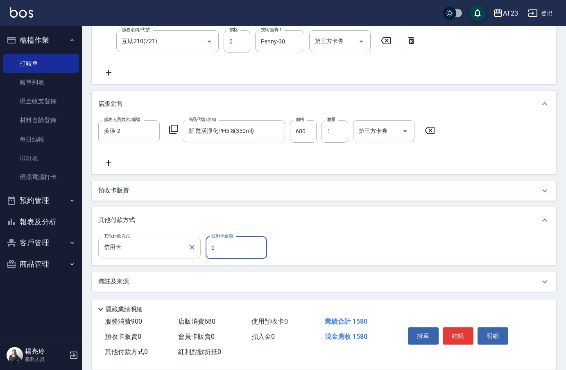
drag, startPoint x: 230, startPoint y: 252, endPoint x: 184, endPoint y: 248, distance: 46.0
click at [185, 248] on div "其他付款方式 信用卡 其他付款方式 信用卡金額 0 信用卡金額" at bounding box center [185, 247] width 174 height 22
click at [315, 176] on div "項目消費 服務名稱/代號 體驗日蘆薈滋養露(910) 服務名稱/代號 價格 900 價格 第三方卡券 第三方卡券 服務名稱/代號 互助210(721) 服務名…" at bounding box center [324, 129] width 465 height 322
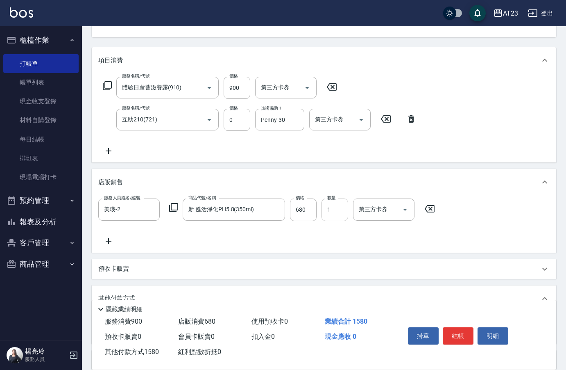
scroll to position [84, 0]
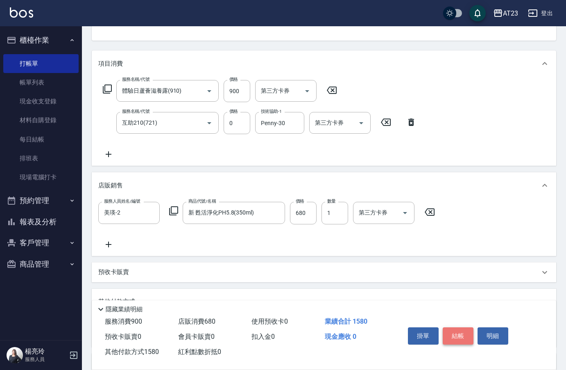
click at [454, 327] on button "結帳" at bounding box center [458, 335] width 31 height 17
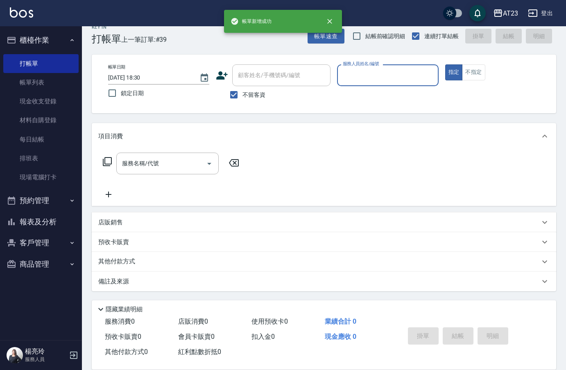
scroll to position [11, 0]
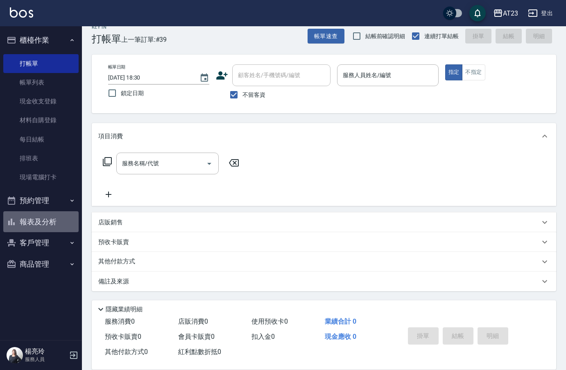
click at [55, 212] on button "報表及分析" at bounding box center [40, 221] width 75 height 21
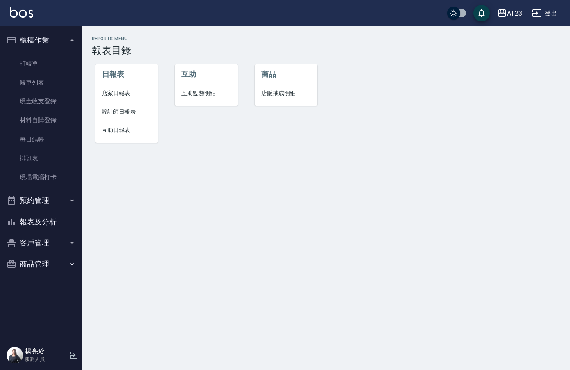
click at [117, 106] on li "設計師日報表" at bounding box center [126, 111] width 63 height 18
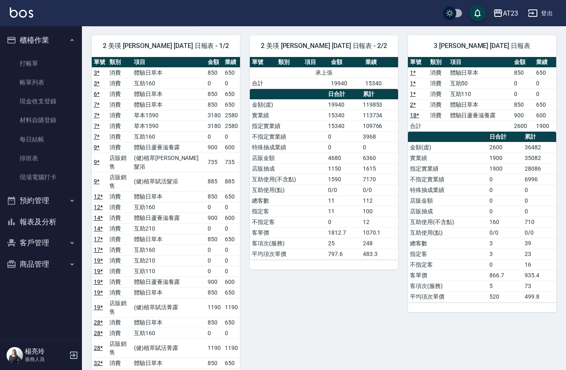
scroll to position [131, 0]
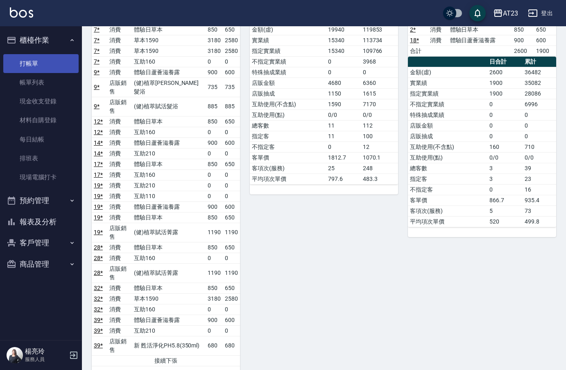
click at [36, 68] on link "打帳單" at bounding box center [40, 63] width 75 height 19
